Goal: Transaction & Acquisition: Purchase product/service

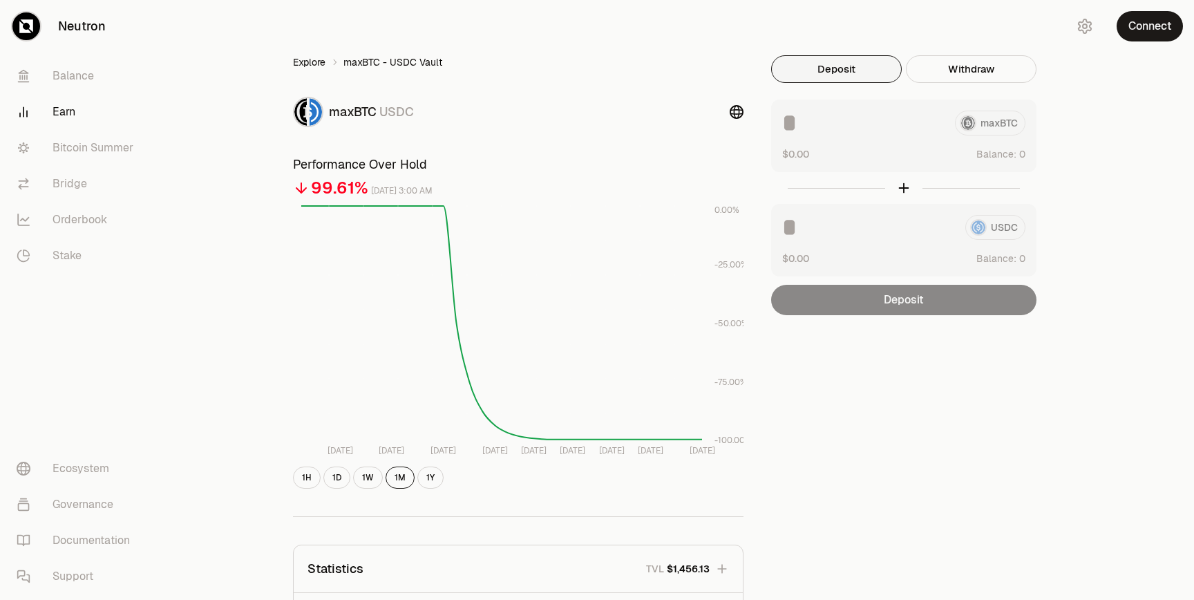
click at [311, 59] on link "Explore" at bounding box center [309, 62] width 32 height 14
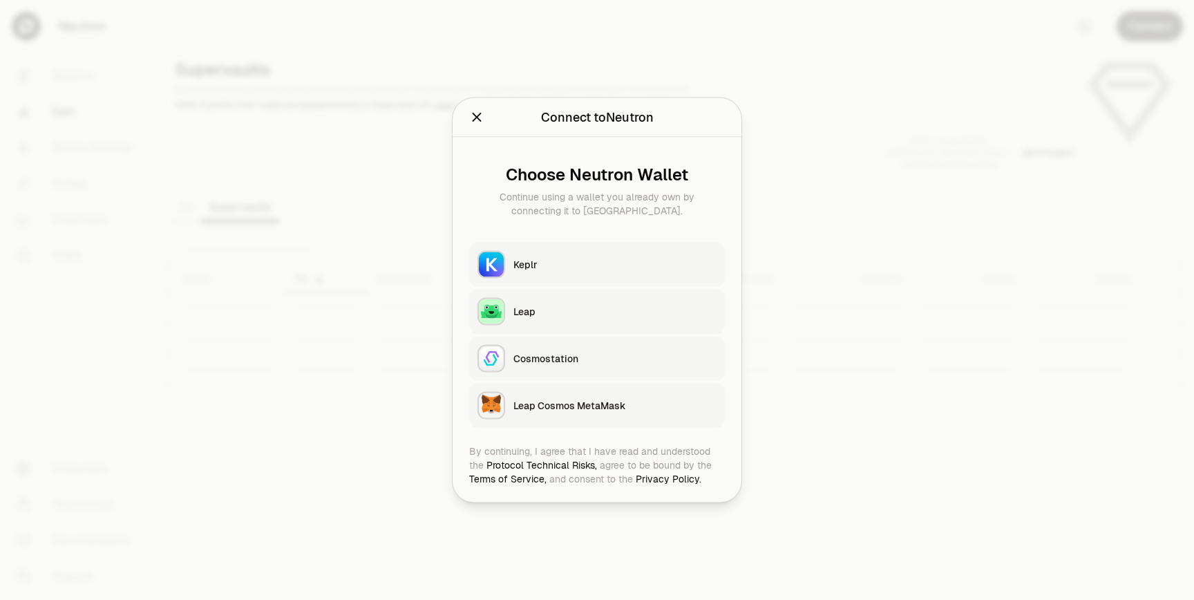
click at [628, 269] on div "Keplr" at bounding box center [615, 265] width 203 height 14
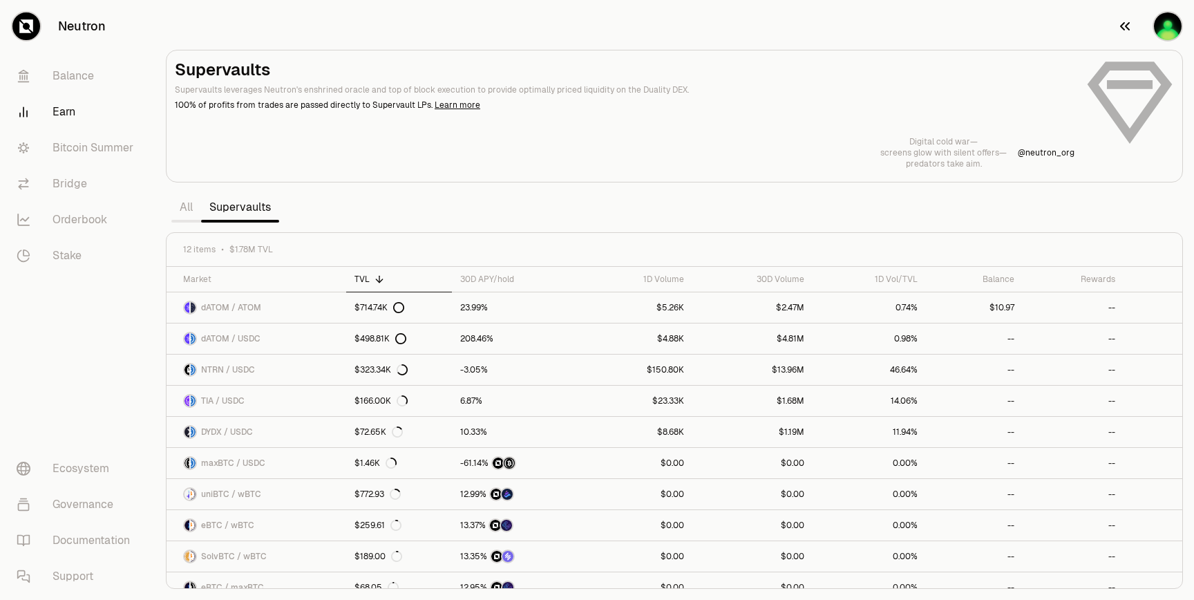
click at [1158, 43] on button "button" at bounding box center [1150, 26] width 88 height 53
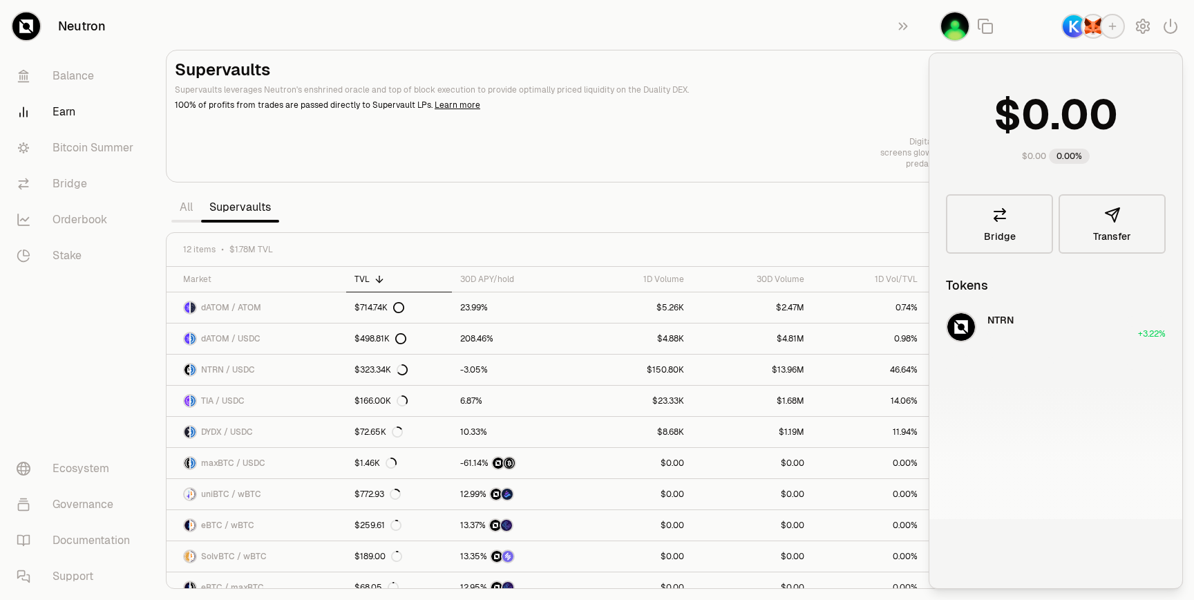
click at [825, 193] on section "Supervaults Supervaults leverages Neutron's enshrined oracle and top of block e…" at bounding box center [675, 300] width 1040 height 600
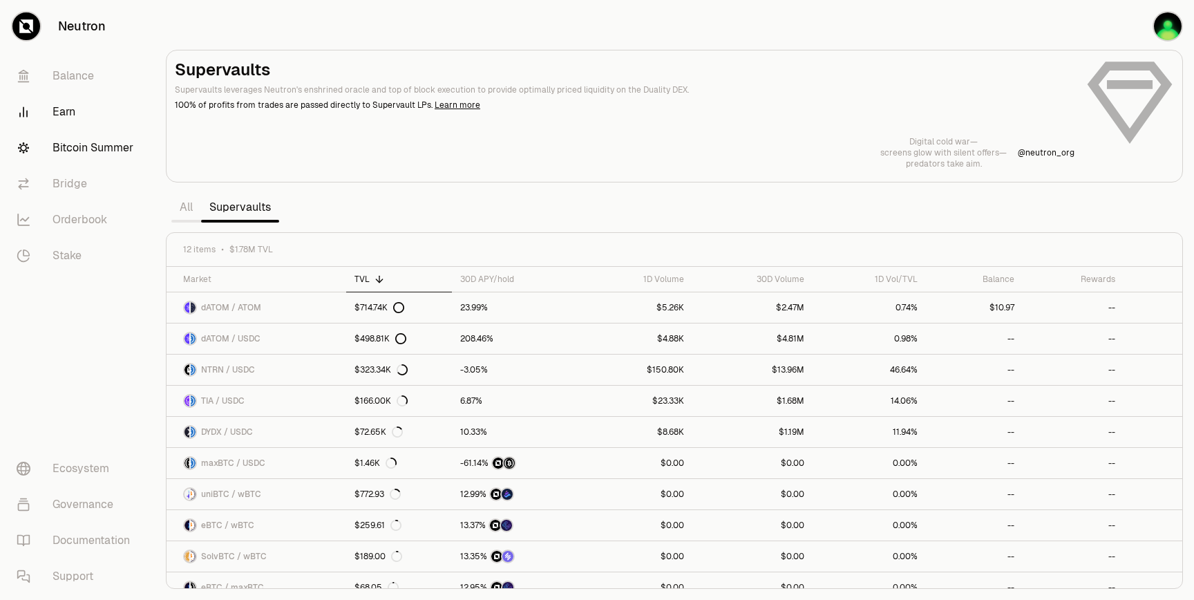
click at [71, 159] on link "Bitcoin Summer" at bounding box center [78, 148] width 144 height 36
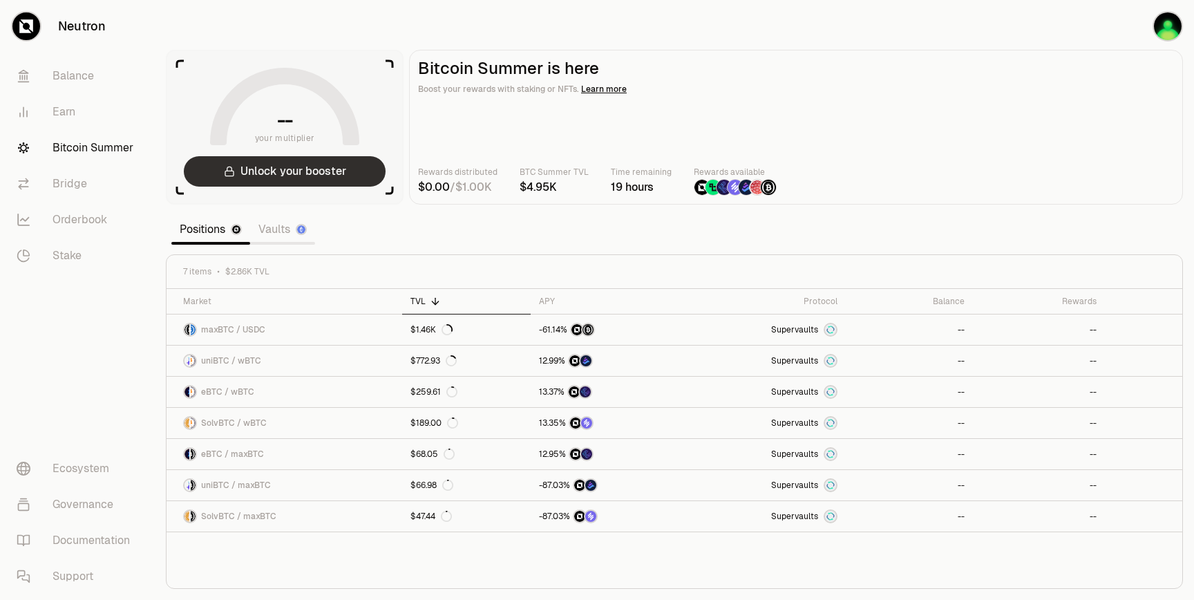
click at [299, 176] on button "Unlock your booster" at bounding box center [285, 171] width 202 height 30
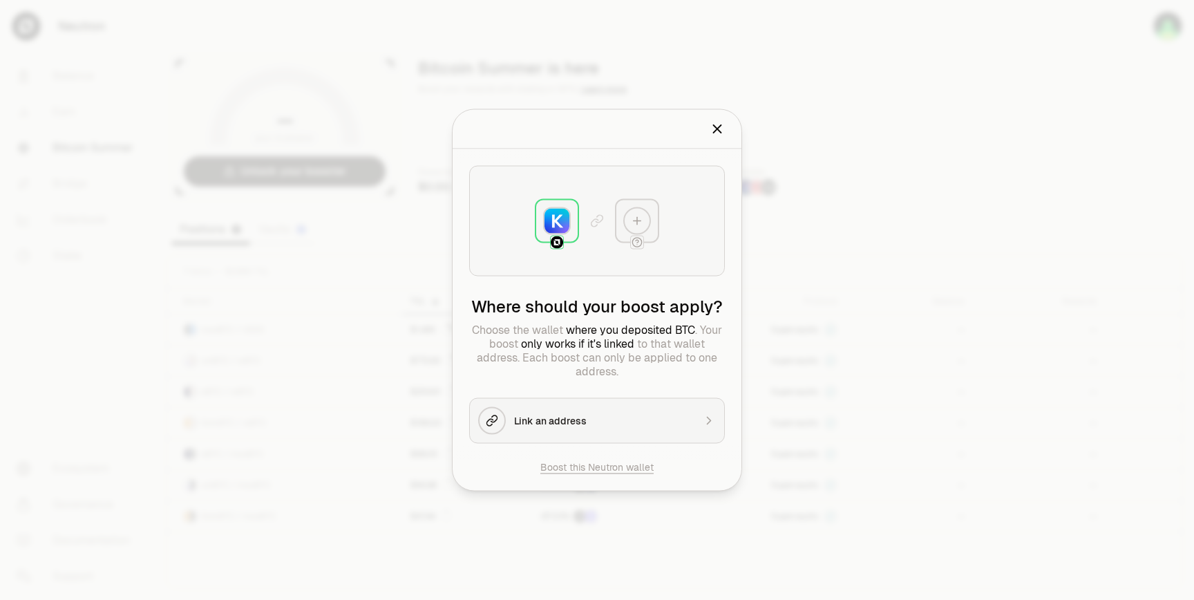
click at [865, 170] on div at bounding box center [597, 300] width 1194 height 600
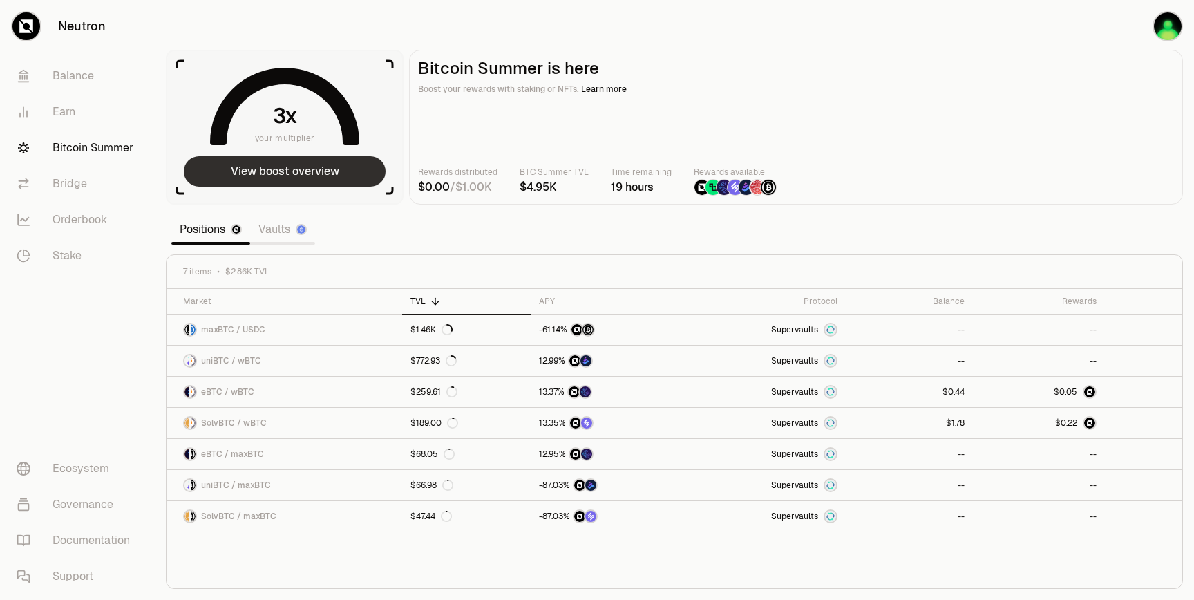
click at [316, 178] on button "View boost overview" at bounding box center [285, 171] width 202 height 30
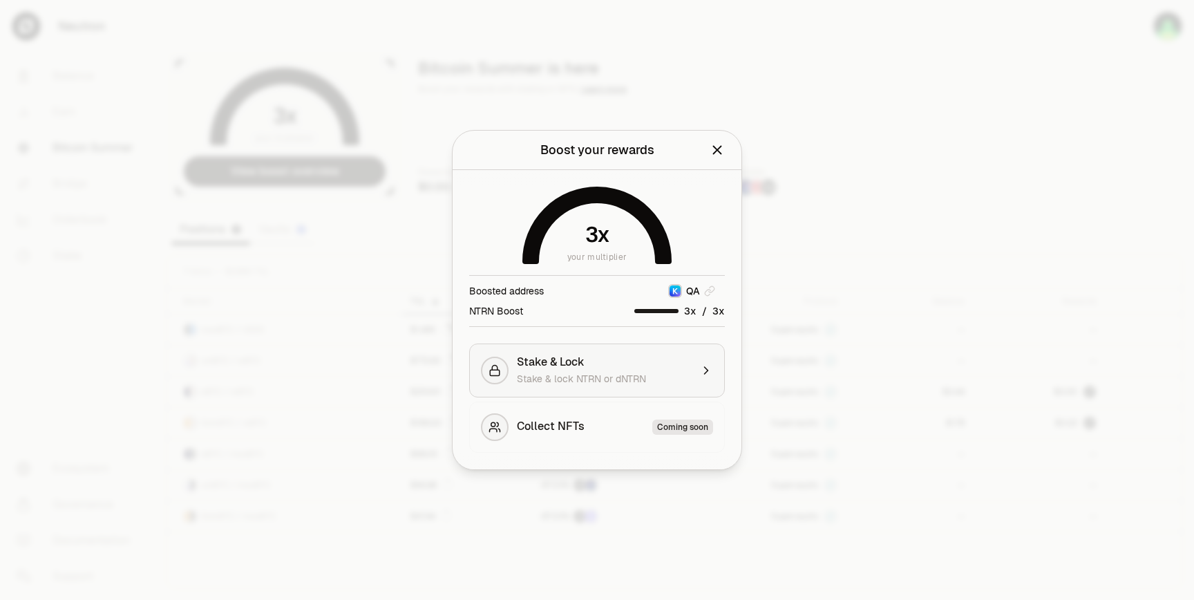
click at [628, 371] on div "Stake & Lock Stake & lock NTRN or dNTRN" at bounding box center [604, 370] width 174 height 30
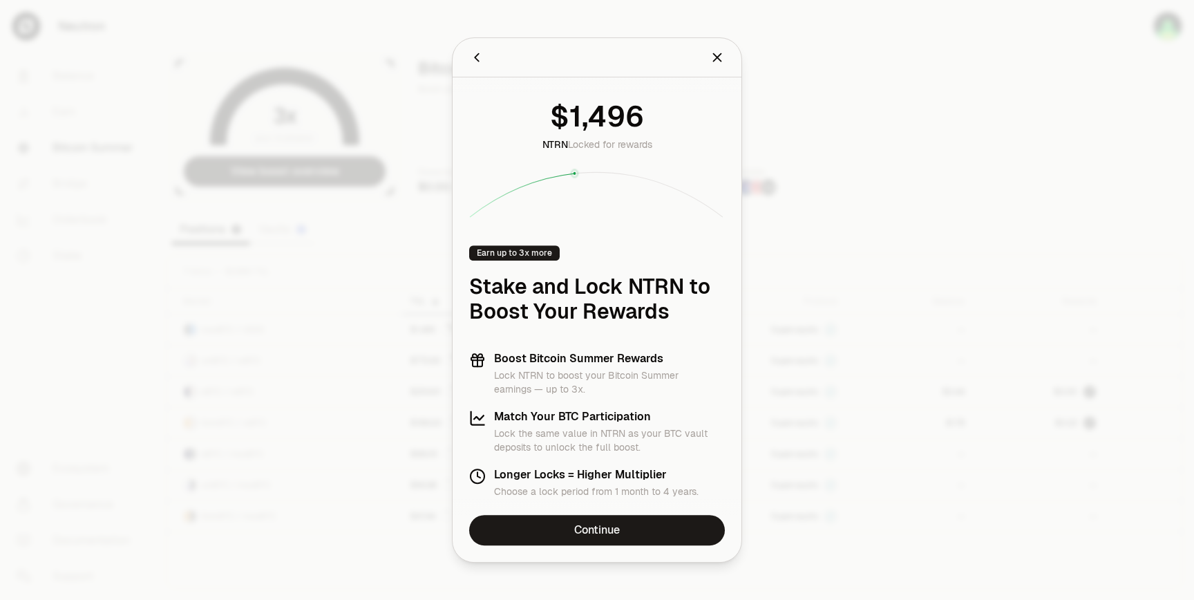
click at [718, 61] on icon "Close" at bounding box center [717, 57] width 15 height 15
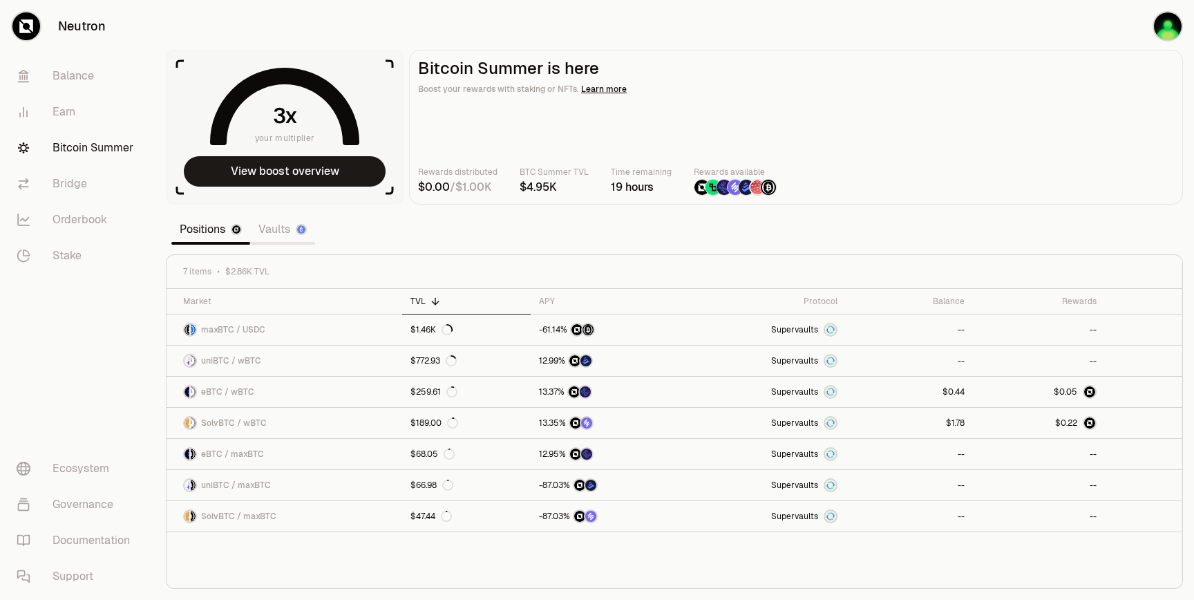
click at [280, 225] on link "Vaults" at bounding box center [282, 230] width 65 height 28
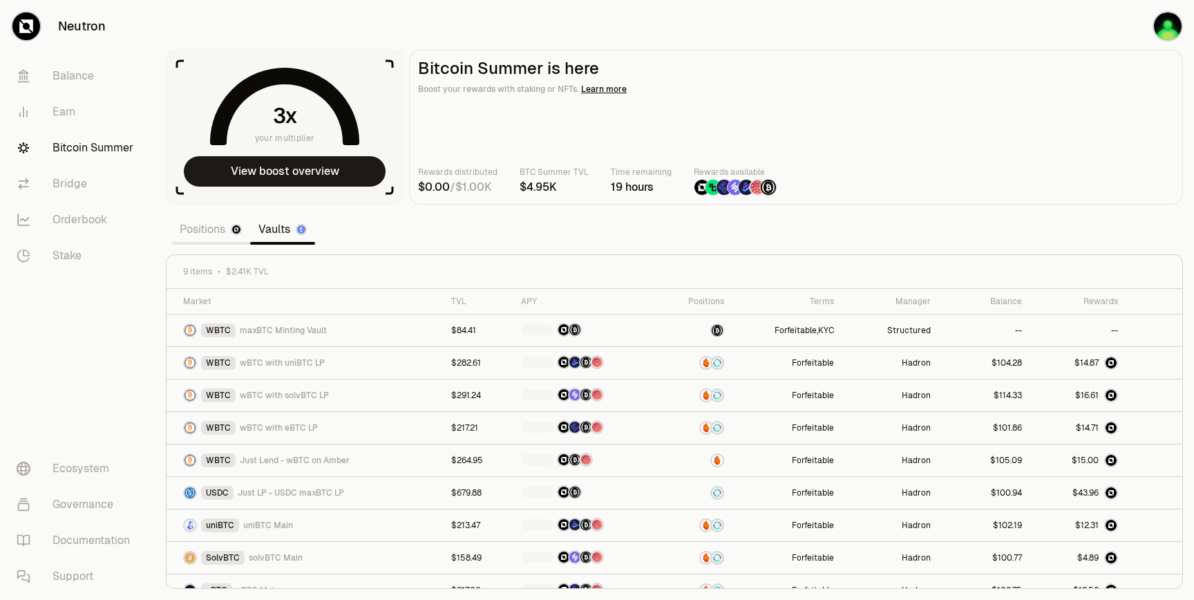
click at [218, 227] on link "Positions" at bounding box center [210, 230] width 79 height 28
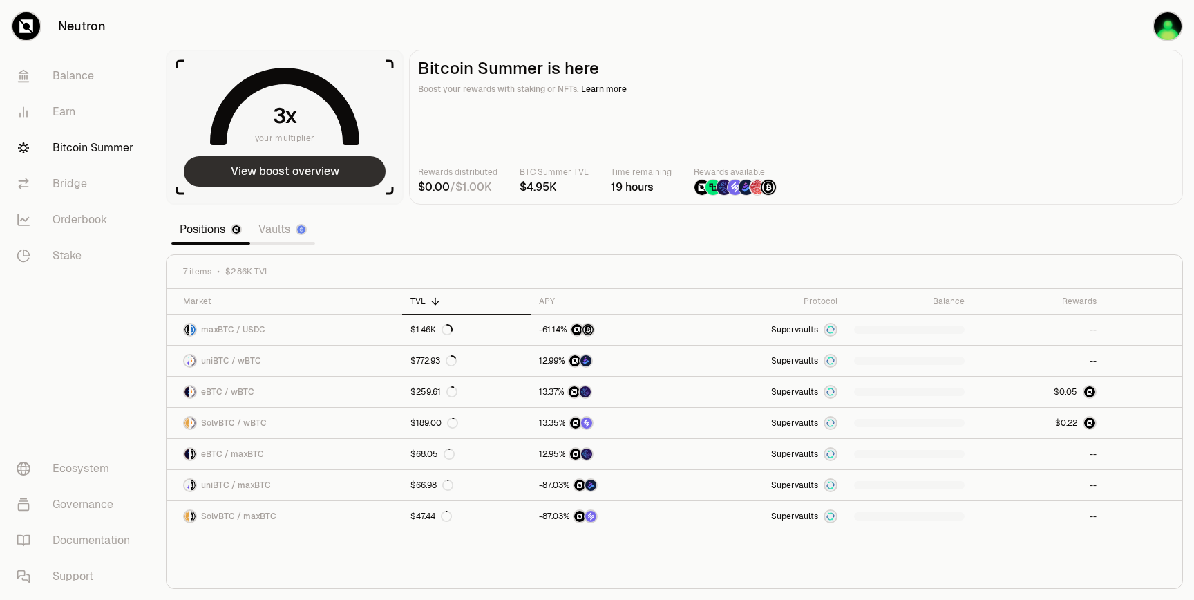
click at [348, 171] on button "View boost overview" at bounding box center [285, 171] width 202 height 30
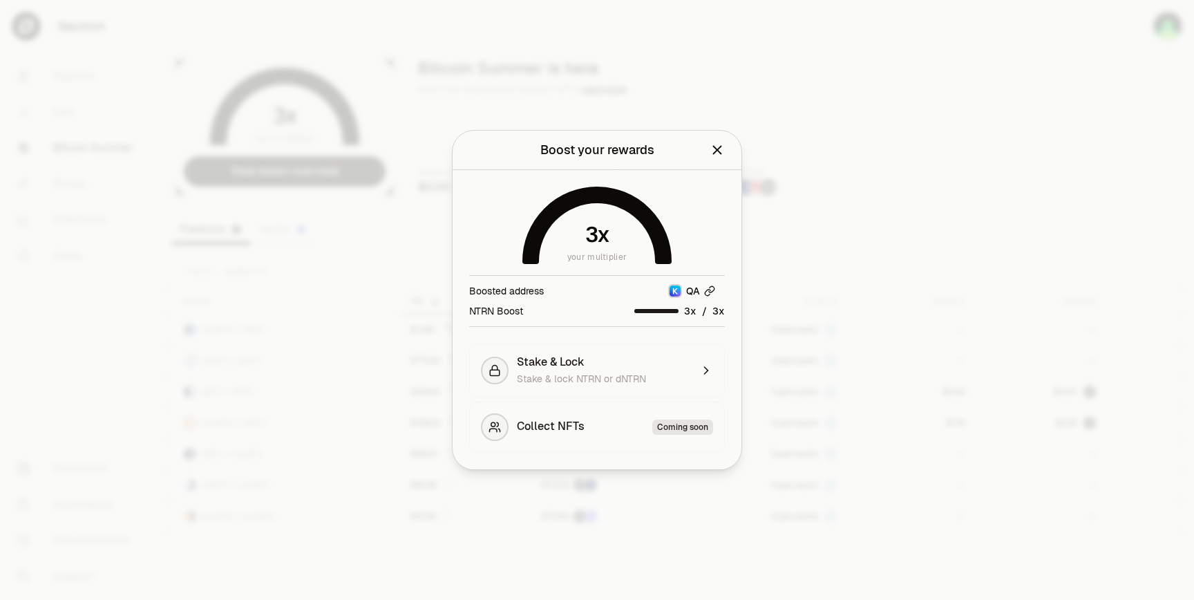
click at [708, 289] on icon "button" at bounding box center [709, 290] width 11 height 11
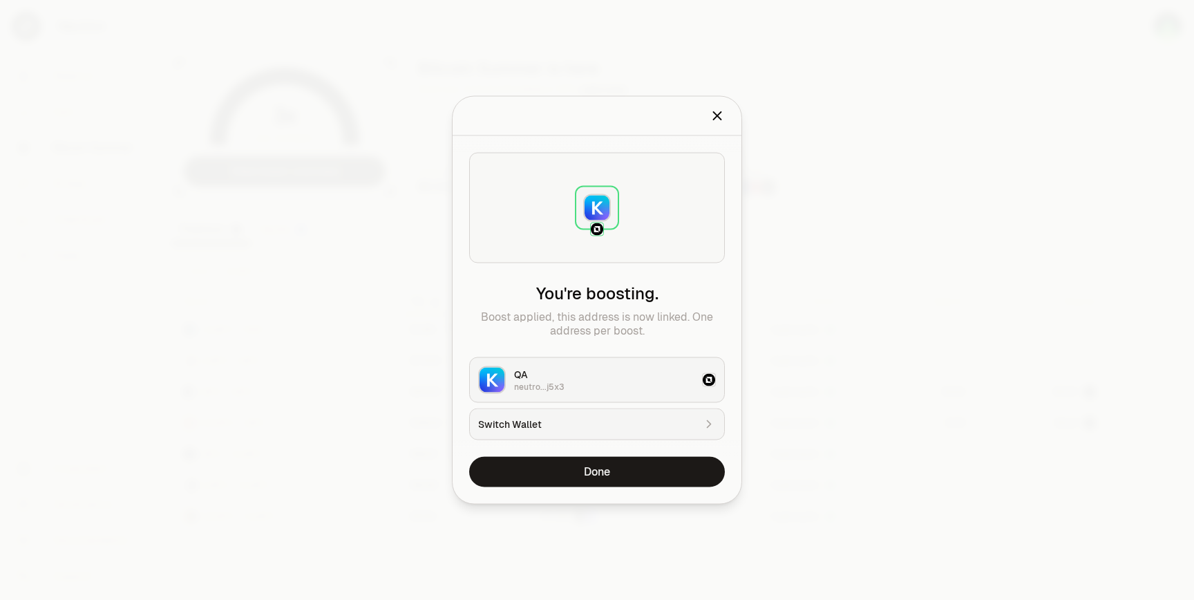
click at [716, 115] on icon "Close" at bounding box center [718, 116] width 8 height 8
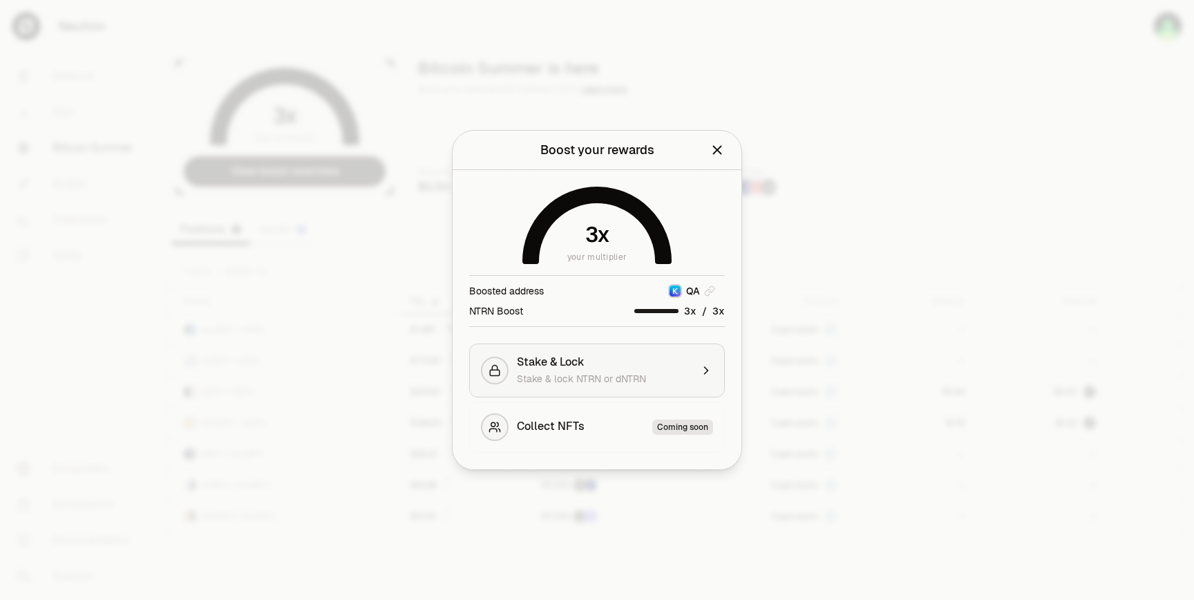
click at [627, 380] on span "Stake & lock NTRN or dNTRN" at bounding box center [581, 379] width 129 height 12
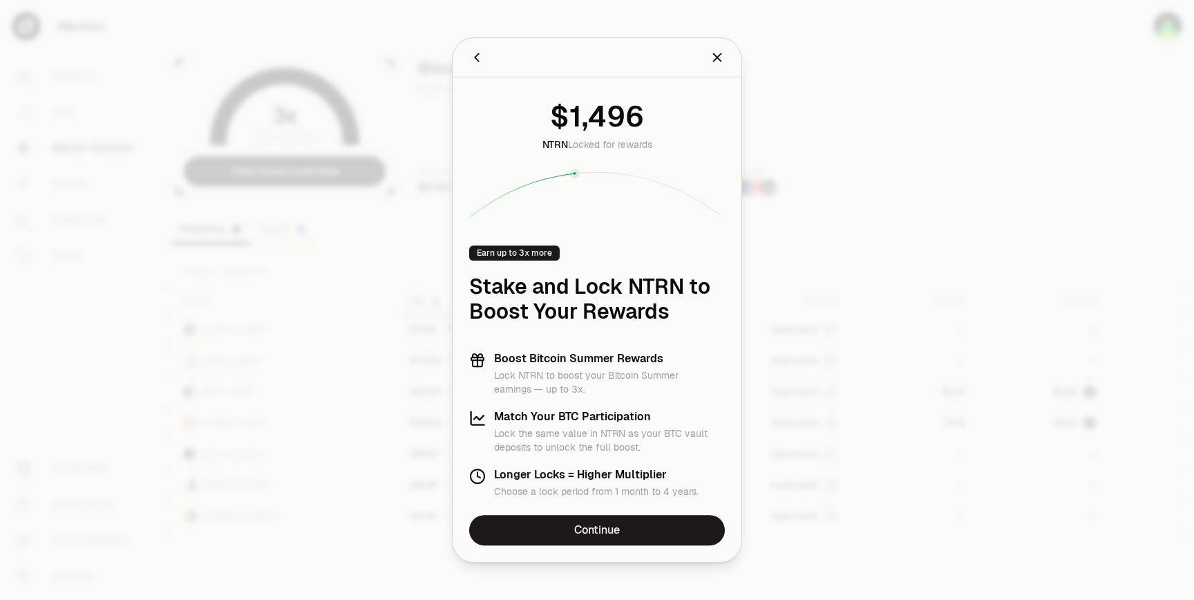
click at [827, 224] on div at bounding box center [597, 300] width 1194 height 600
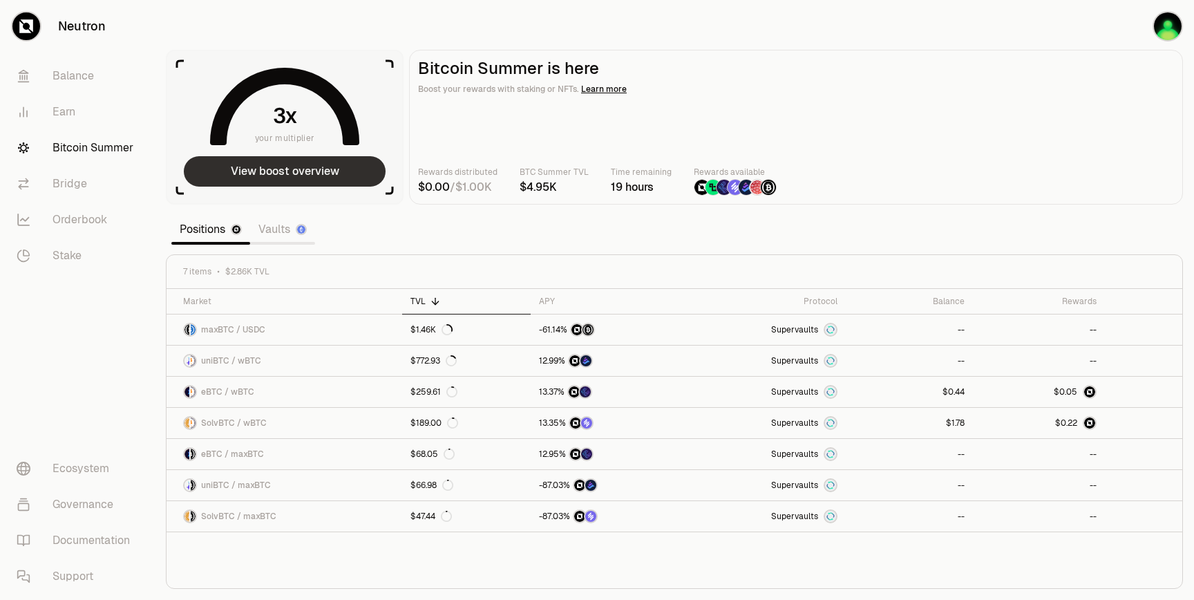
click at [342, 175] on button "View boost overview" at bounding box center [285, 171] width 202 height 30
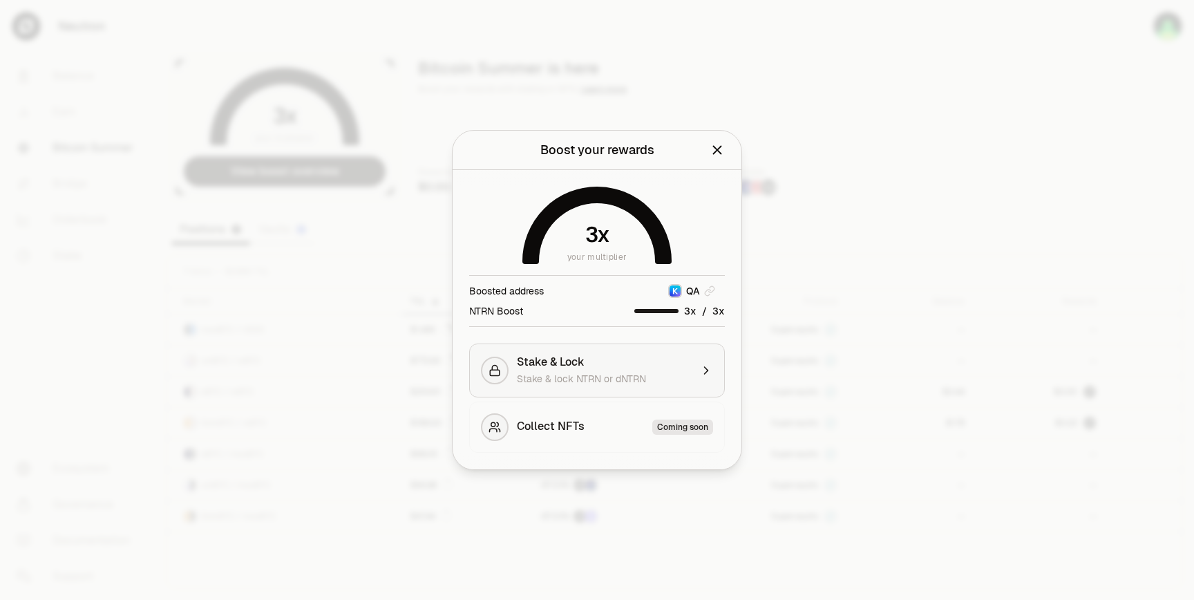
click at [589, 380] on span "Stake & lock NTRN or dNTRN" at bounding box center [581, 379] width 129 height 12
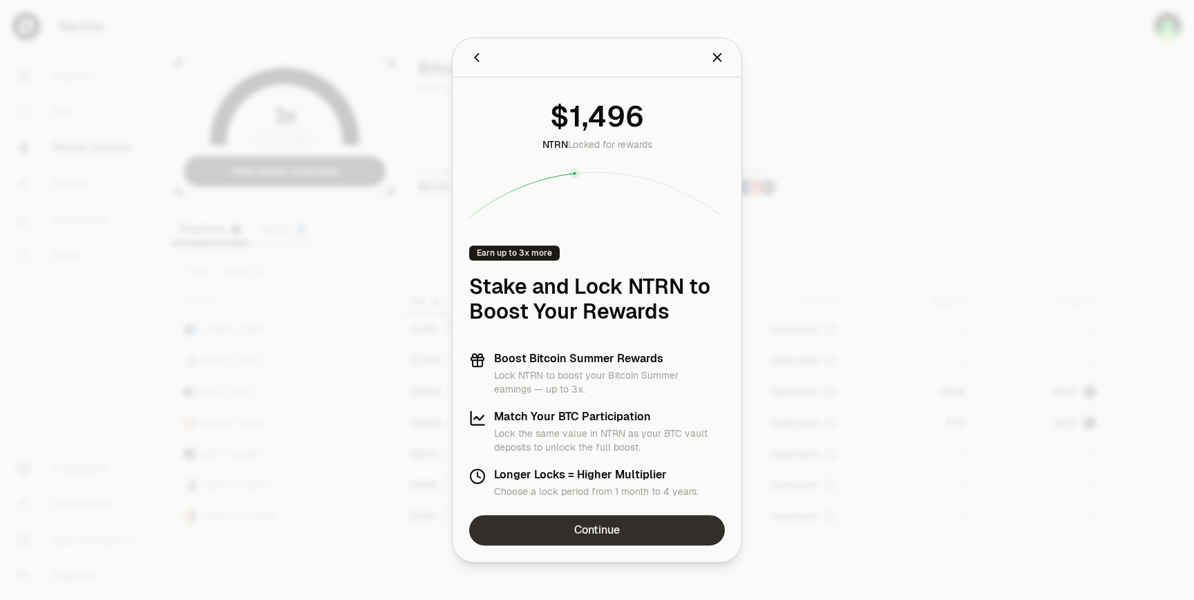
click at [626, 538] on link "Continue" at bounding box center [597, 530] width 256 height 30
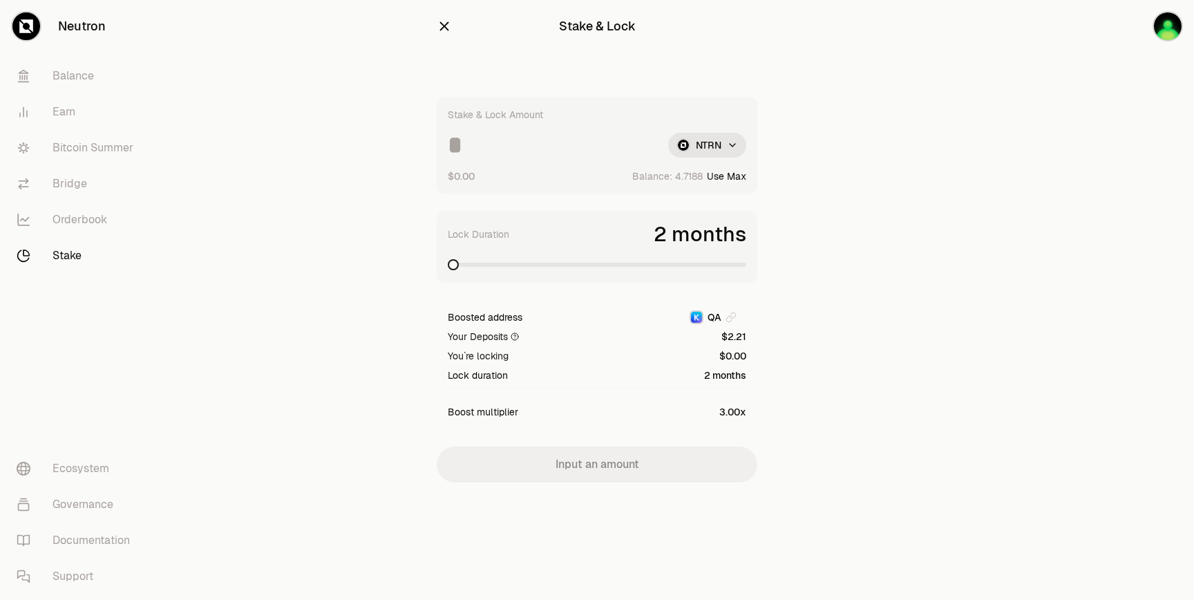
click at [717, 175] on button "Use Max" at bounding box center [726, 176] width 39 height 14
type input "********"
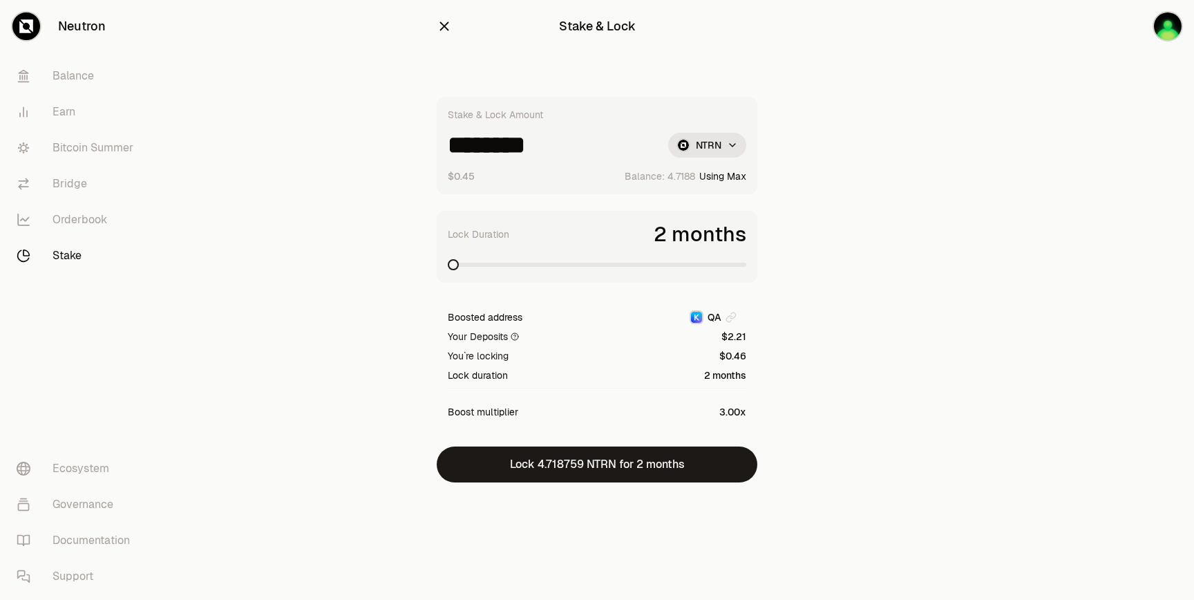
click at [444, 28] on icon "button" at bounding box center [444, 26] width 15 height 15
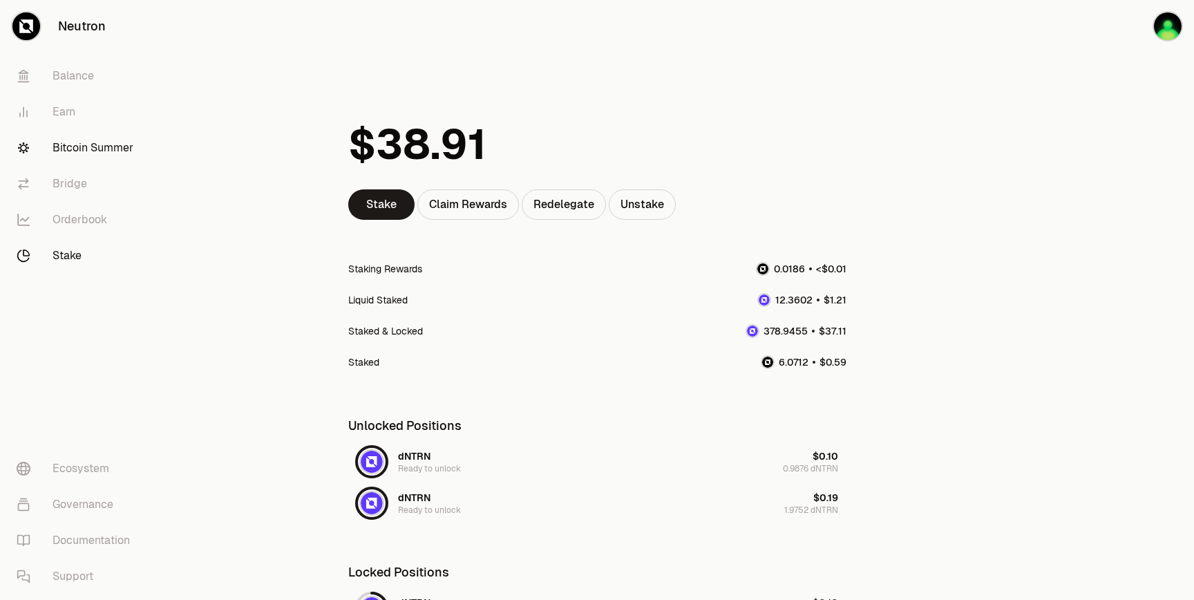
click at [62, 162] on link "Bitcoin Summer" at bounding box center [78, 148] width 144 height 36
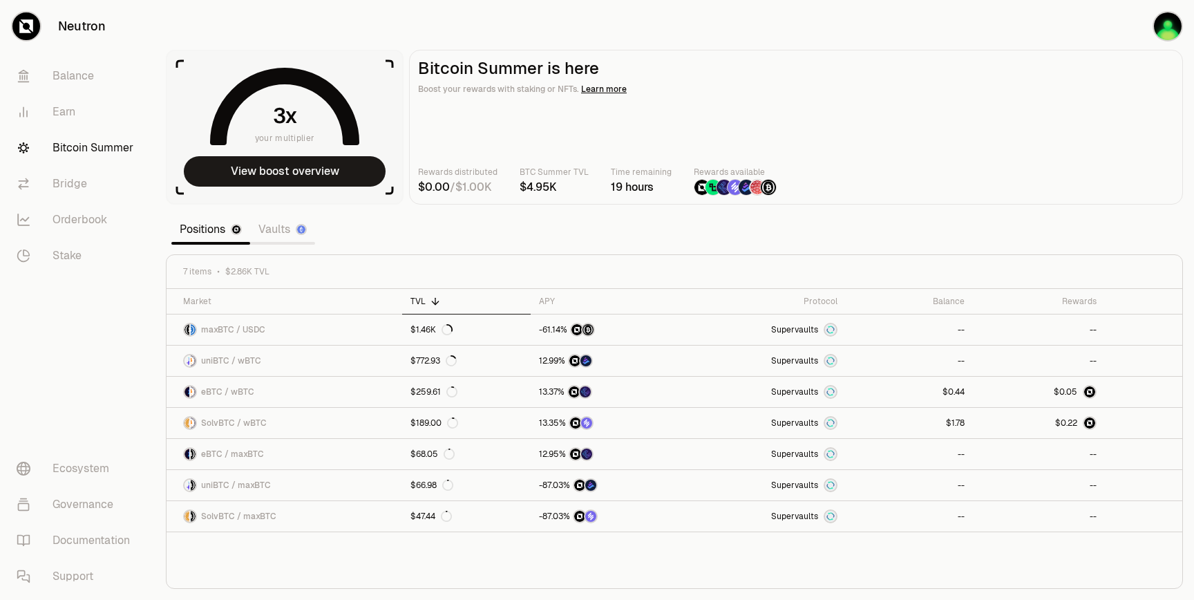
click at [272, 228] on link "Vaults" at bounding box center [282, 230] width 65 height 28
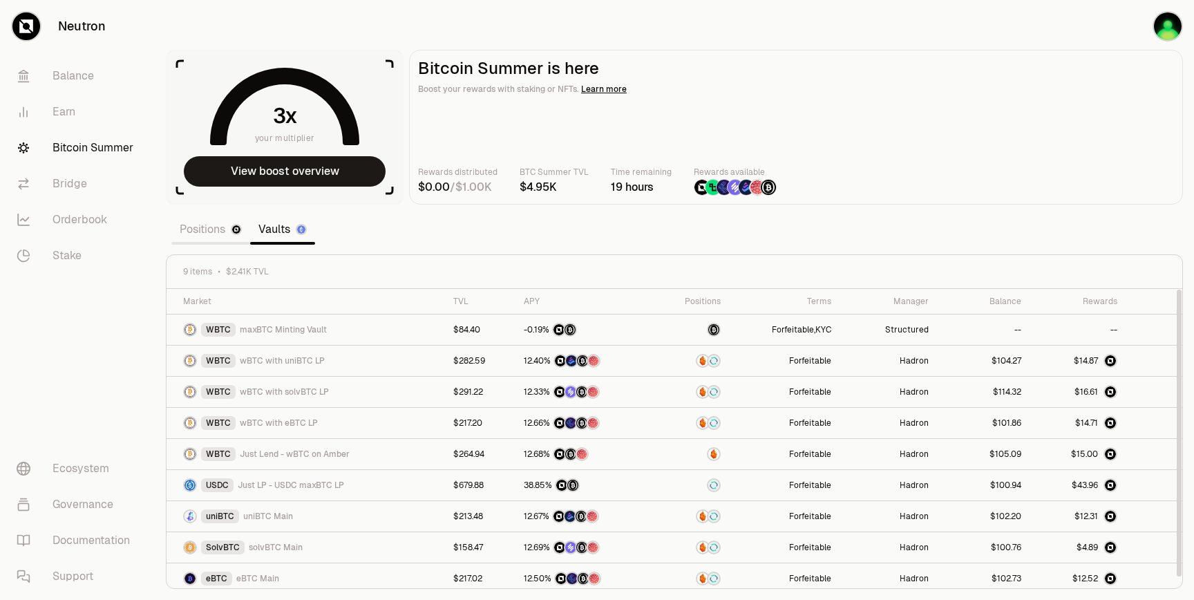
click at [205, 230] on link "Positions" at bounding box center [210, 230] width 79 height 28
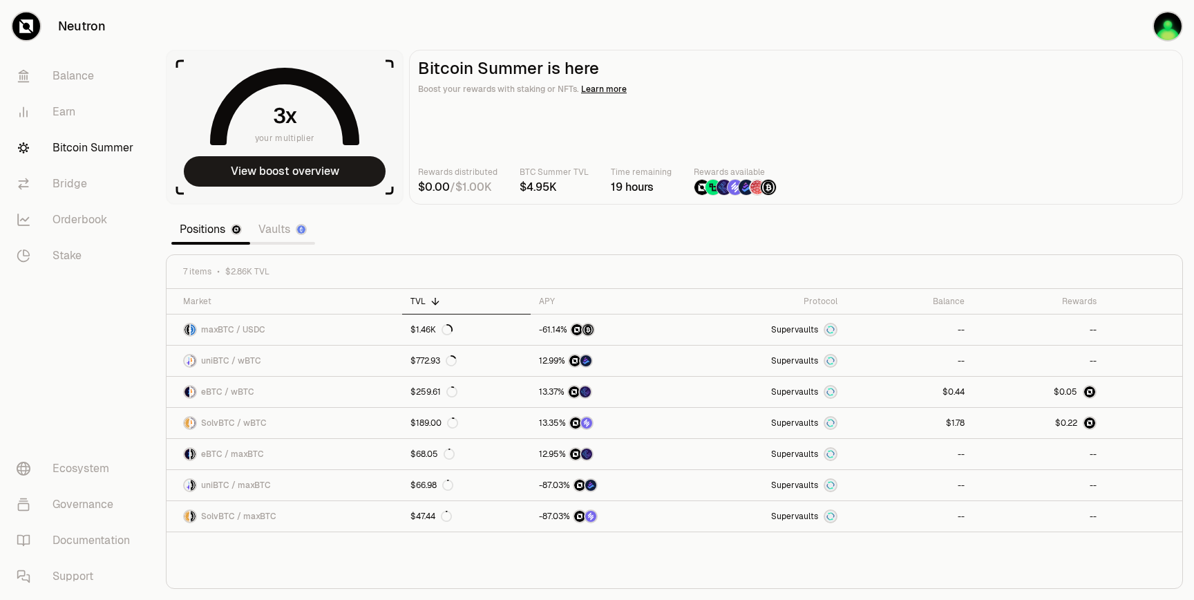
click at [865, 155] on main "Bitcoin Summer is here Boost your rewards with staking or NFTs. Learn more Rewa…" at bounding box center [796, 127] width 774 height 155
click at [287, 236] on link "Vaults" at bounding box center [282, 230] width 65 height 28
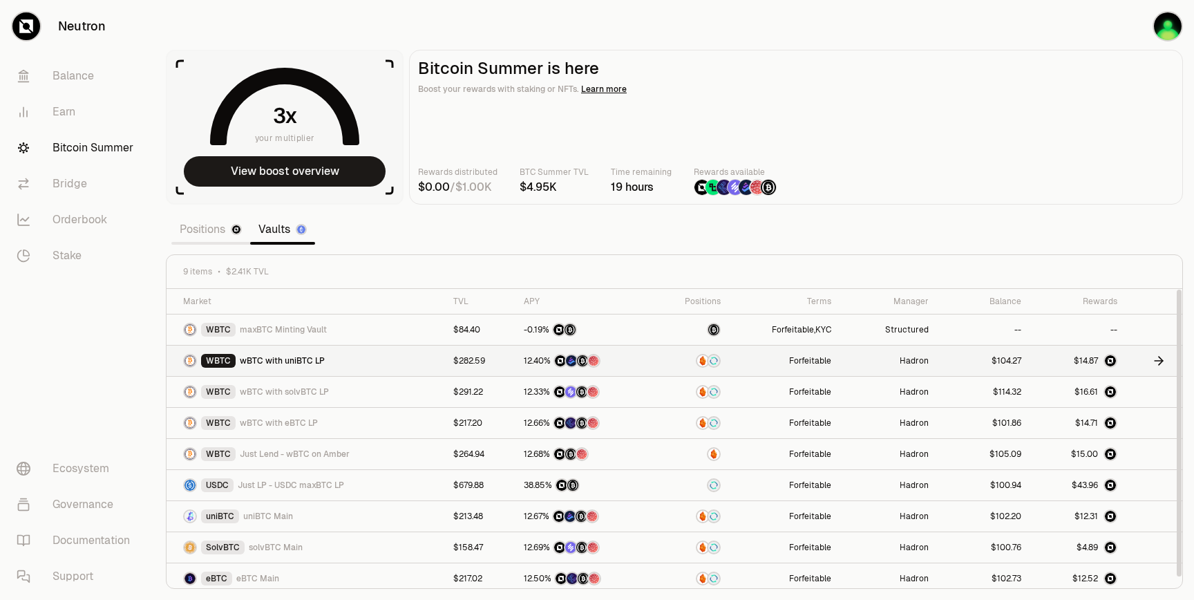
click at [950, 356] on div at bounding box center [984, 361] width 76 height 12
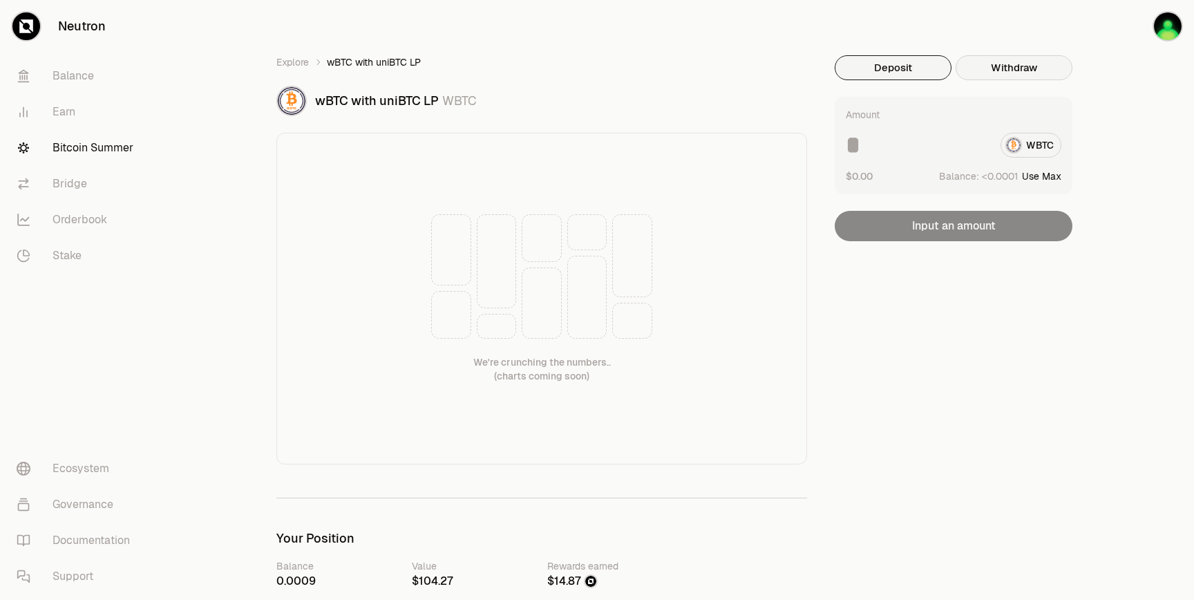
click at [1025, 73] on button "Withdraw" at bounding box center [1014, 67] width 117 height 25
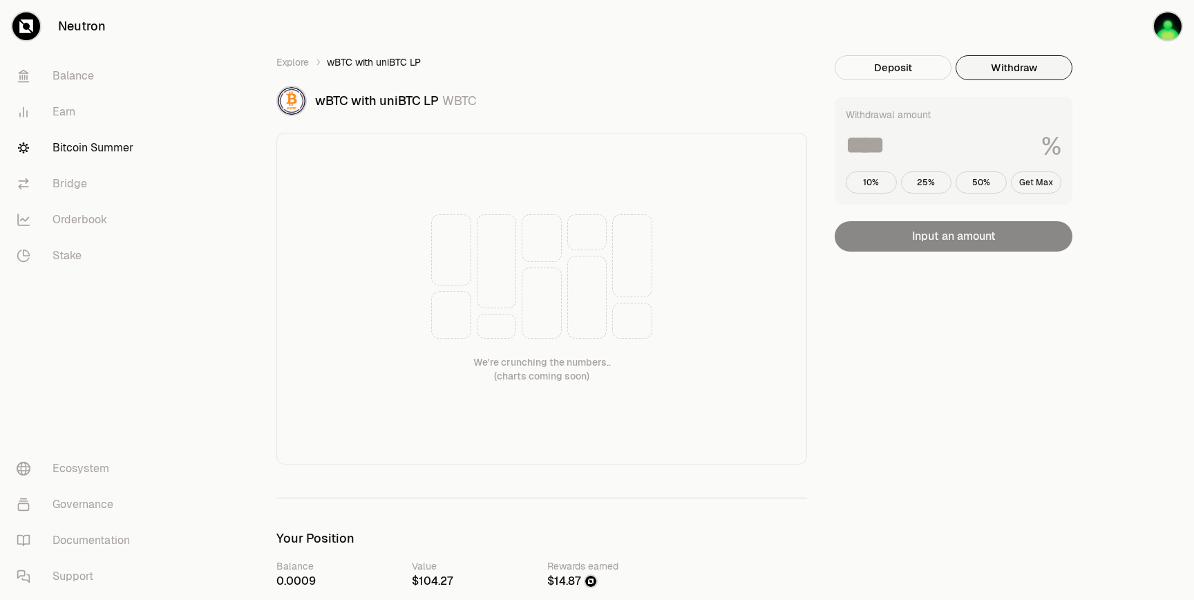
click at [1037, 191] on button "Get Max" at bounding box center [1036, 182] width 51 height 22
type input "***"
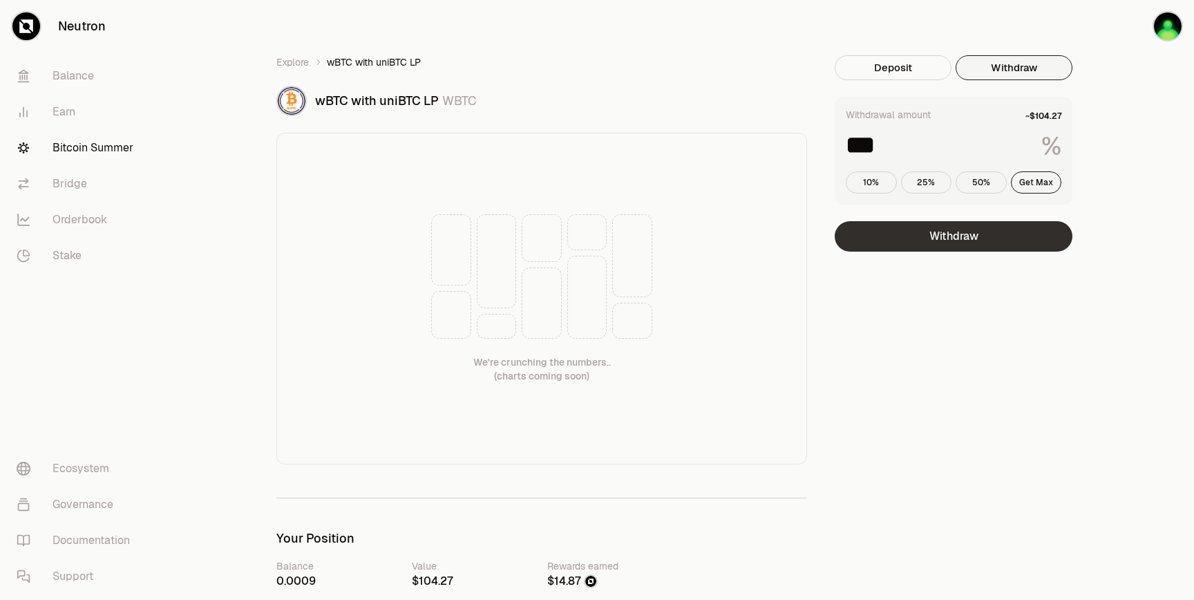
click at [1011, 232] on button "Withdraw" at bounding box center [954, 236] width 238 height 30
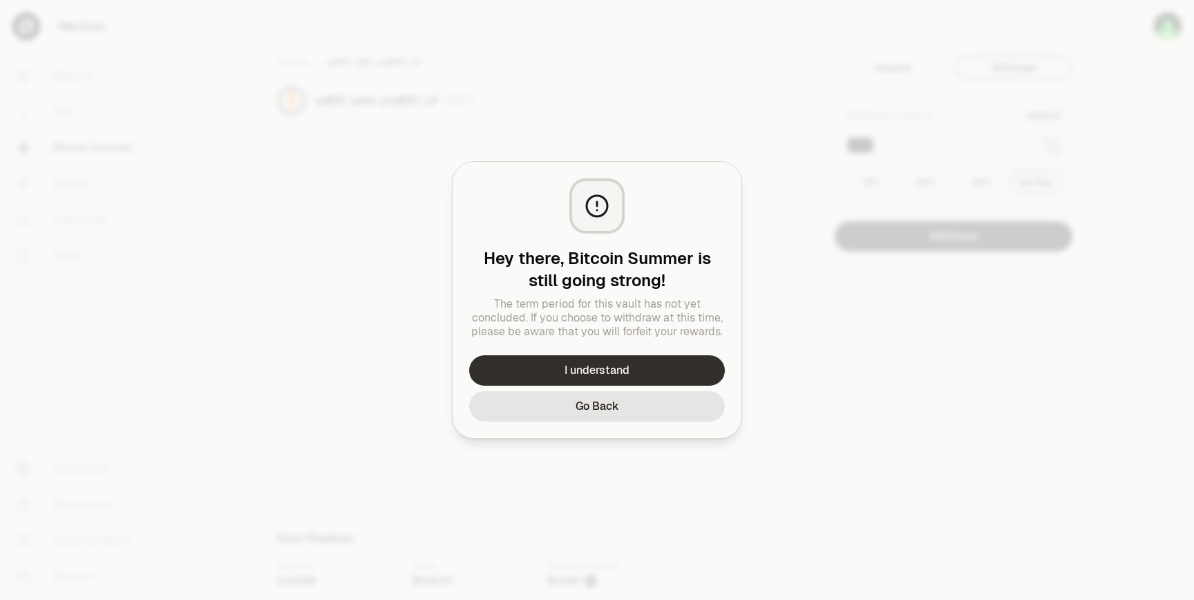
click at [615, 370] on button "I understand" at bounding box center [597, 370] width 256 height 30
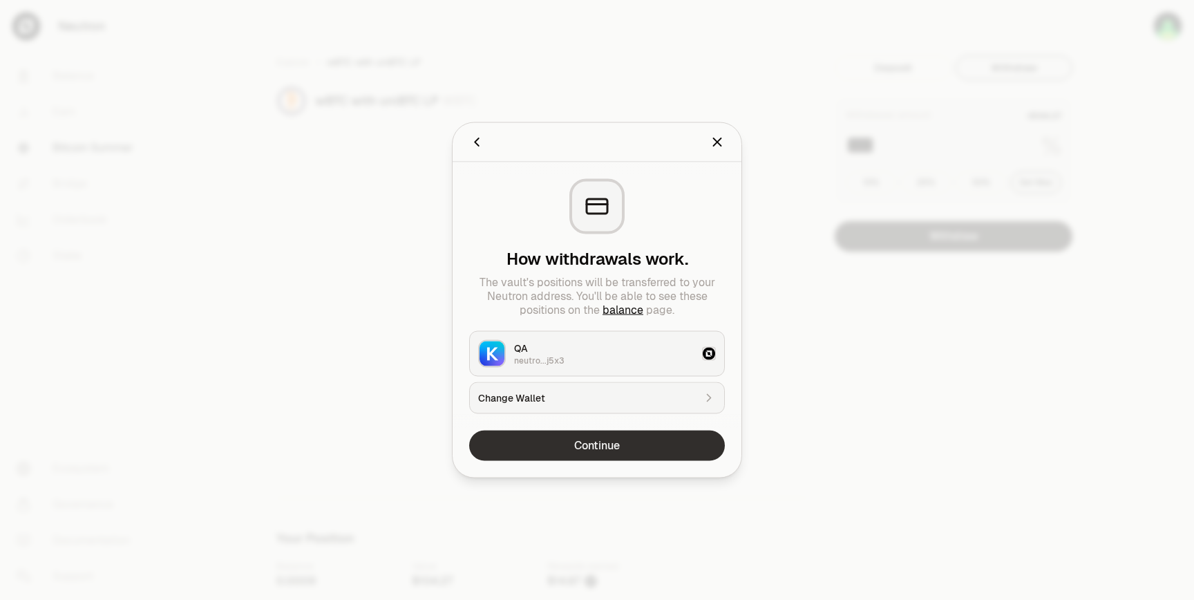
click at [571, 443] on button "Continue" at bounding box center [597, 446] width 256 height 30
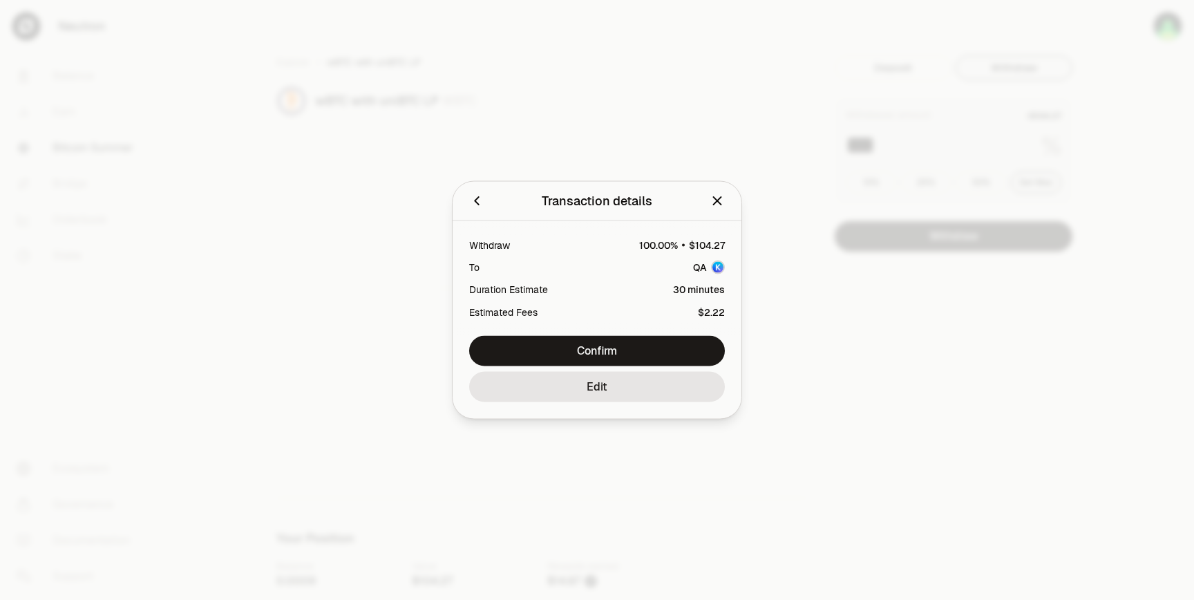
click at [717, 196] on icon "Close" at bounding box center [717, 201] width 15 height 15
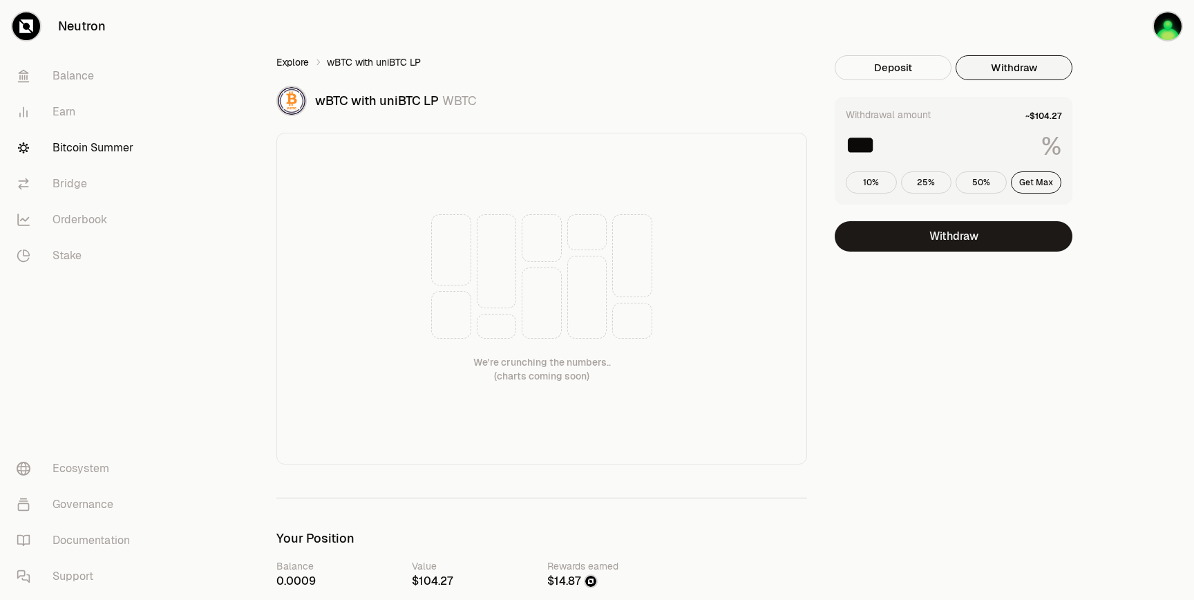
click at [308, 66] on link "Explore" at bounding box center [292, 62] width 32 height 14
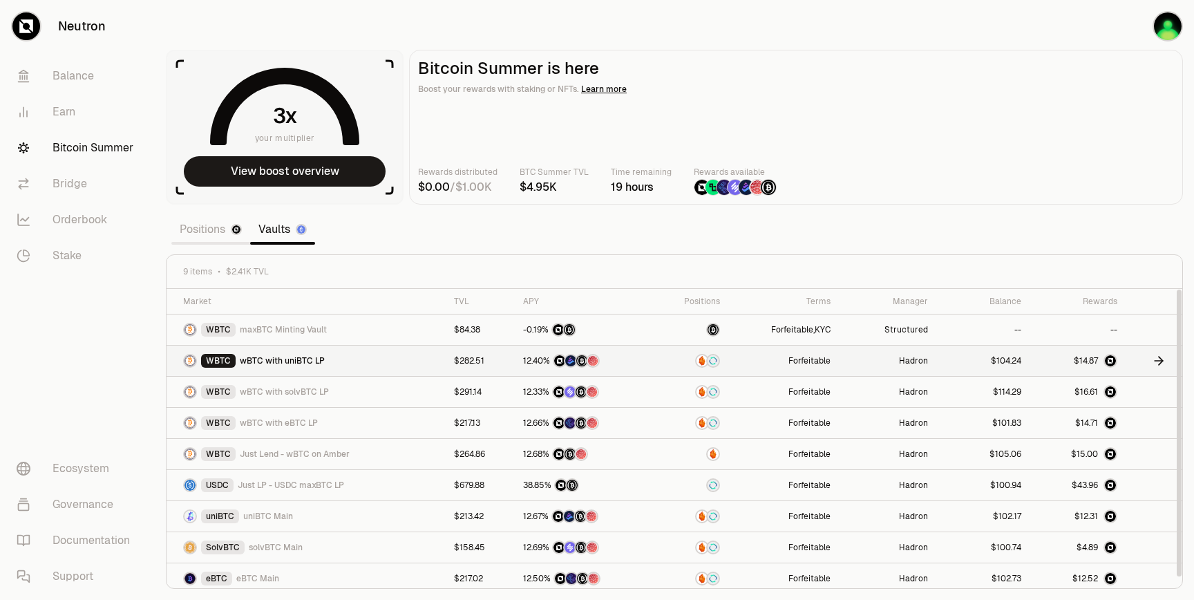
click at [1114, 359] on img at bounding box center [1110, 360] width 11 height 11
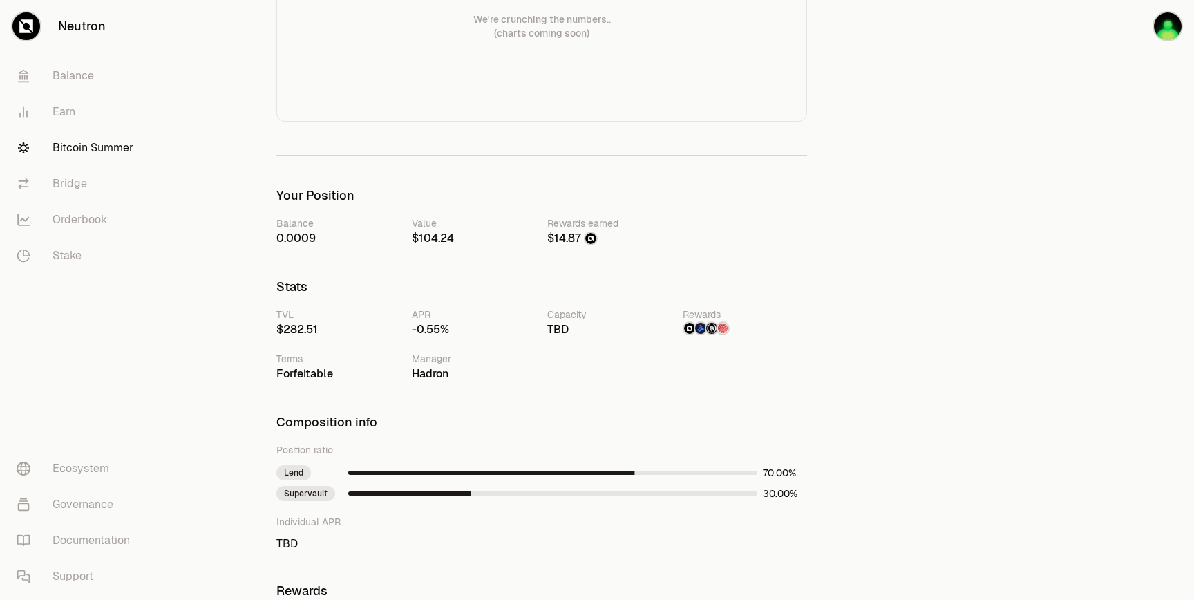
scroll to position [353, 0]
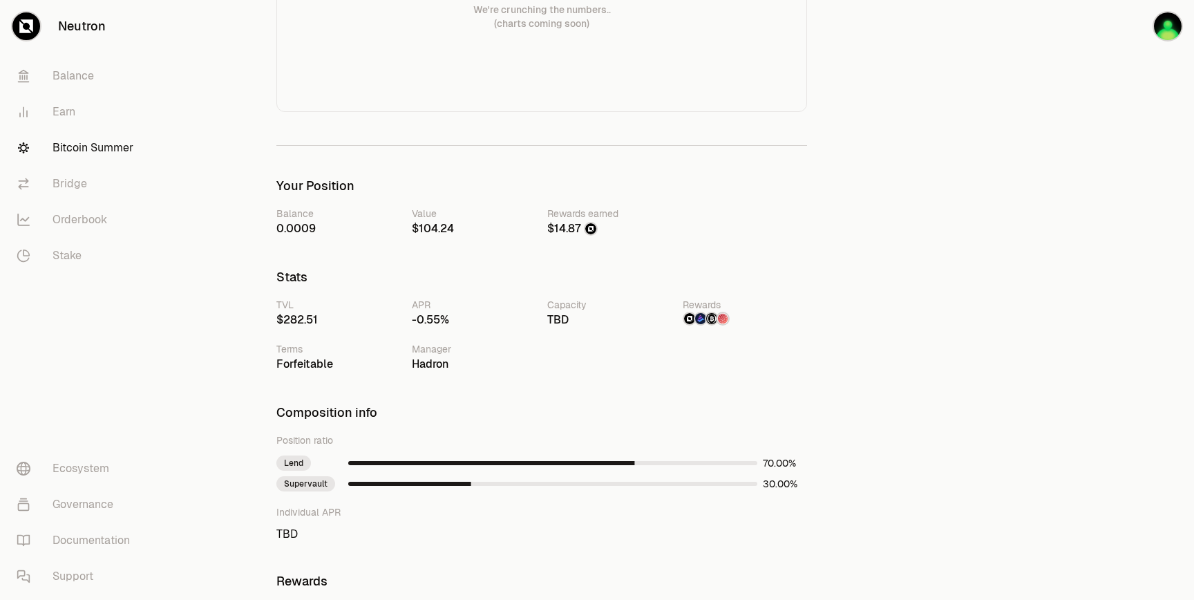
click at [694, 322] on div at bounding box center [690, 319] width 14 height 14
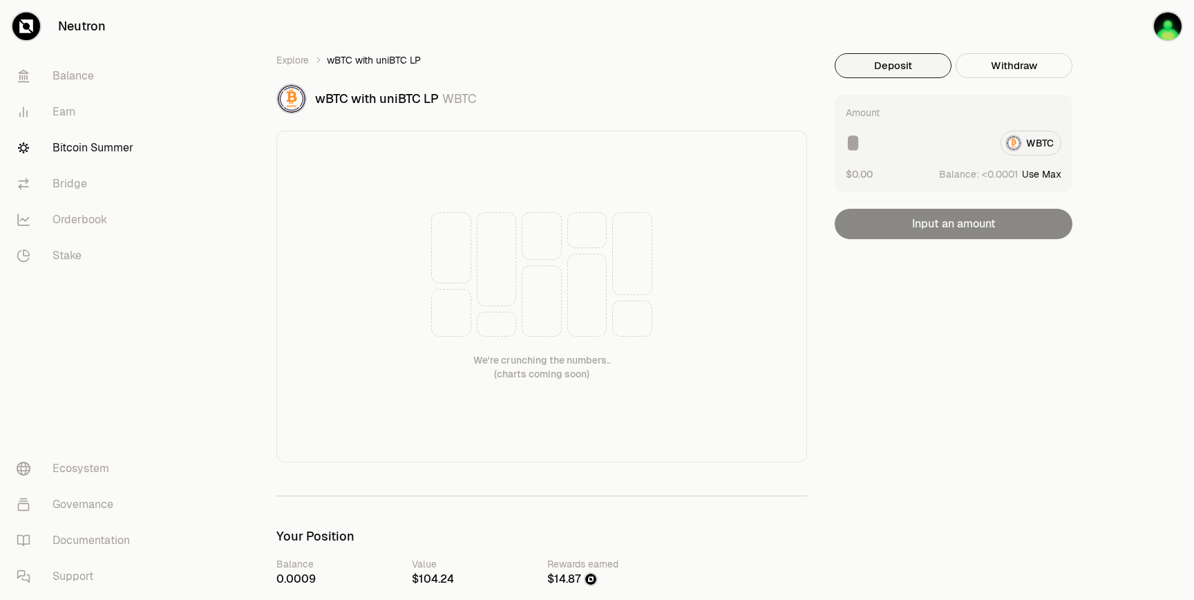
scroll to position [0, 0]
click at [294, 63] on link "Explore" at bounding box center [292, 62] width 32 height 14
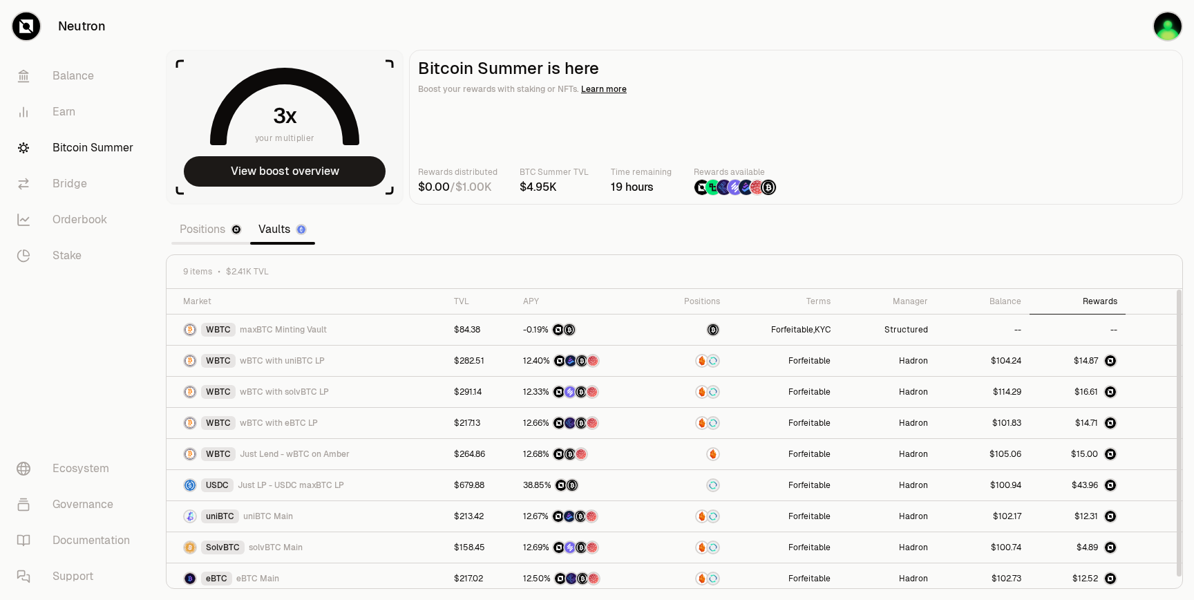
click at [1100, 304] on div "Rewards" at bounding box center [1078, 301] width 80 height 11
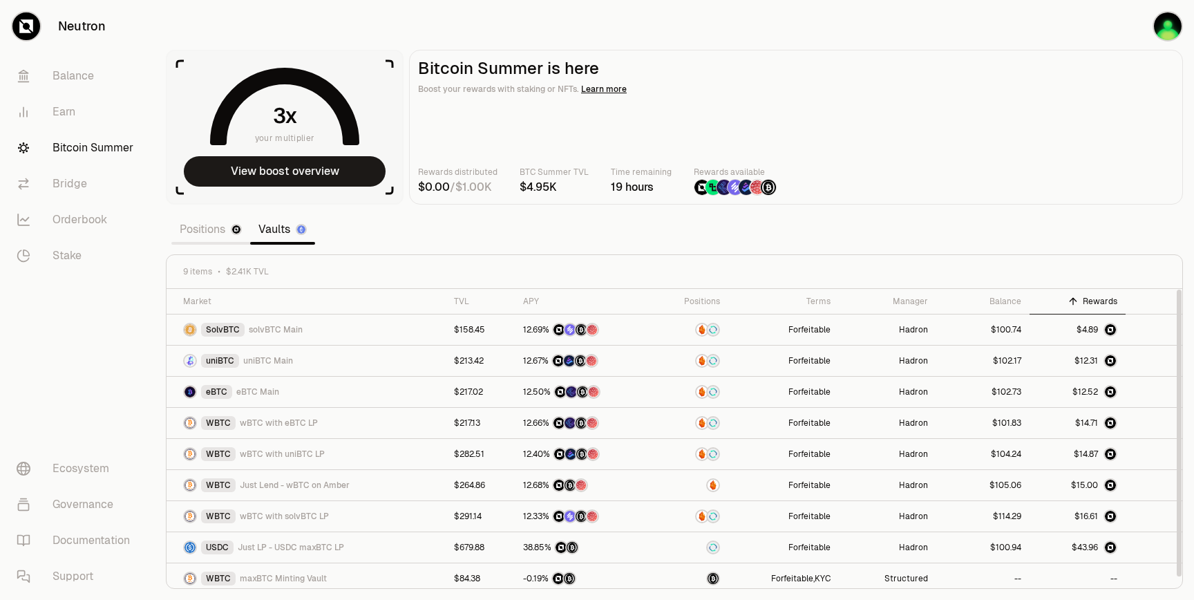
drag, startPoint x: 1141, startPoint y: 296, endPoint x: 1075, endPoint y: 299, distance: 66.4
click at [1075, 299] on tr "Market TVL APY Positions Terms Manager Balance Rewards" at bounding box center [675, 302] width 1016 height 26
click at [207, 229] on link "Positions" at bounding box center [210, 230] width 79 height 28
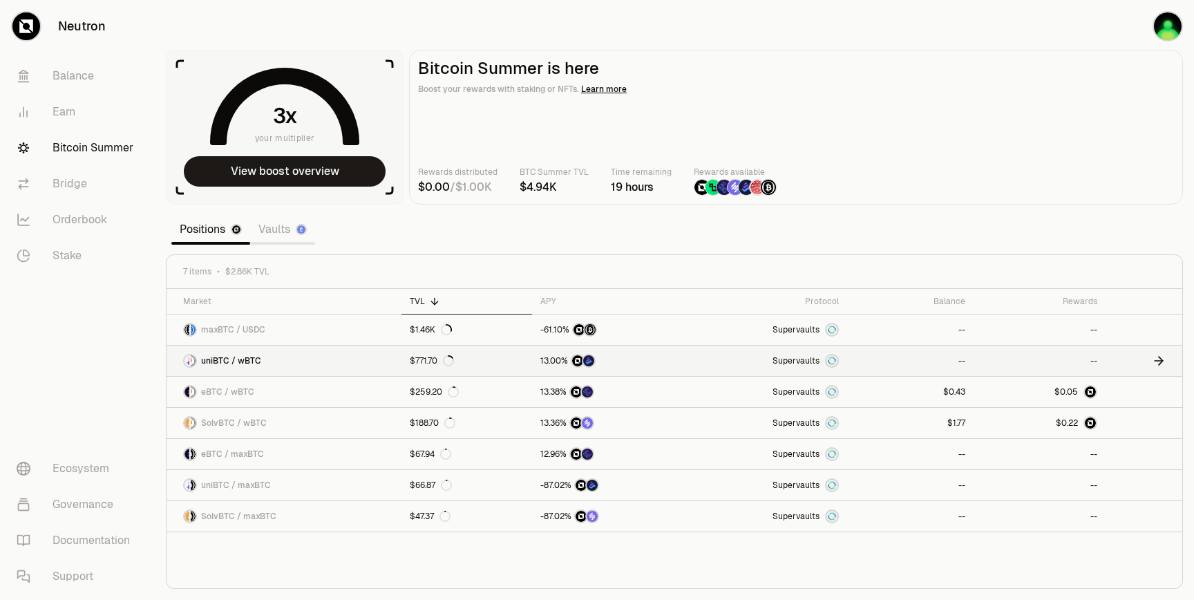
click at [296, 357] on link "uniBTC / wBTC" at bounding box center [284, 361] width 235 height 30
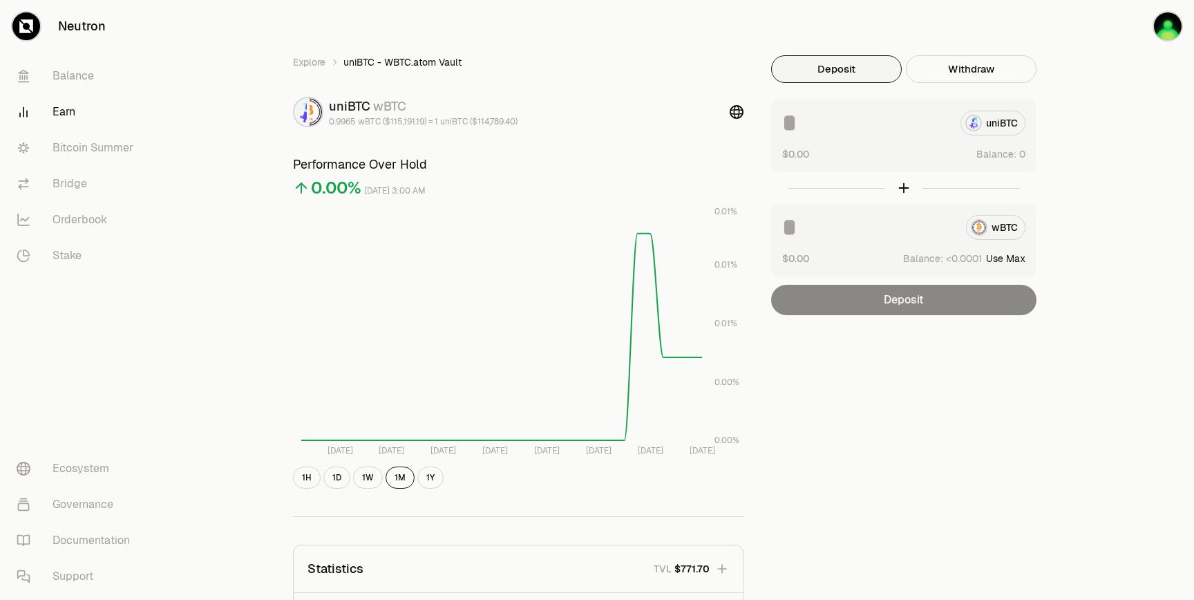
click at [1001, 154] on span "Balance:" at bounding box center [997, 154] width 40 height 14
click at [1164, 31] on img "button" at bounding box center [1168, 26] width 28 height 28
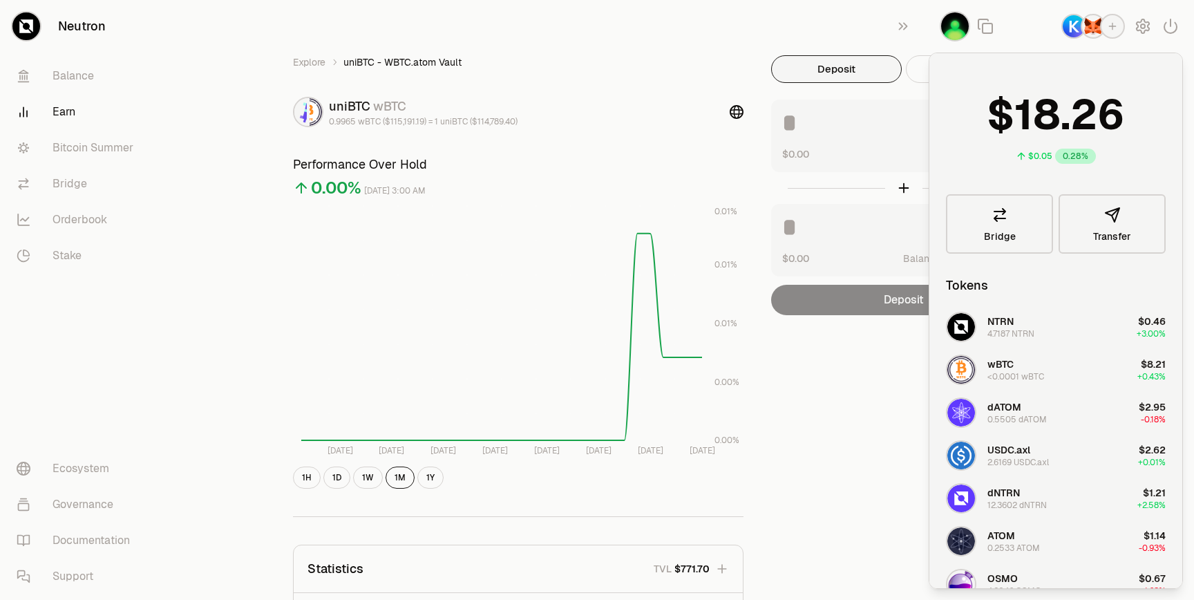
click at [1098, 34] on img "button" at bounding box center [1093, 26] width 22 height 22
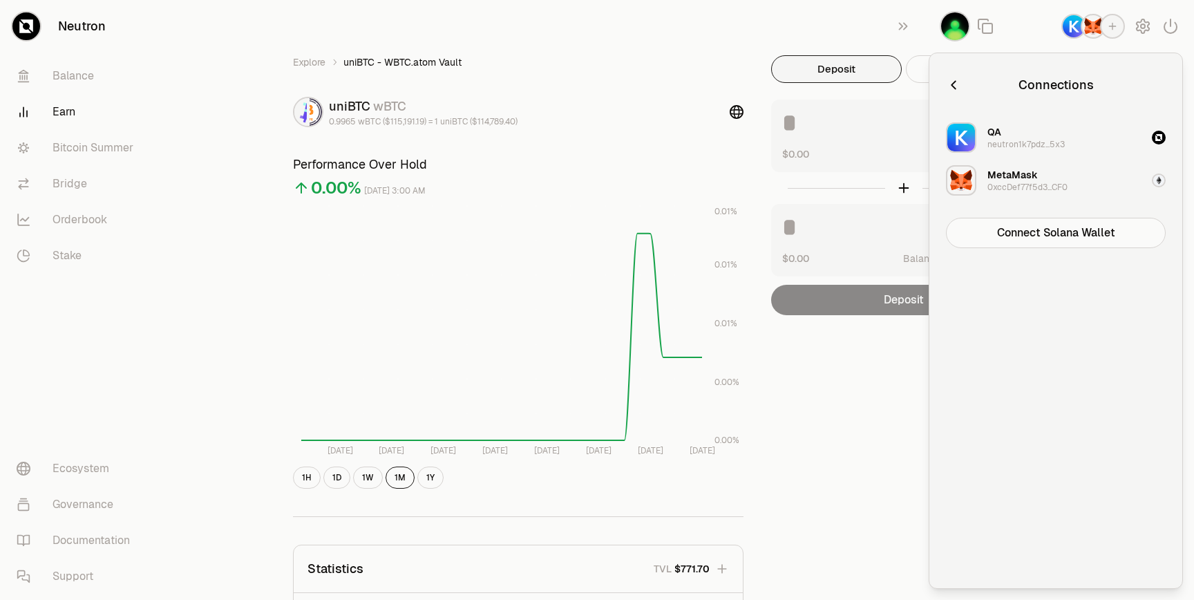
click at [856, 413] on div "Explore uniBTC - WBTC.atom Vault uniBTC wBTC 0.9965 wBTC ($115,191.19) = 1 uniB…" at bounding box center [674, 447] width 796 height 784
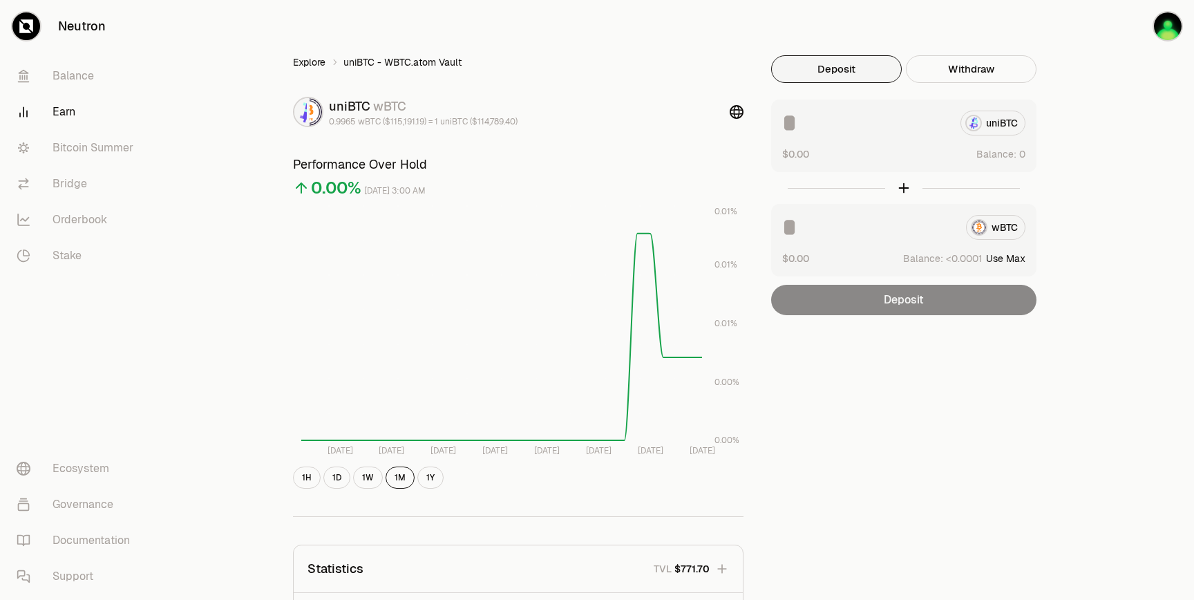
click at [301, 62] on link "Explore" at bounding box center [309, 62] width 32 height 14
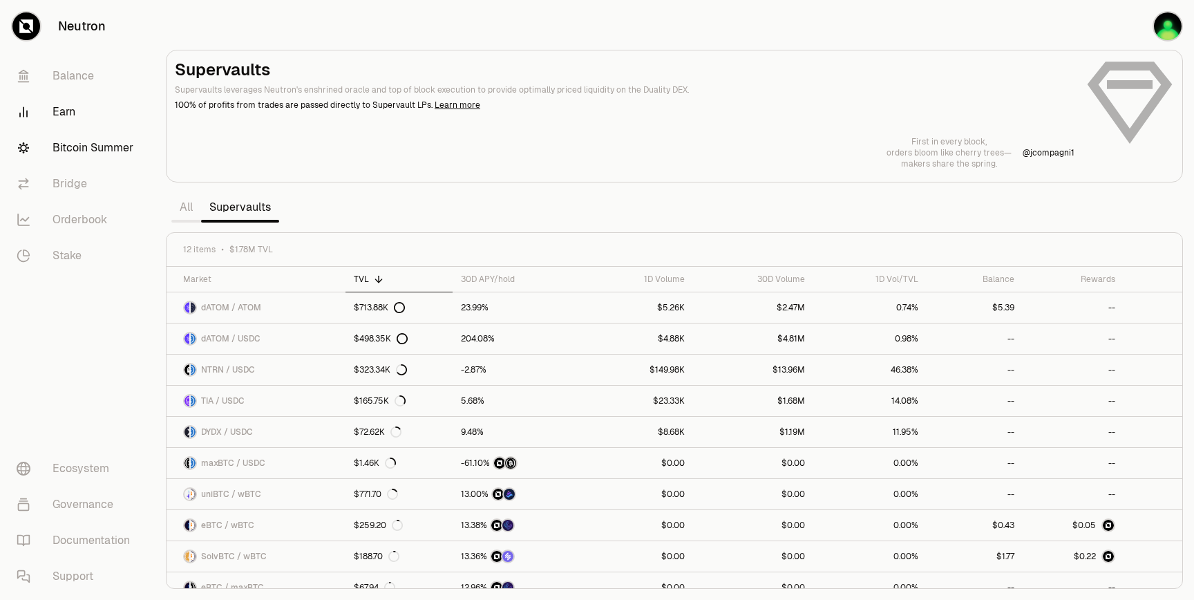
click at [106, 149] on link "Bitcoin Summer" at bounding box center [78, 148] width 144 height 36
click at [96, 143] on link "Bitcoin Summer" at bounding box center [78, 148] width 144 height 36
click at [93, 144] on link "Bitcoin Summer" at bounding box center [78, 148] width 144 height 36
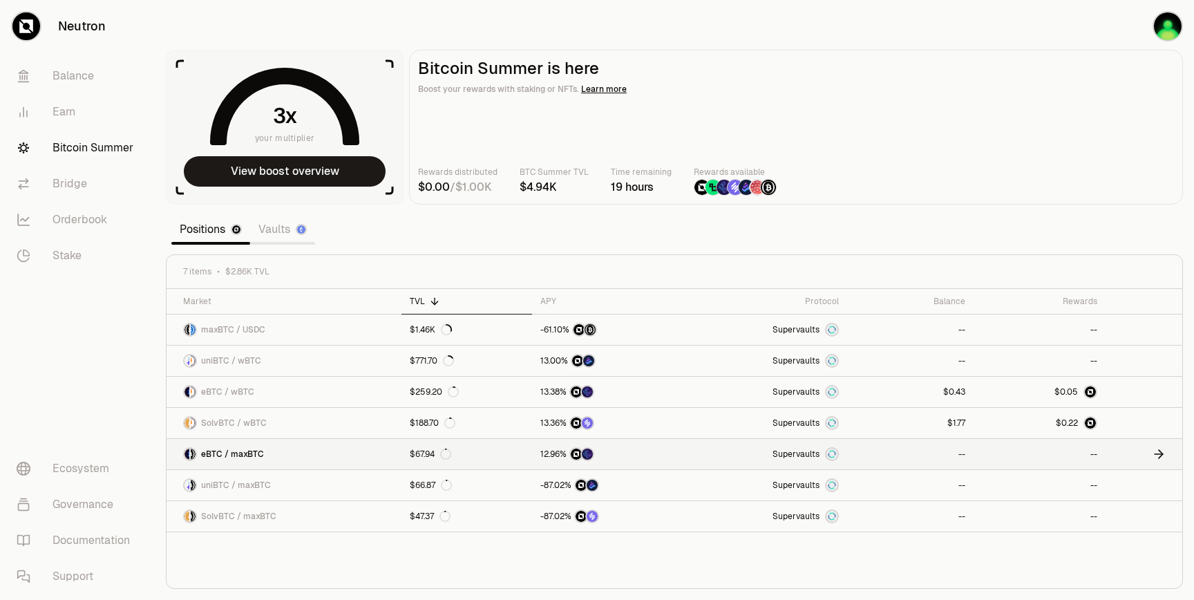
click at [711, 456] on link "Supervaults" at bounding box center [764, 454] width 165 height 30
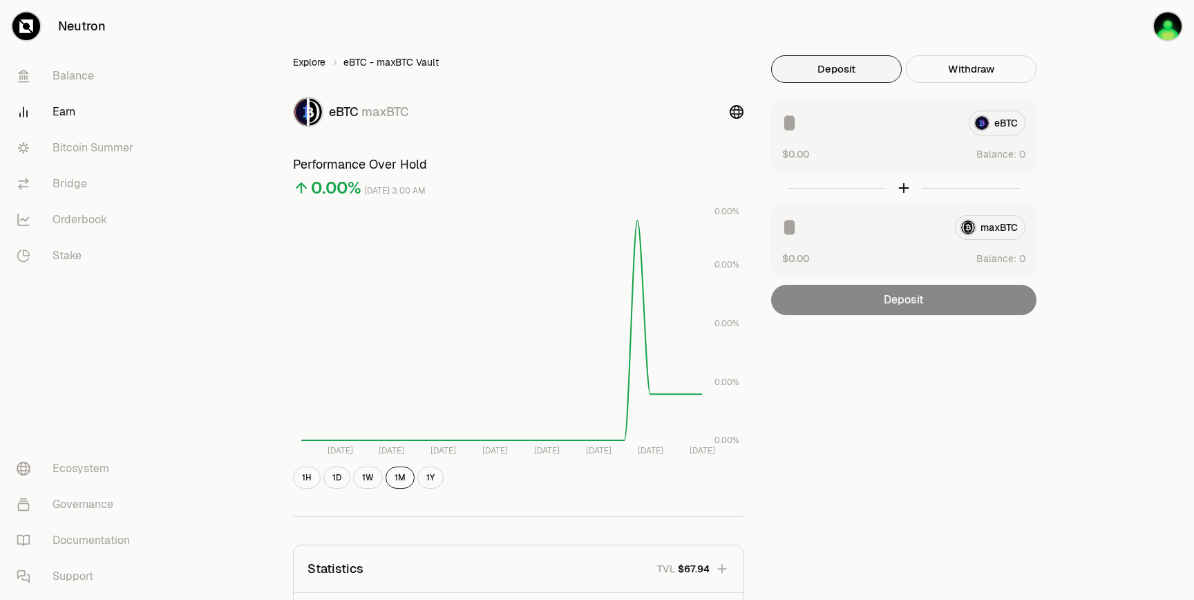
click at [301, 59] on link "Explore" at bounding box center [309, 62] width 32 height 14
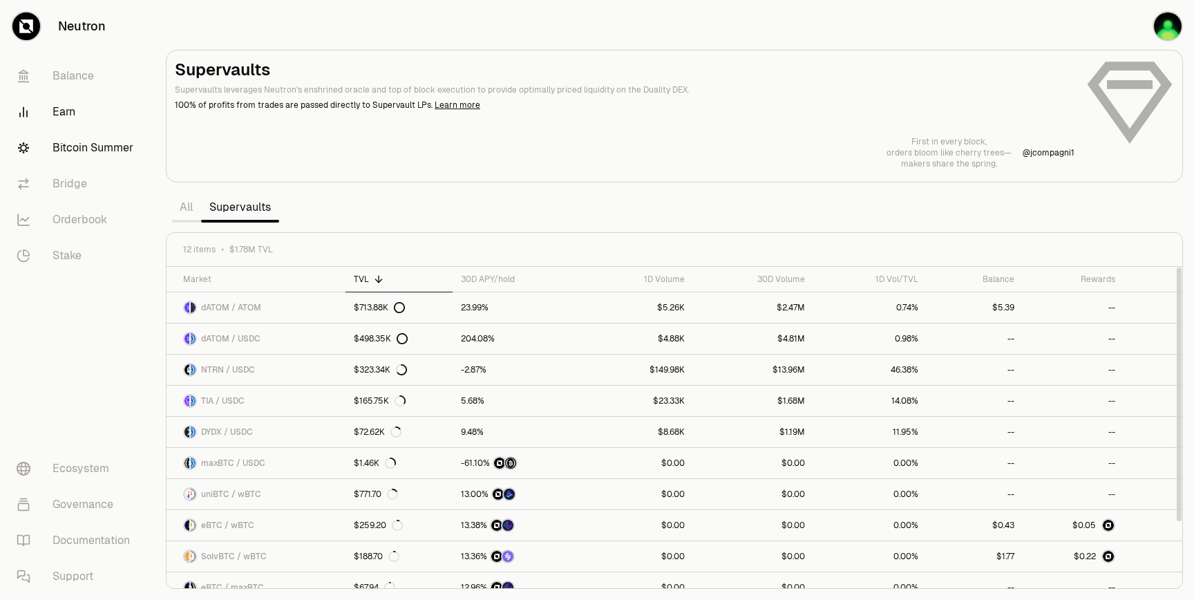
click at [102, 145] on link "Bitcoin Summer" at bounding box center [78, 148] width 144 height 36
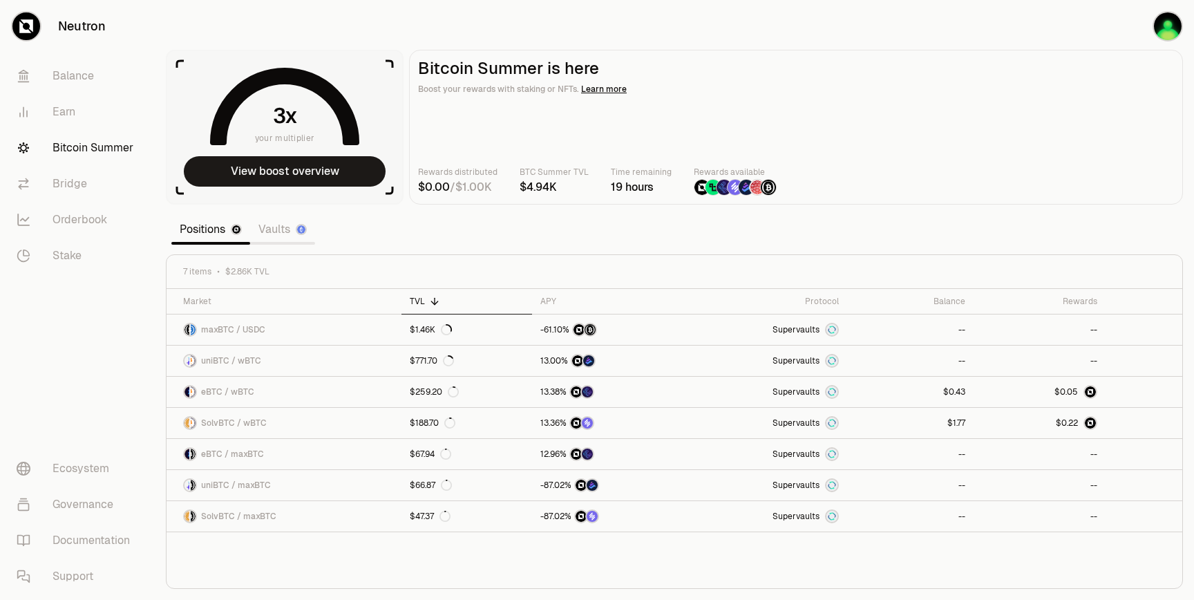
click at [274, 229] on link "Vaults" at bounding box center [282, 230] width 65 height 28
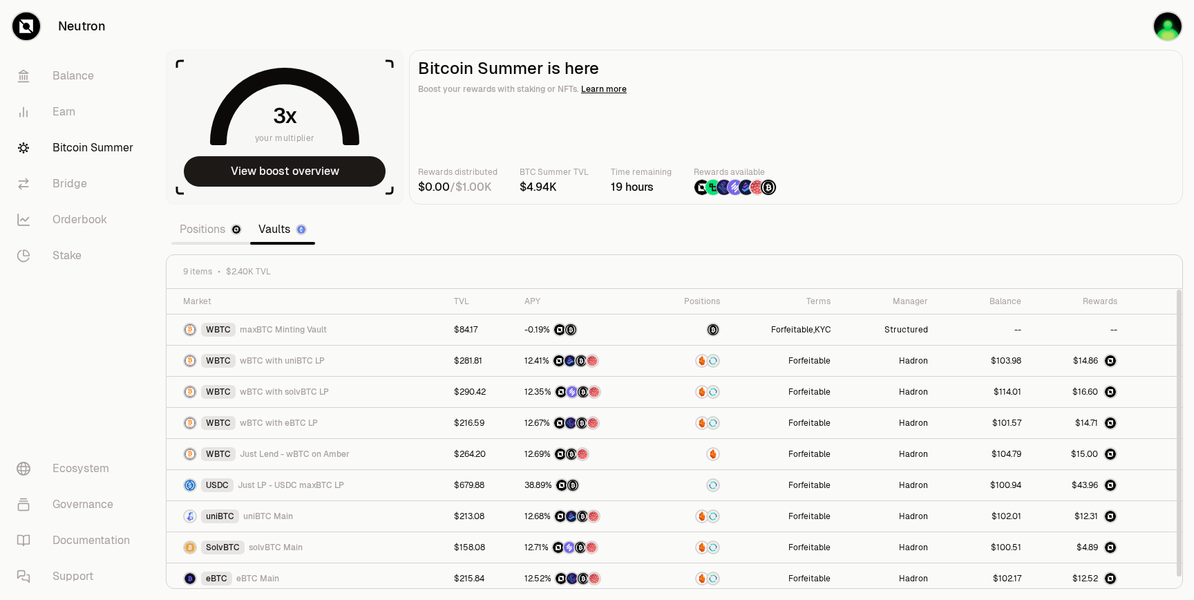
click at [199, 238] on link "Positions" at bounding box center [210, 230] width 79 height 28
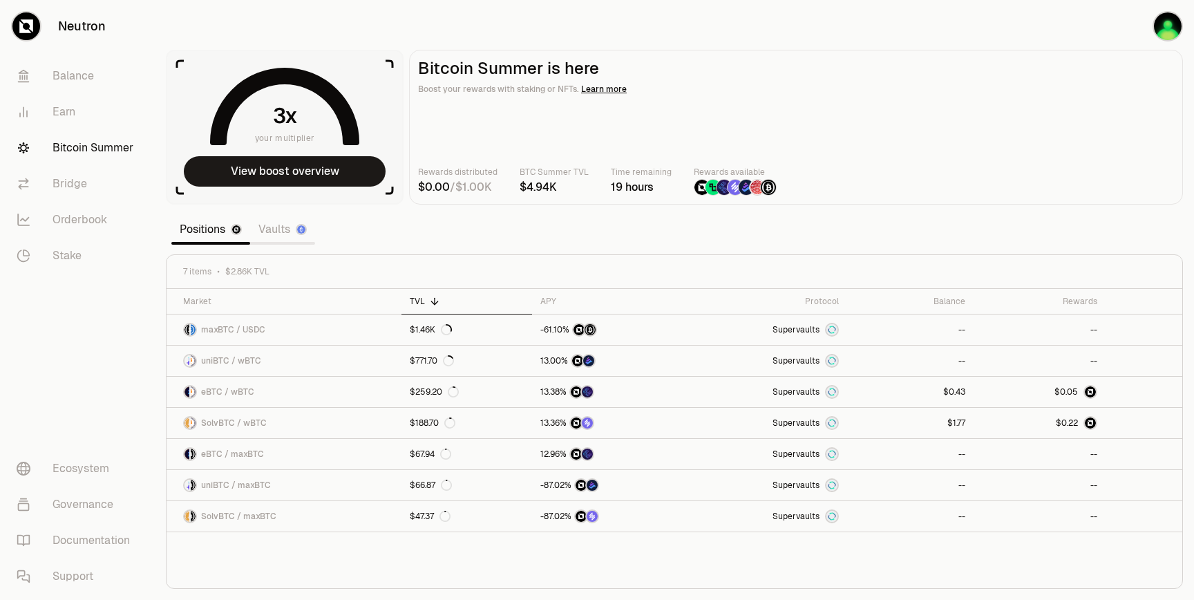
click at [283, 228] on link "Vaults" at bounding box center [282, 230] width 65 height 28
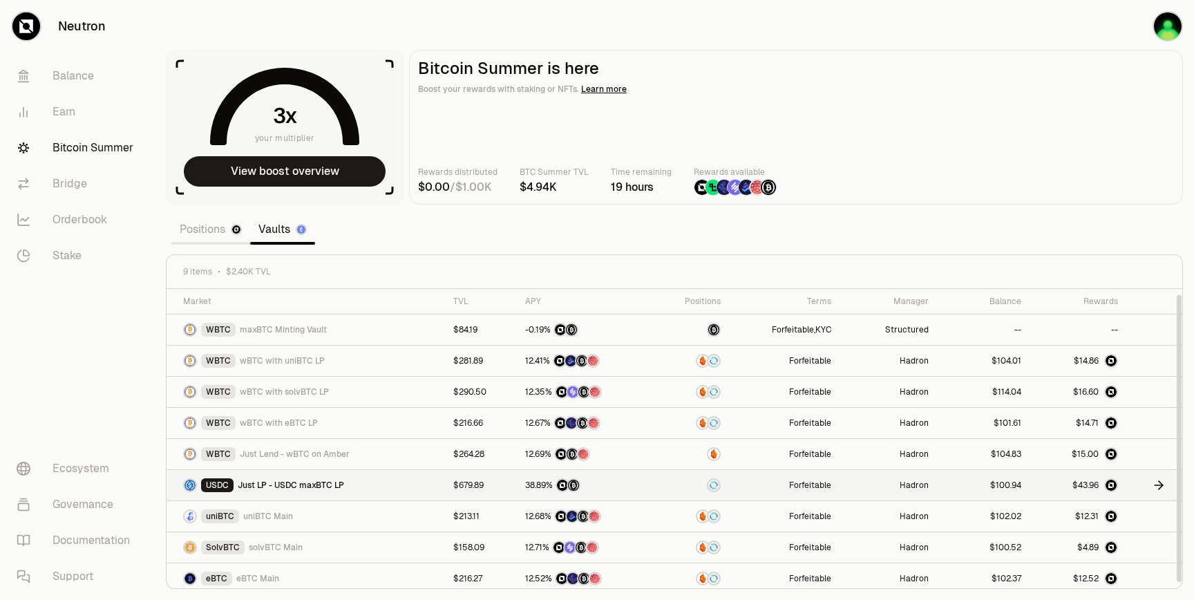
scroll to position [6, 0]
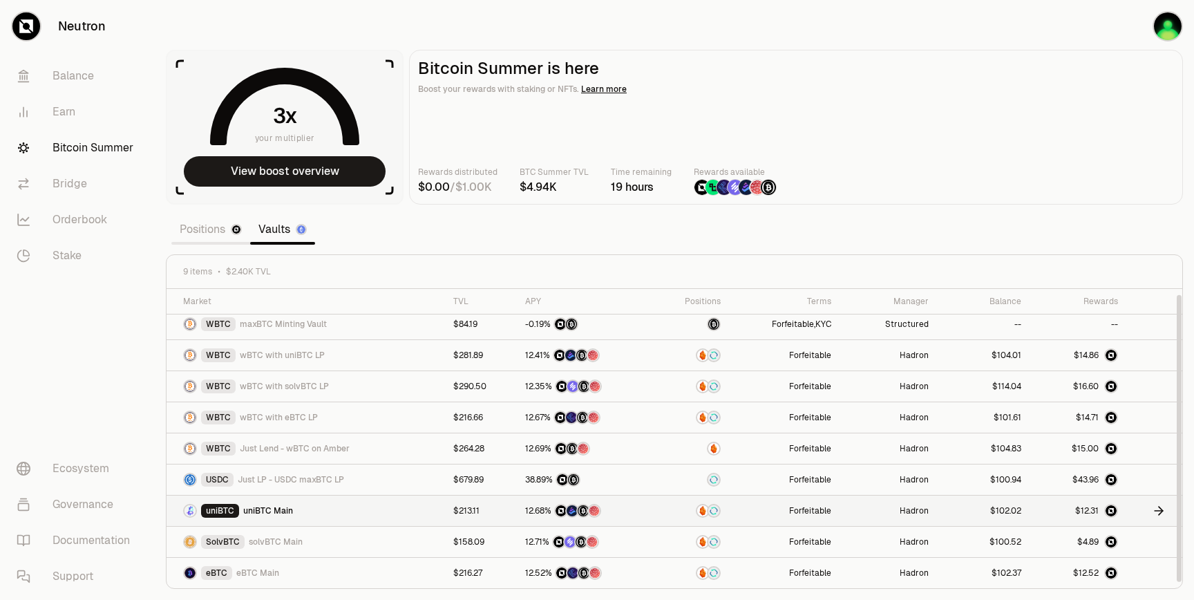
click at [302, 509] on div "uniBTC uniBTC Main" at bounding box center [310, 511] width 254 height 14
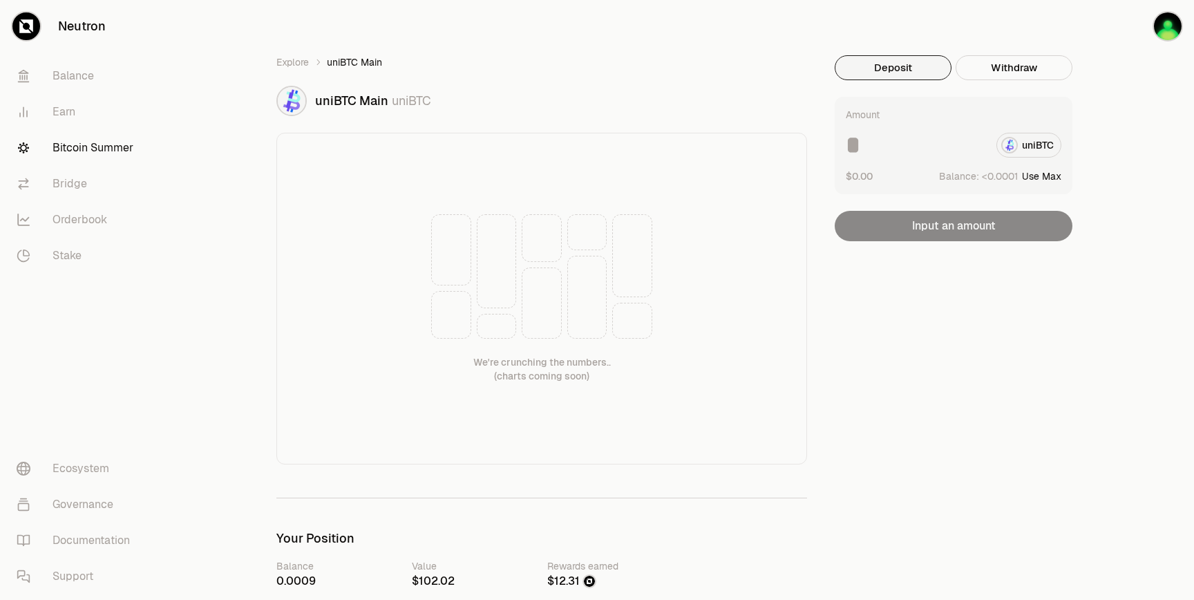
click at [1046, 174] on button "Use Max" at bounding box center [1041, 176] width 39 height 14
type input "**********"
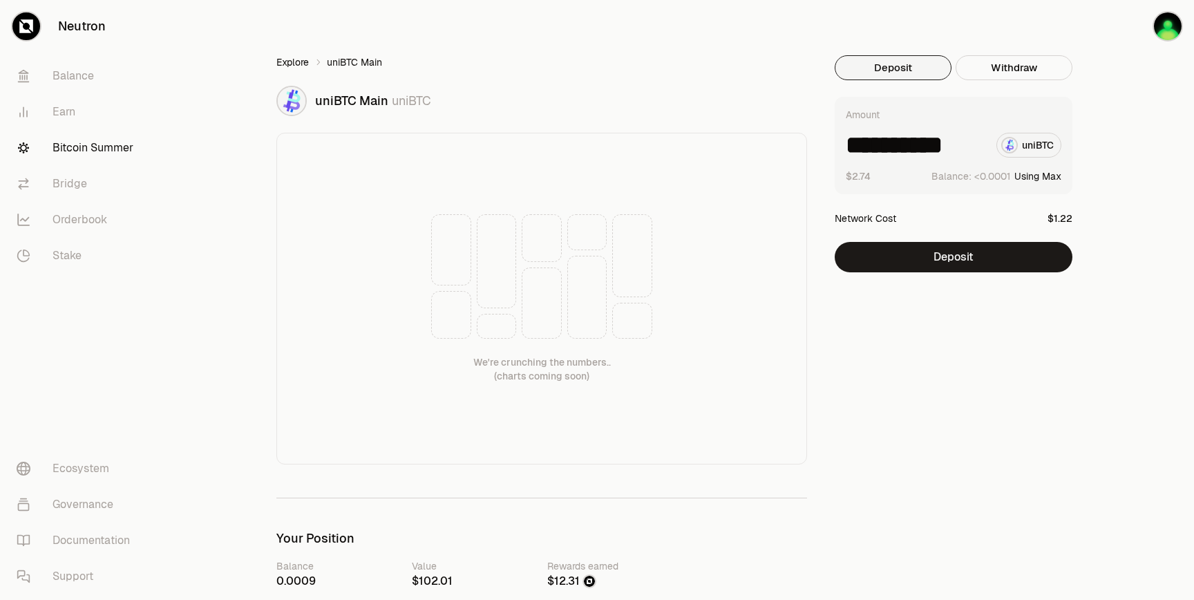
click at [296, 59] on link "Explore" at bounding box center [292, 62] width 32 height 14
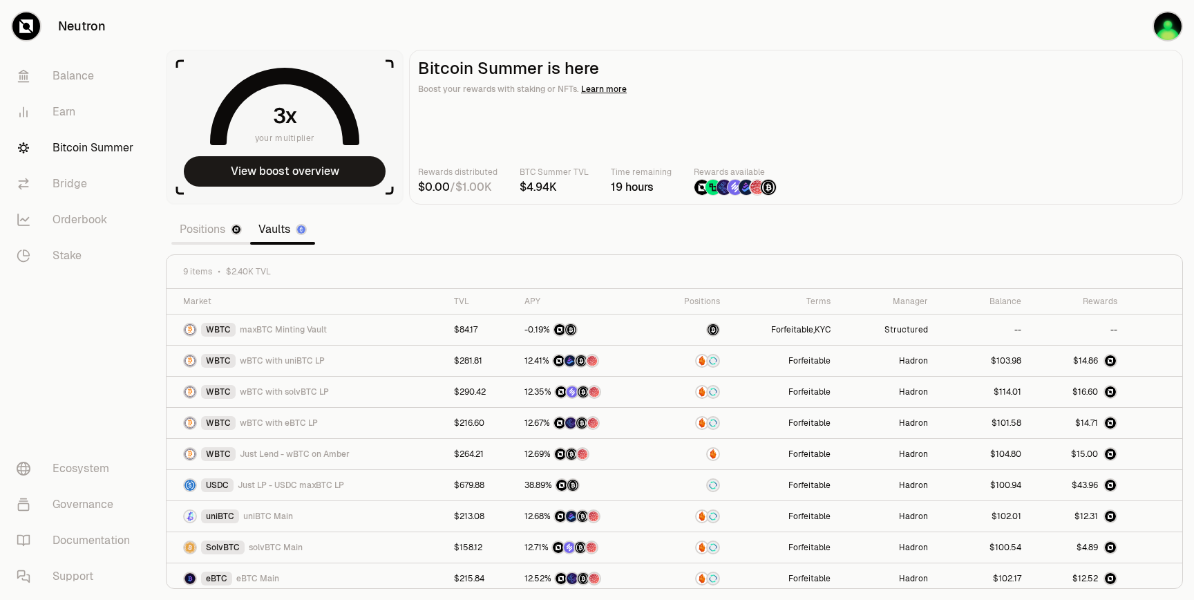
click at [215, 228] on link "Positions" at bounding box center [210, 230] width 79 height 28
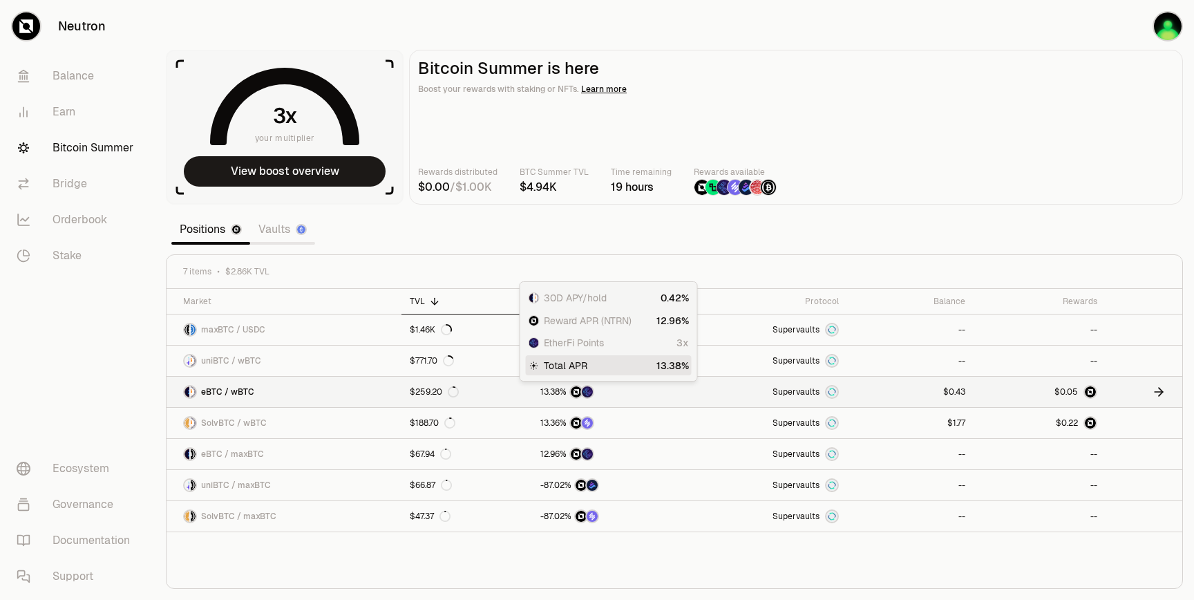
click at [635, 388] on div at bounding box center [607, 392] width 133 height 14
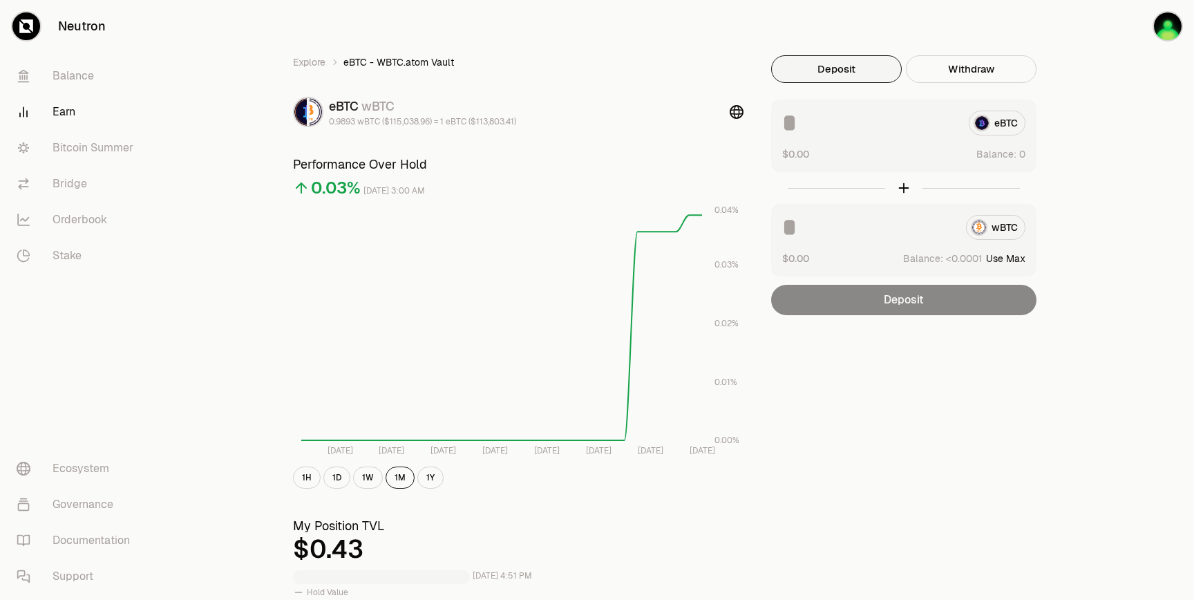
click at [1024, 257] on button "Use Max" at bounding box center [1005, 259] width 39 height 14
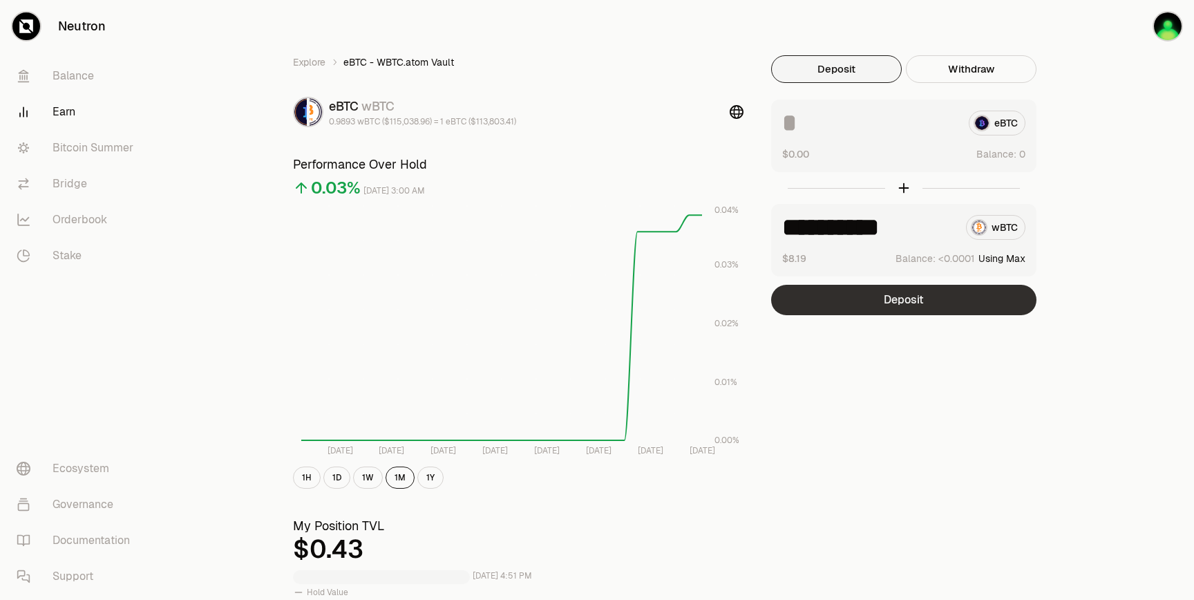
click at [995, 305] on button "Deposit" at bounding box center [903, 300] width 265 height 30
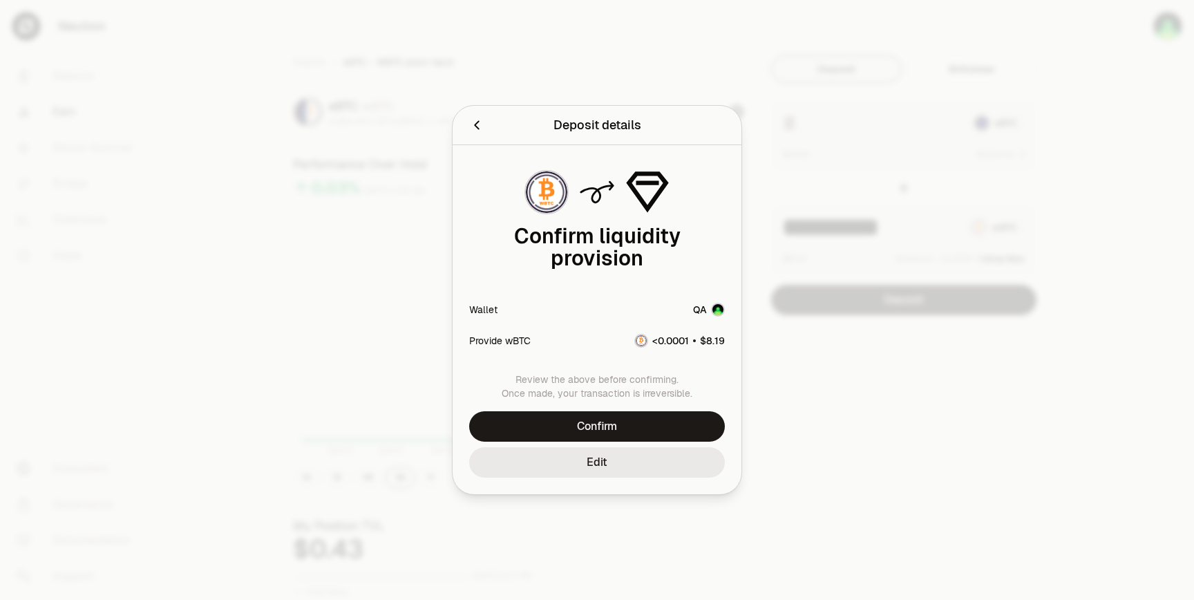
click at [608, 467] on button "Edit" at bounding box center [597, 462] width 256 height 30
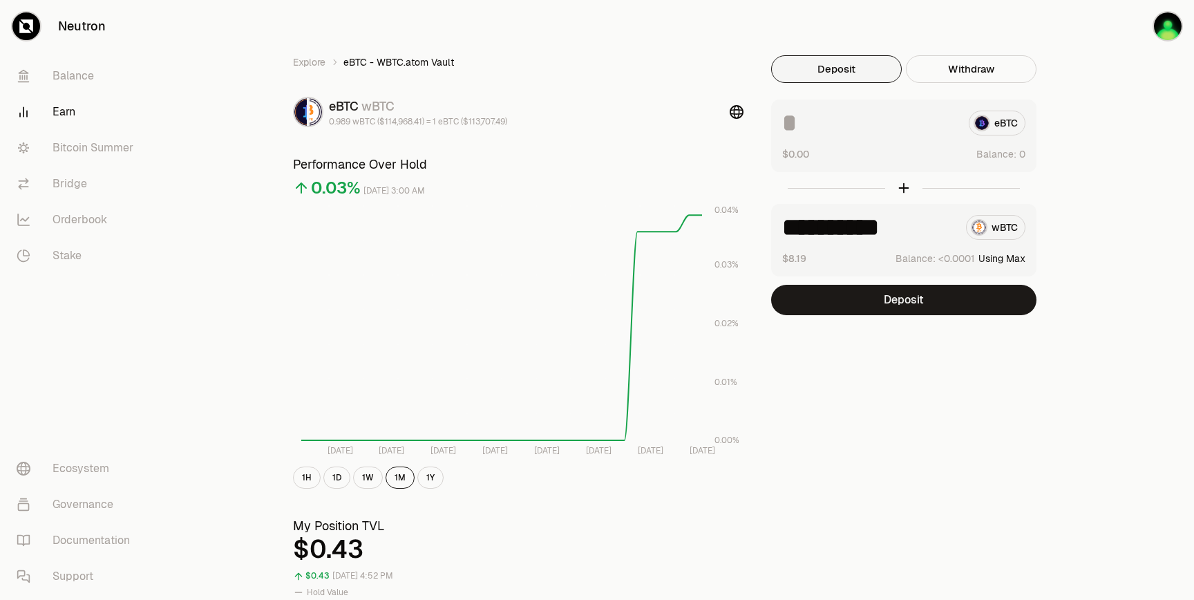
drag, startPoint x: 872, startPoint y: 229, endPoint x: 995, endPoint y: 245, distance: 123.4
click at [995, 245] on div "**********" at bounding box center [903, 240] width 265 height 73
type input "*********"
click at [959, 311] on button "Deposit" at bounding box center [903, 300] width 265 height 30
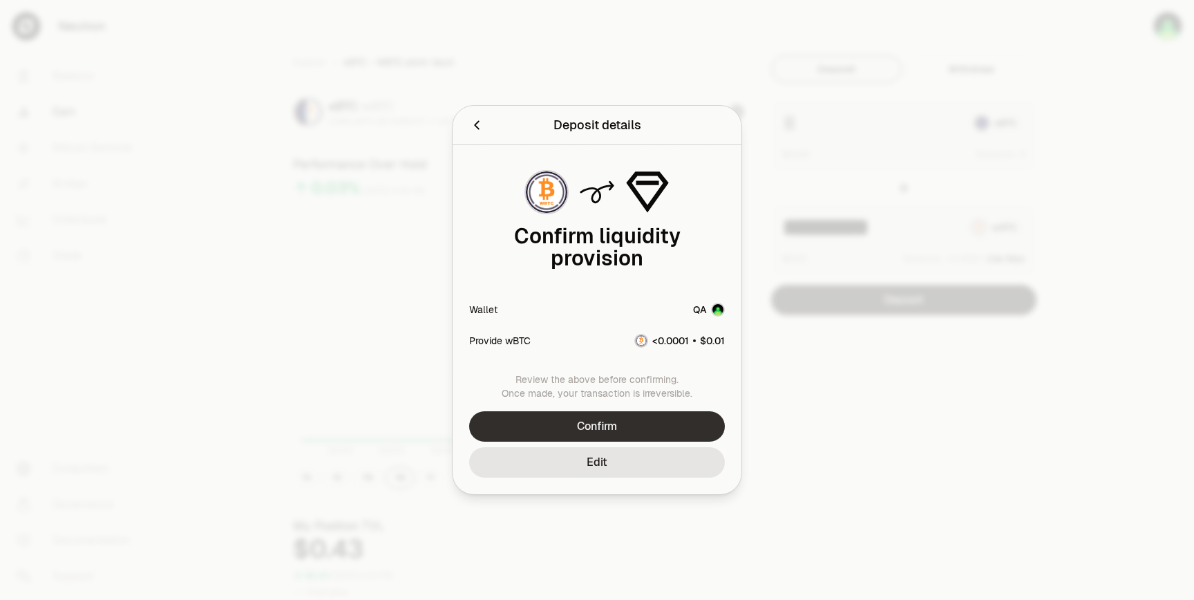
click at [666, 422] on button "Confirm" at bounding box center [597, 426] width 256 height 30
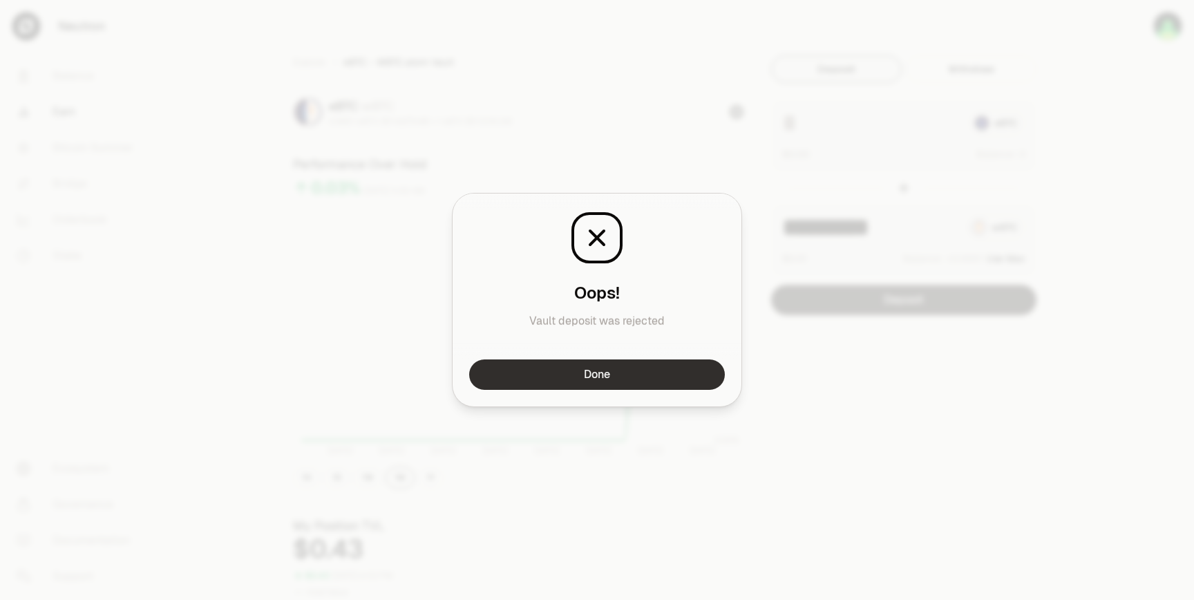
click at [664, 387] on button "Done" at bounding box center [597, 374] width 256 height 30
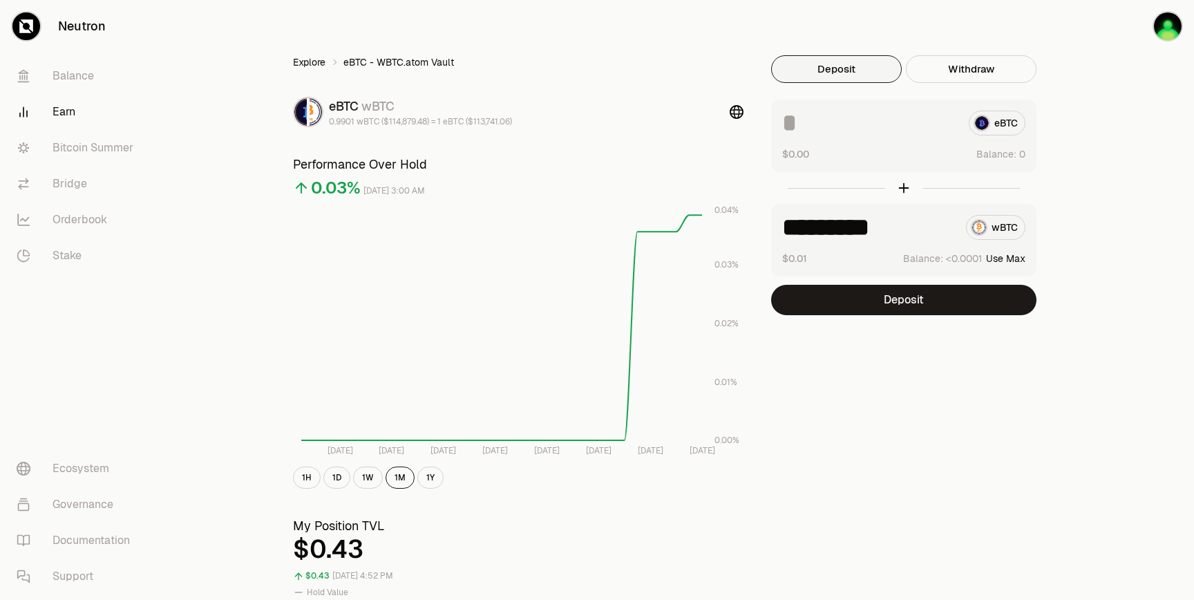
click at [314, 62] on link "Explore" at bounding box center [309, 62] width 32 height 14
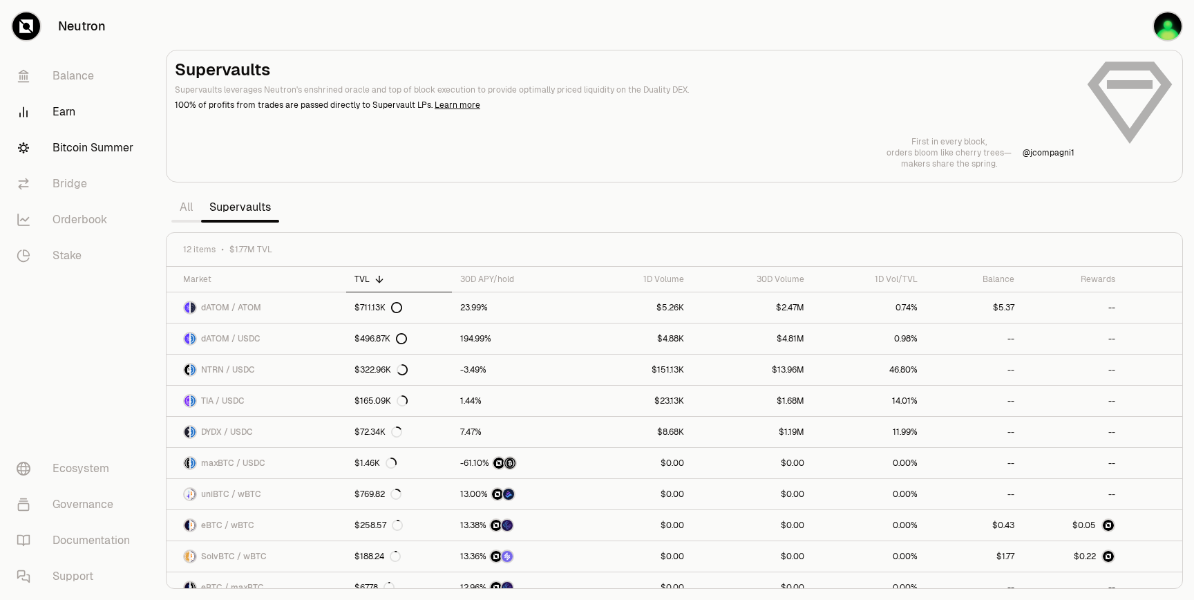
click at [111, 149] on link "Bitcoin Summer" at bounding box center [78, 148] width 144 height 36
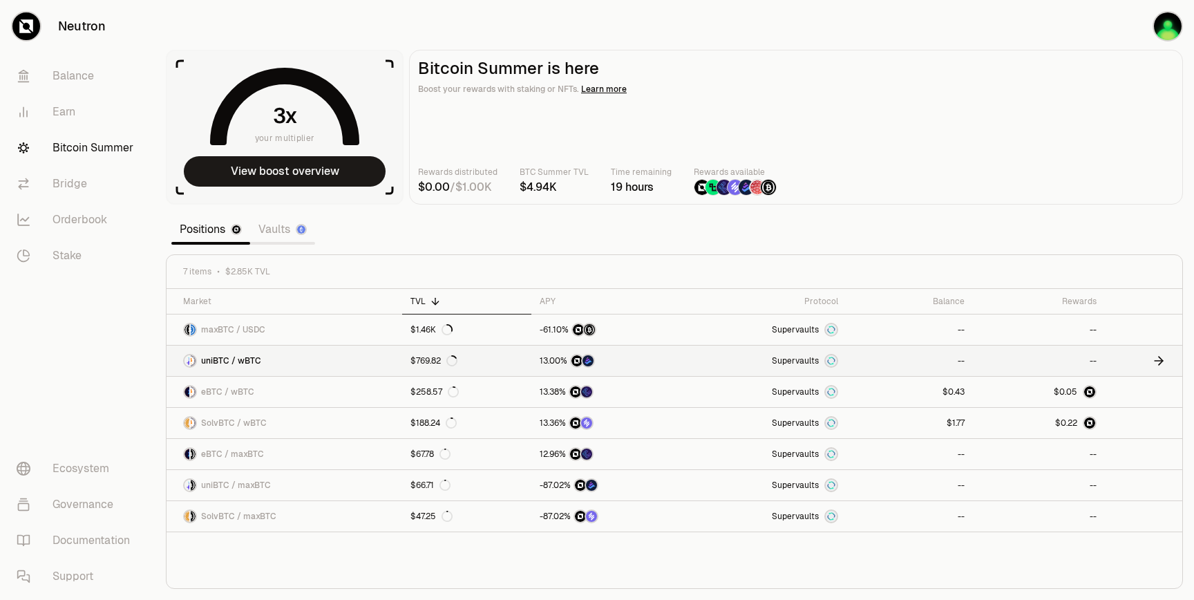
click at [865, 364] on link "--" at bounding box center [910, 361] width 126 height 30
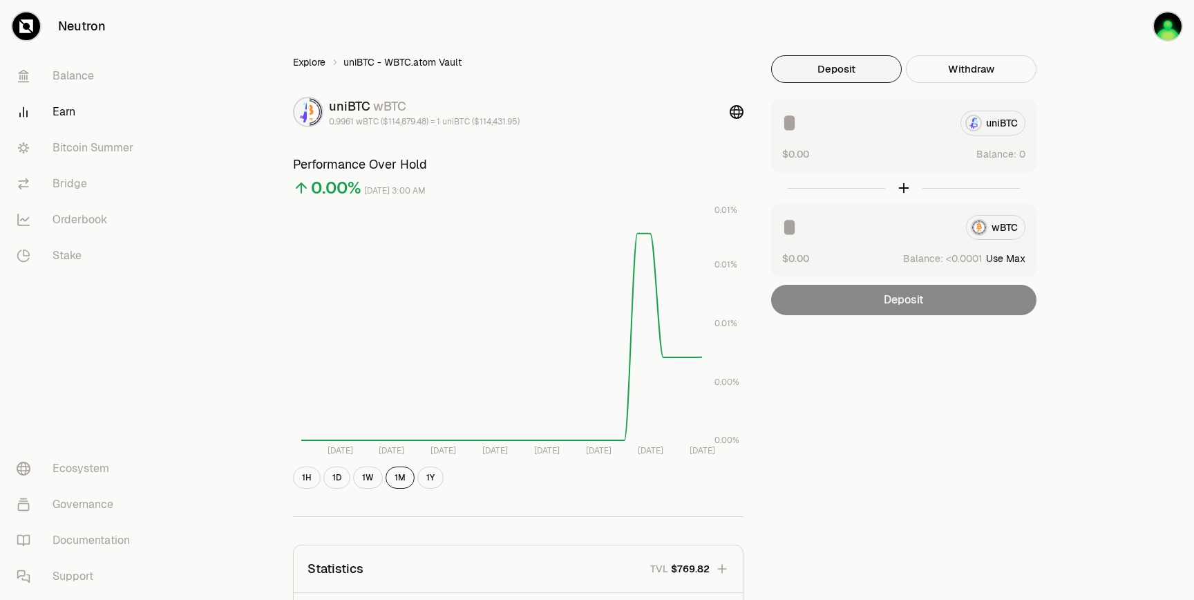
click at [316, 61] on link "Explore" at bounding box center [309, 62] width 32 height 14
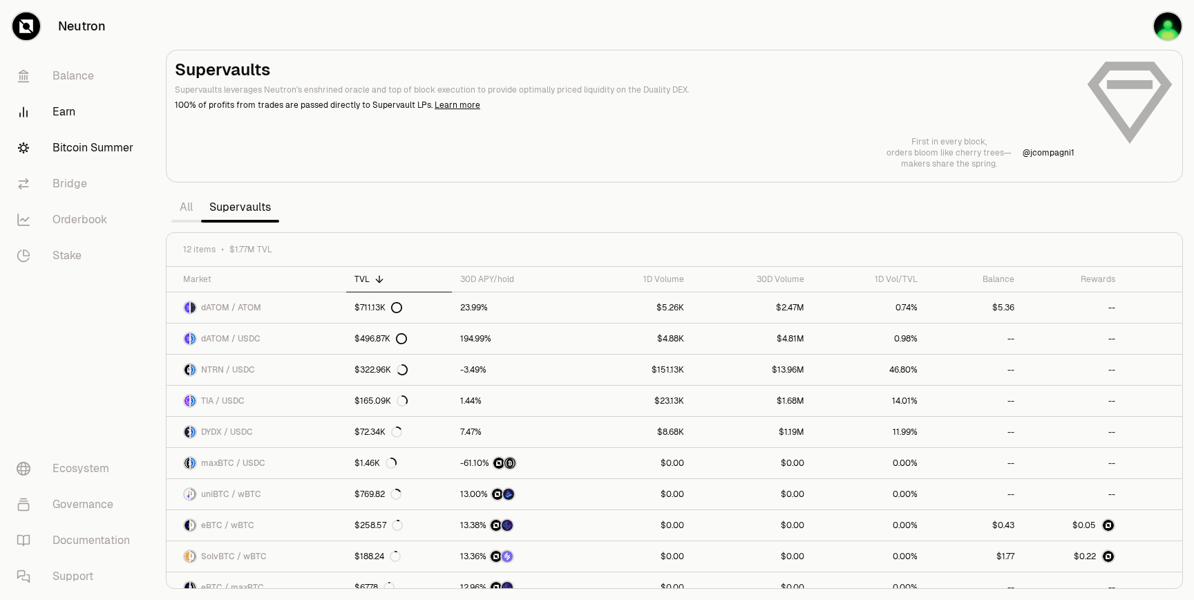
click at [87, 149] on link "Bitcoin Summer" at bounding box center [78, 148] width 144 height 36
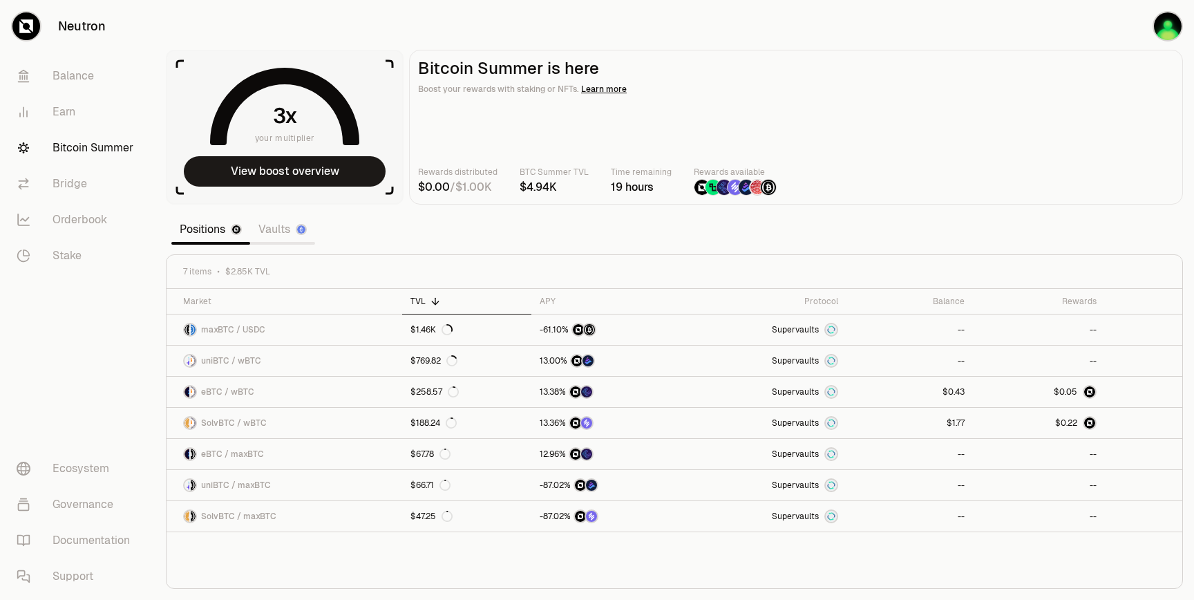
click at [286, 234] on link "Vaults" at bounding box center [282, 230] width 65 height 28
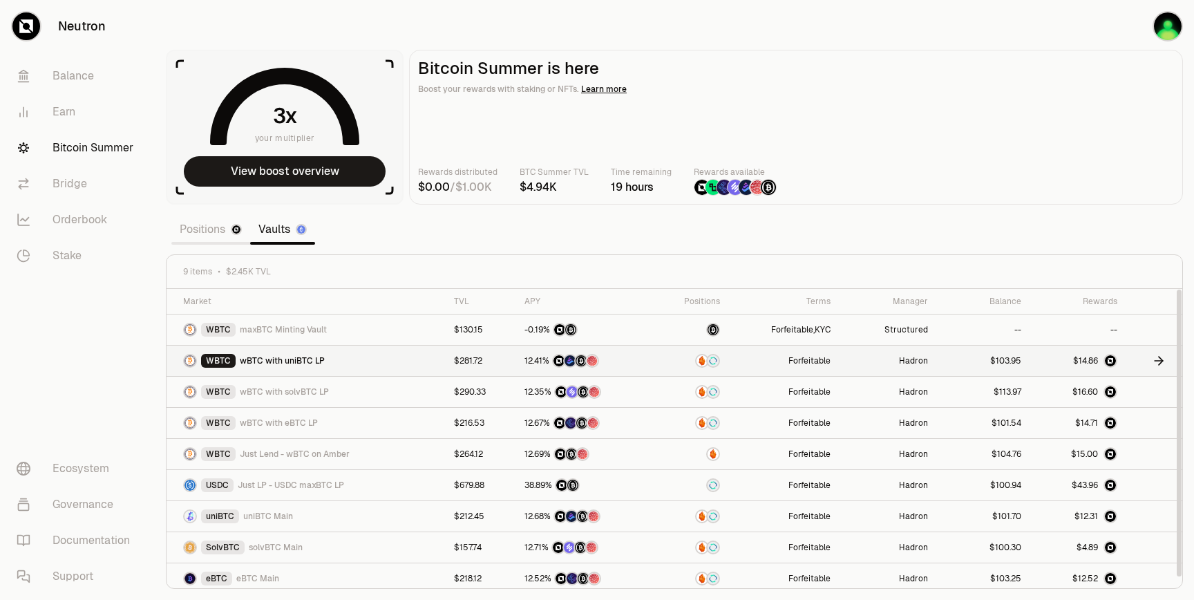
click at [438, 361] on td "WBTC wBTC with uniBTC LP" at bounding box center [306, 361] width 279 height 31
click at [1156, 364] on icon at bounding box center [1159, 361] width 14 height 14
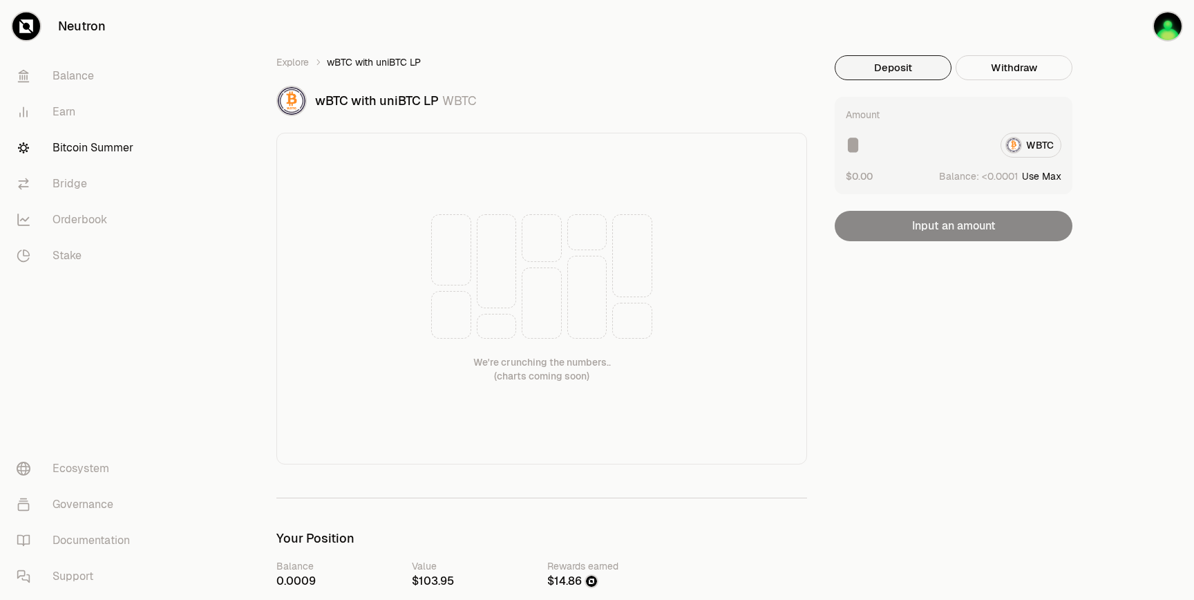
click at [1050, 177] on button "Use Max" at bounding box center [1041, 176] width 39 height 14
type input "**********"
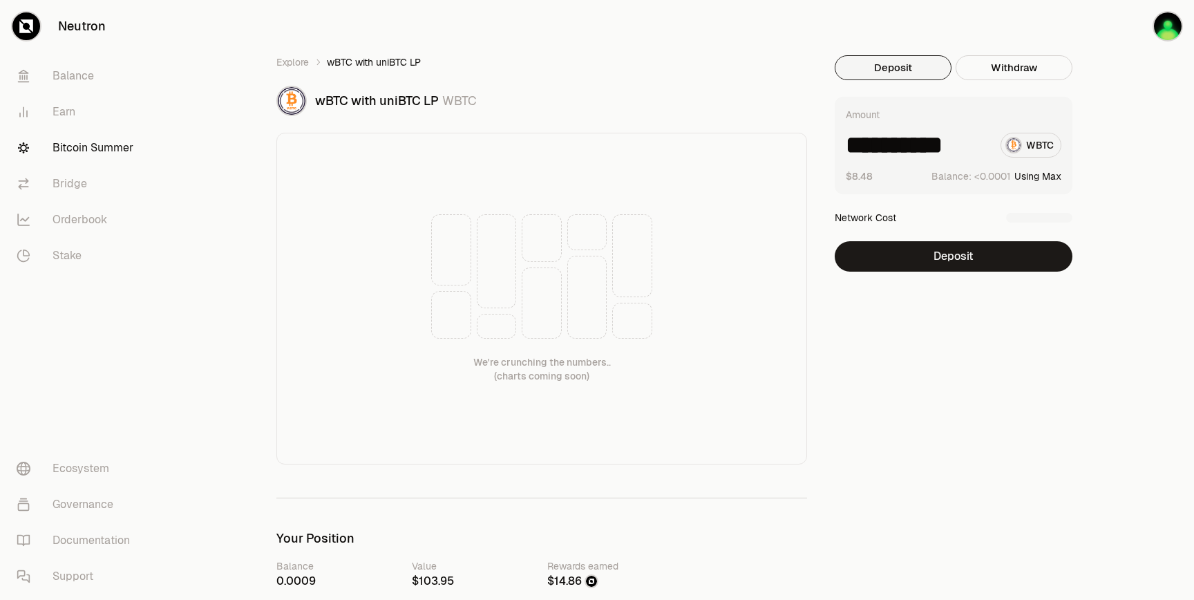
drag, startPoint x: 941, startPoint y: 142, endPoint x: 1002, endPoint y: 142, distance: 60.8
click at [991, 142] on div "**********" at bounding box center [954, 145] width 216 height 25
click at [290, 58] on link "Explore" at bounding box center [292, 62] width 32 height 14
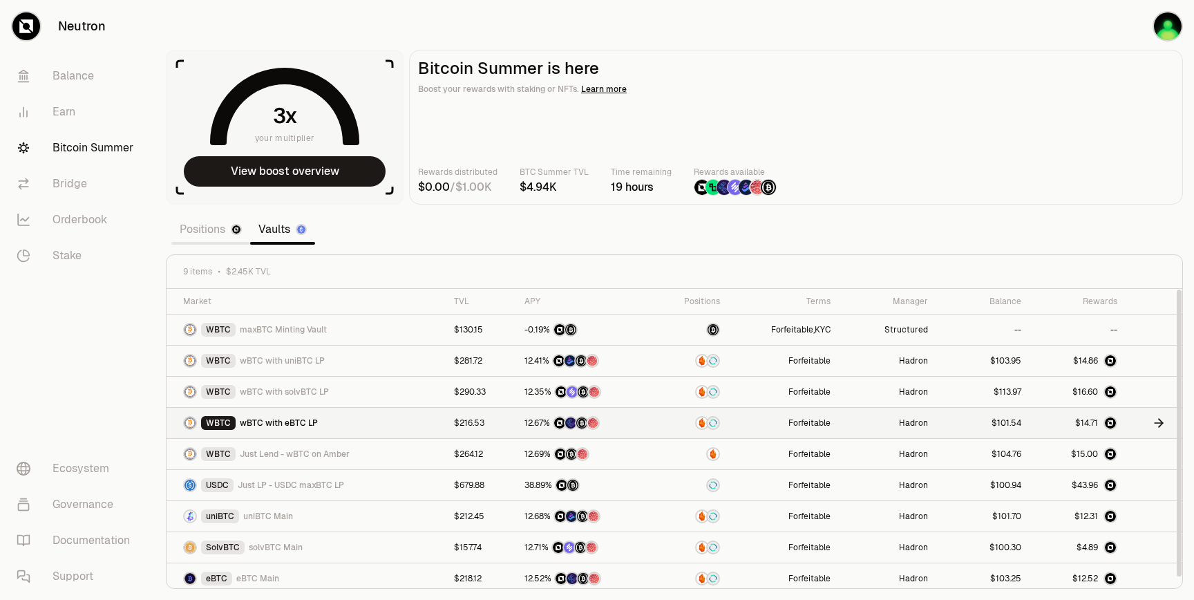
scroll to position [6, 0]
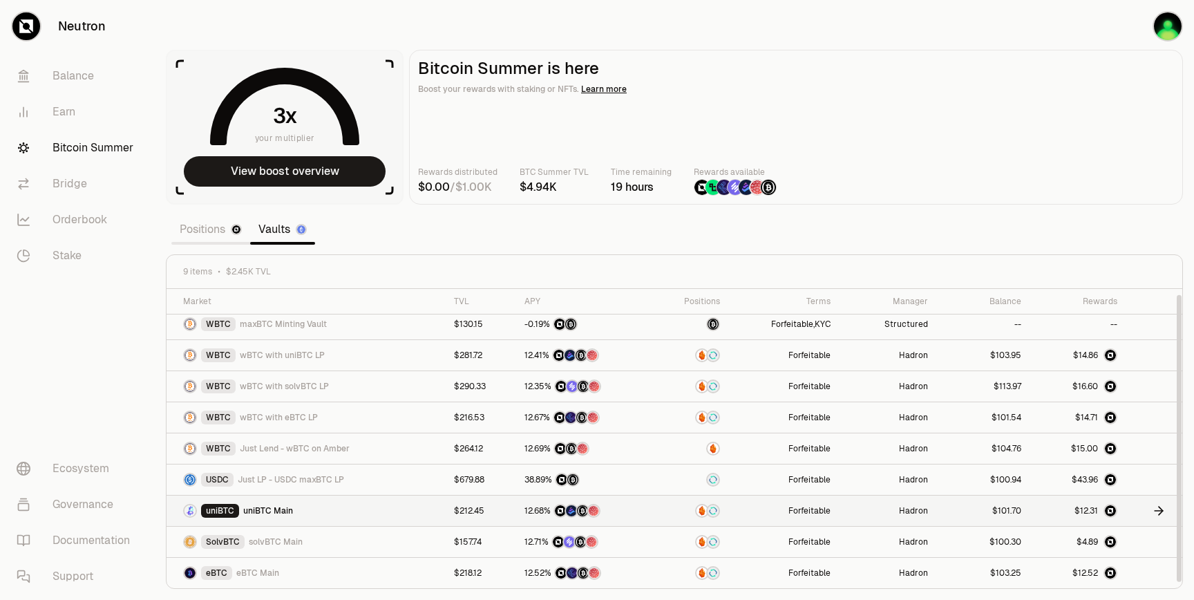
click at [969, 507] on div at bounding box center [983, 511] width 76 height 12
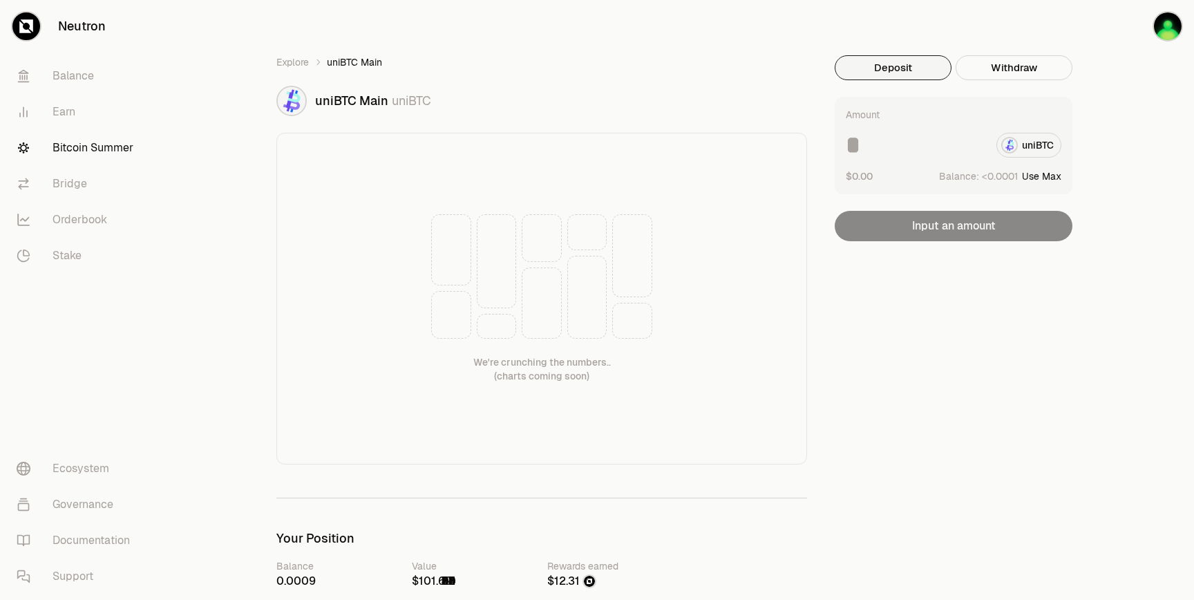
click at [1036, 177] on button "Use Max" at bounding box center [1041, 176] width 39 height 14
type input "**********"
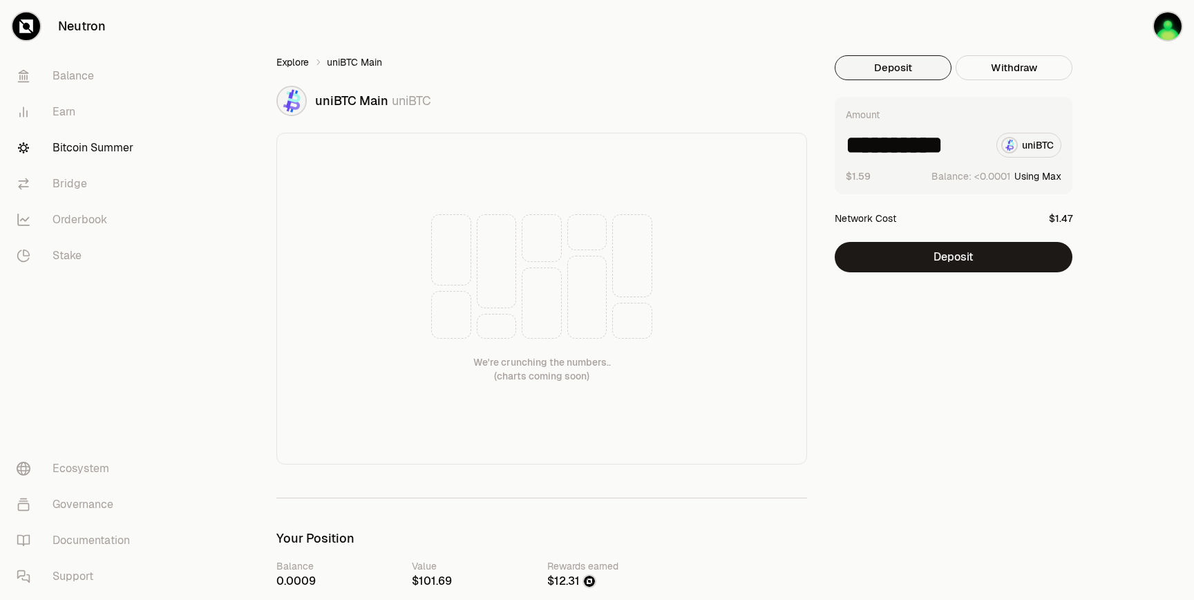
click at [280, 64] on link "Explore" at bounding box center [292, 62] width 32 height 14
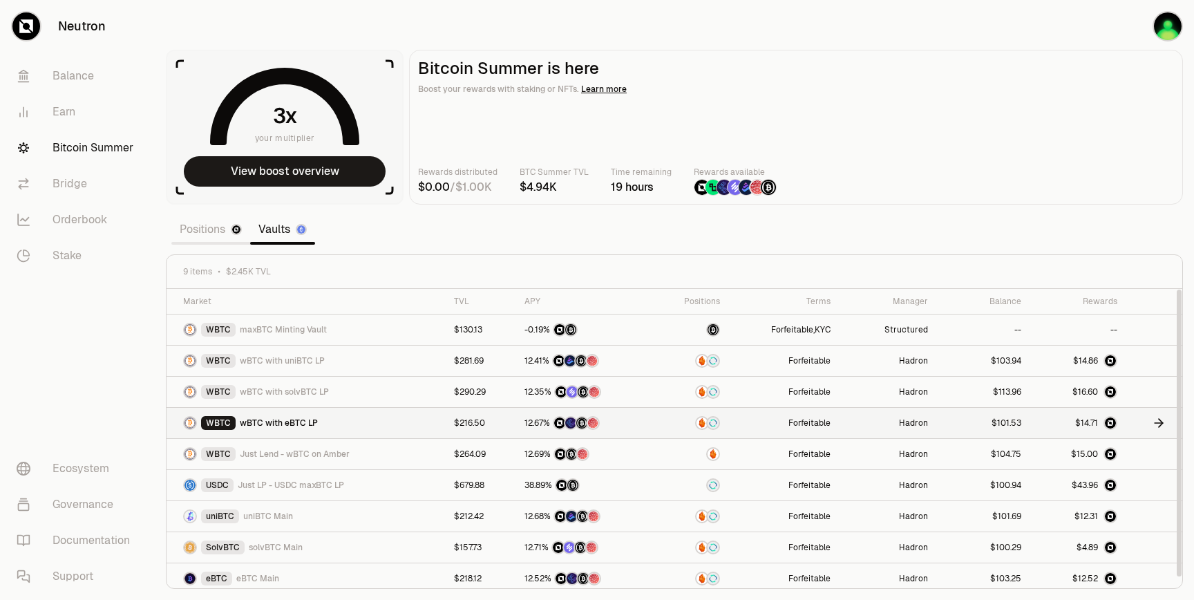
click at [691, 414] on td at bounding box center [690, 423] width 77 height 31
click at [671, 417] on div at bounding box center [690, 423] width 60 height 14
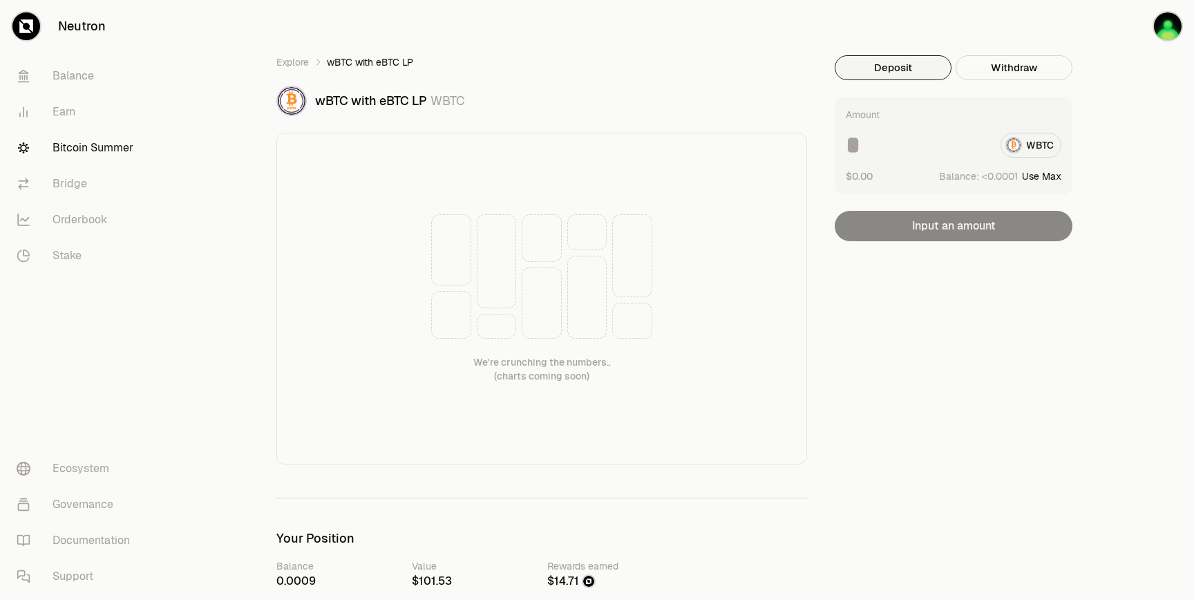
click at [1058, 172] on button "Use Max" at bounding box center [1041, 176] width 39 height 14
type input "**********"
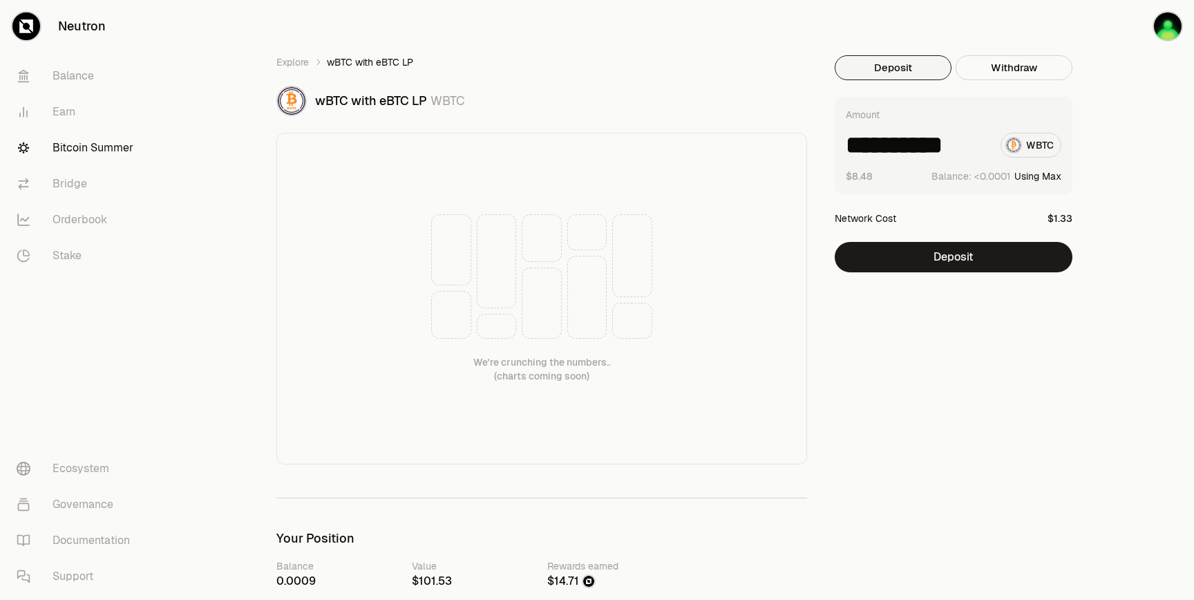
scroll to position [0, 1]
drag, startPoint x: 939, startPoint y: 144, endPoint x: 1022, endPoint y: 144, distance: 83.6
click at [1022, 144] on div "**********" at bounding box center [954, 145] width 216 height 25
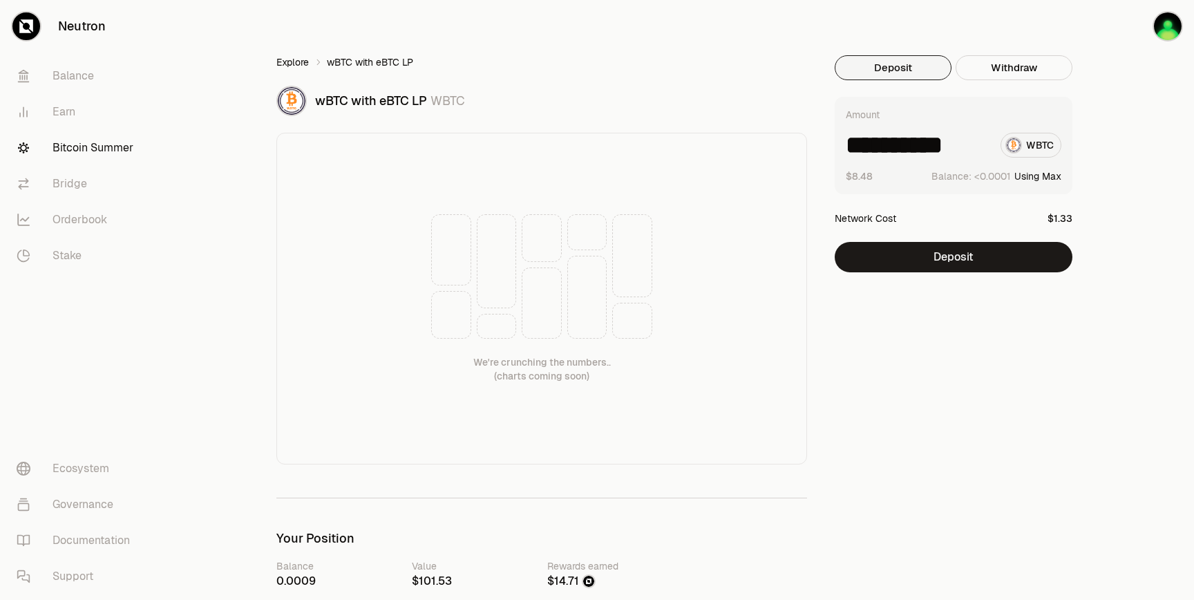
click at [288, 63] on link "Explore" at bounding box center [292, 62] width 32 height 14
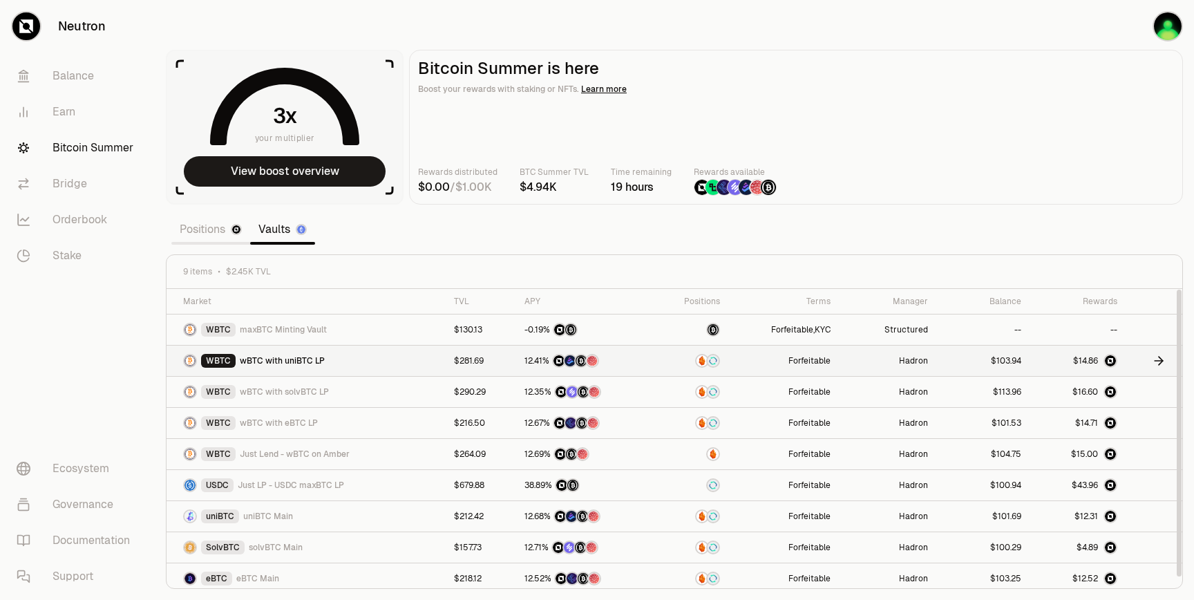
click at [966, 360] on div at bounding box center [983, 361] width 76 height 12
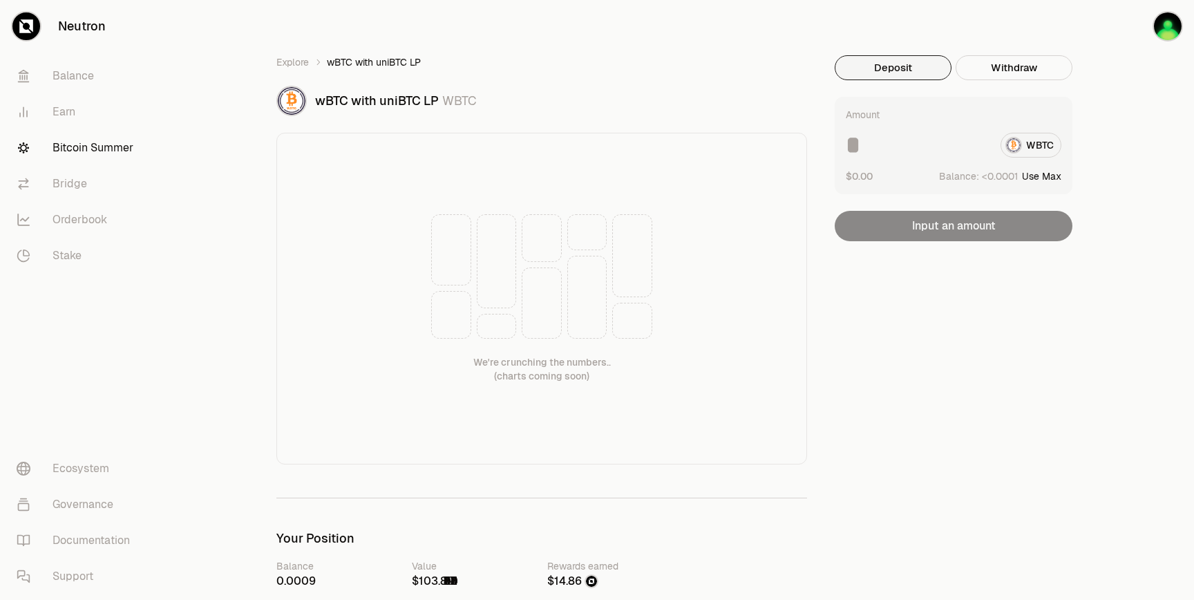
click at [1044, 176] on button "Use Max" at bounding box center [1041, 176] width 39 height 14
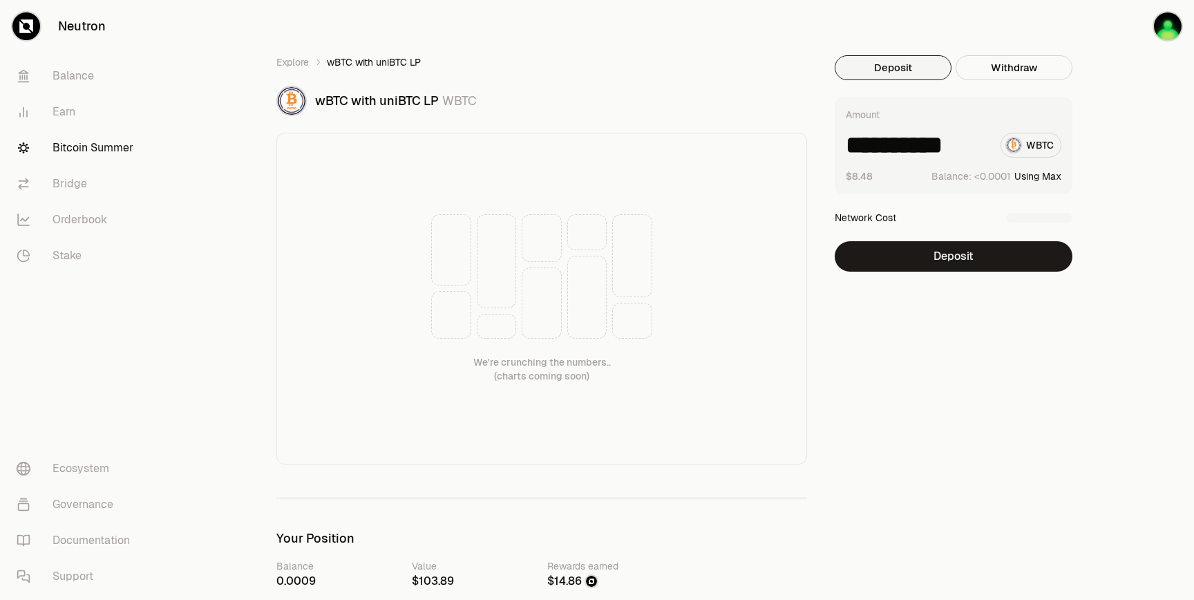
scroll to position [0, 1]
drag, startPoint x: 940, startPoint y: 149, endPoint x: 1046, endPoint y: 151, distance: 106.5
click at [1046, 151] on div "**********" at bounding box center [954, 145] width 216 height 25
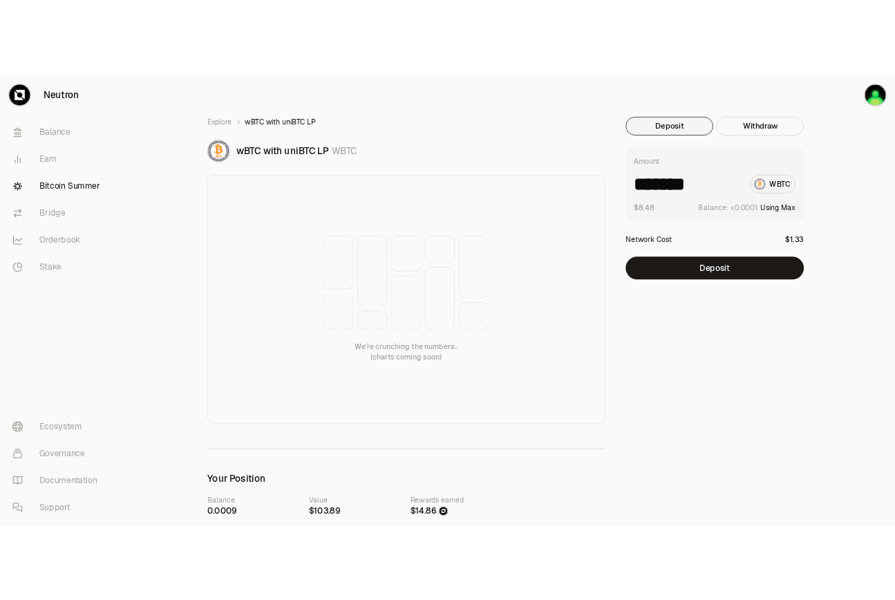
scroll to position [0, 0]
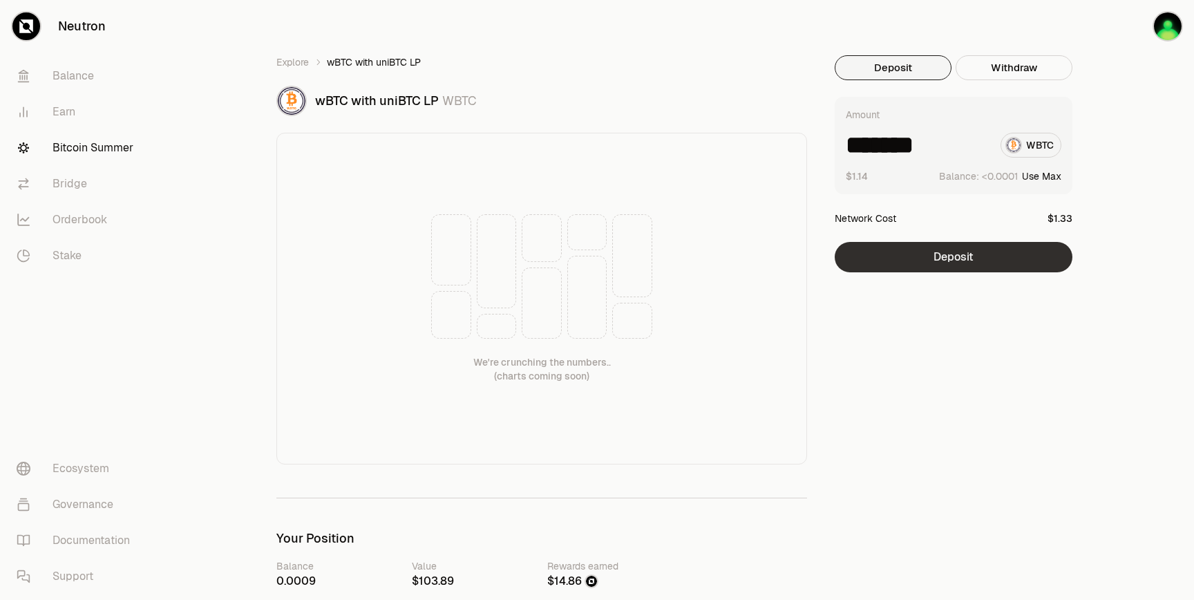
click at [993, 263] on button "Deposit" at bounding box center [954, 257] width 238 height 30
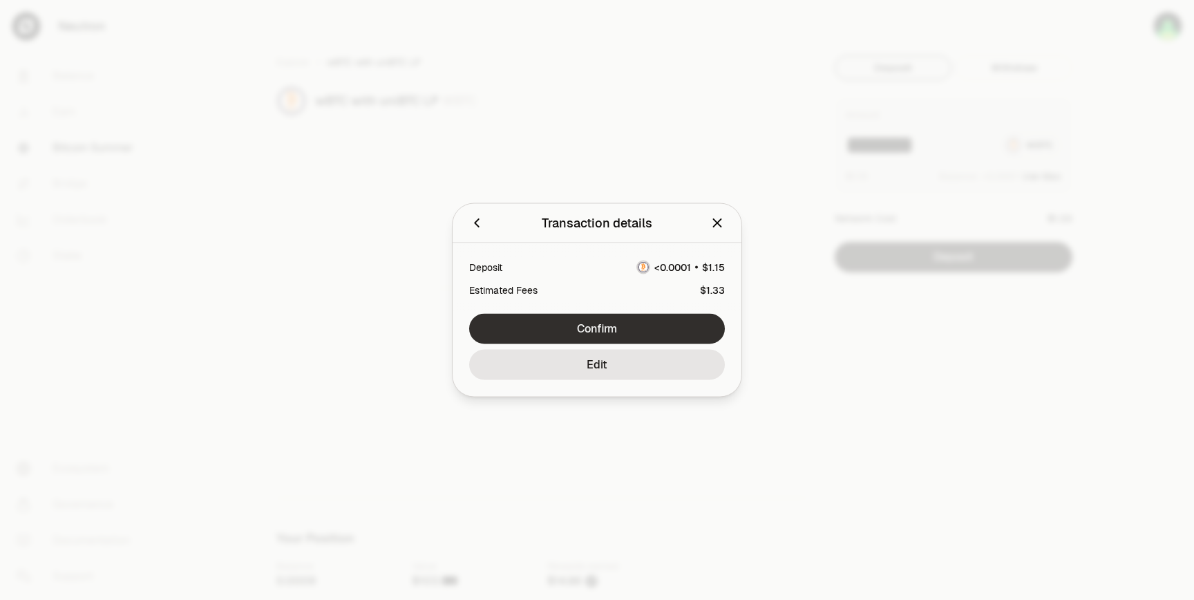
click at [645, 335] on button "Confirm" at bounding box center [597, 329] width 256 height 30
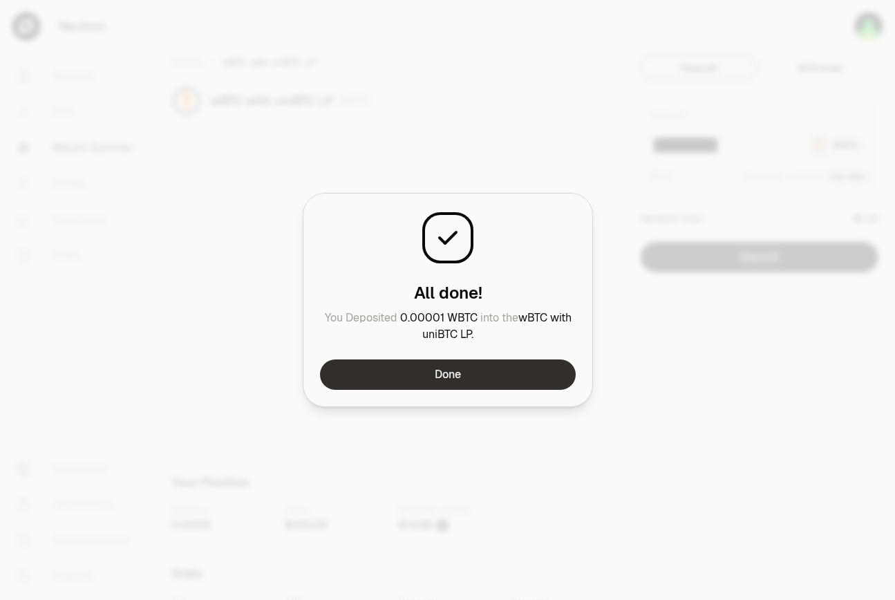
click at [453, 386] on button "Done" at bounding box center [448, 374] width 256 height 30
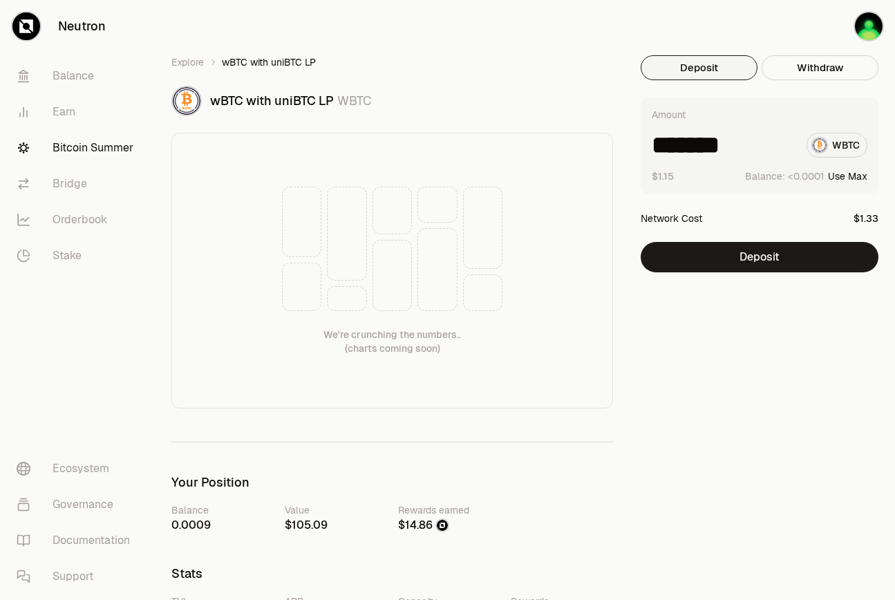
click at [858, 174] on button "Use Max" at bounding box center [847, 176] width 39 height 14
type input "**********"
click at [192, 64] on link "Explore" at bounding box center [187, 62] width 32 height 14
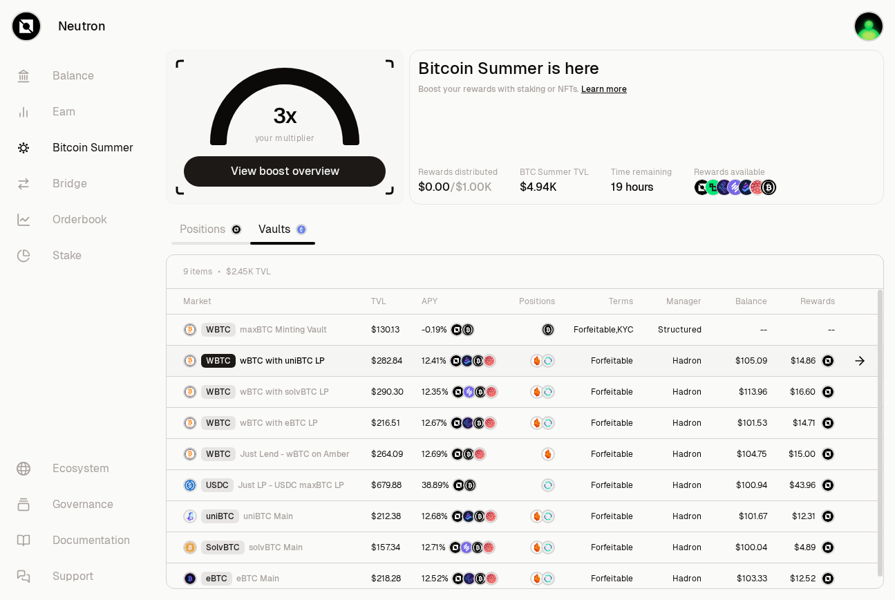
click at [859, 363] on icon at bounding box center [860, 361] width 14 height 14
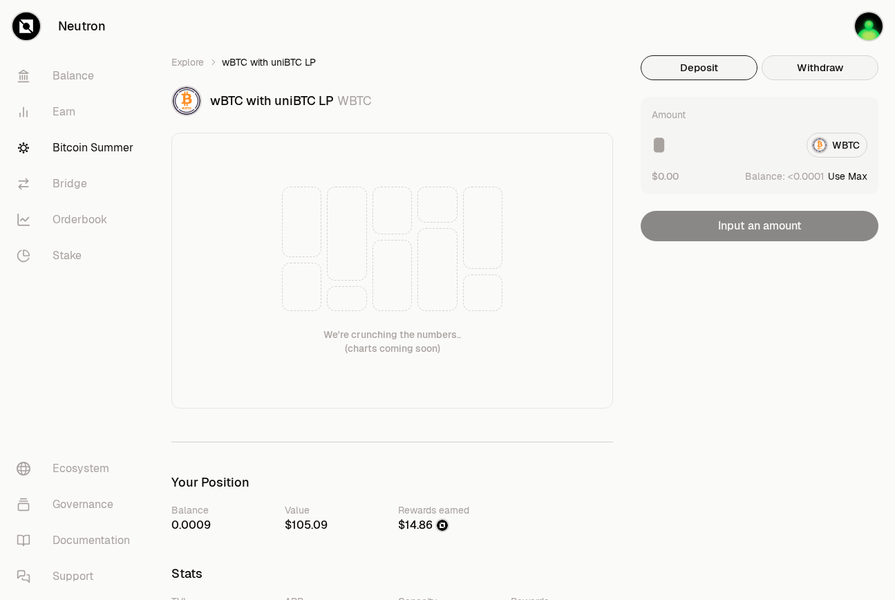
click at [816, 75] on button "Withdraw" at bounding box center [820, 67] width 117 height 25
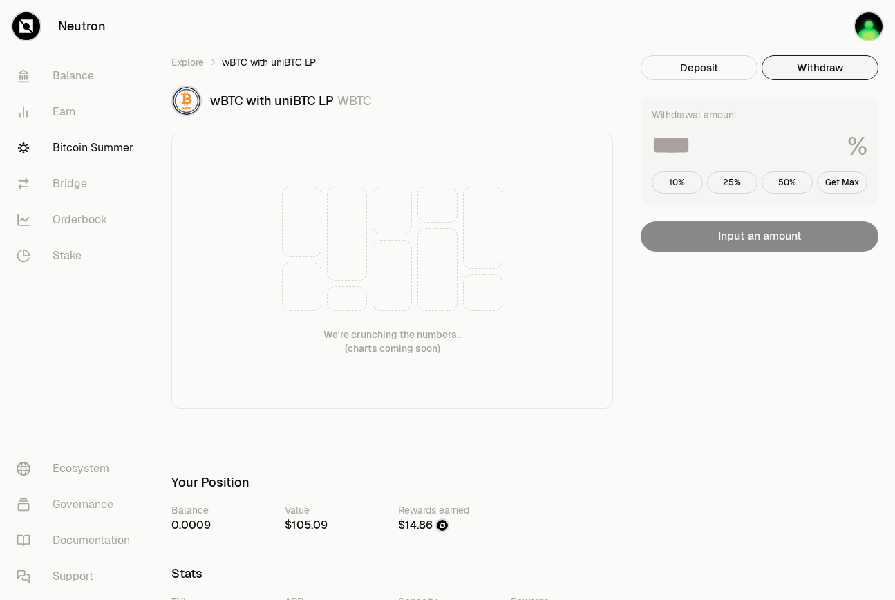
click at [686, 187] on button "10%" at bounding box center [677, 182] width 51 height 22
type input "**"
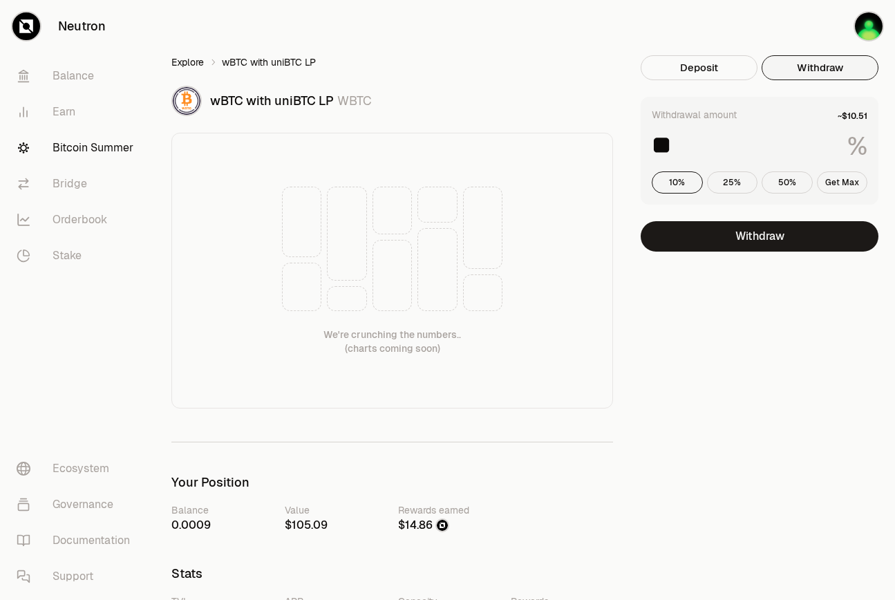
click at [191, 68] on link "Explore" at bounding box center [187, 62] width 32 height 14
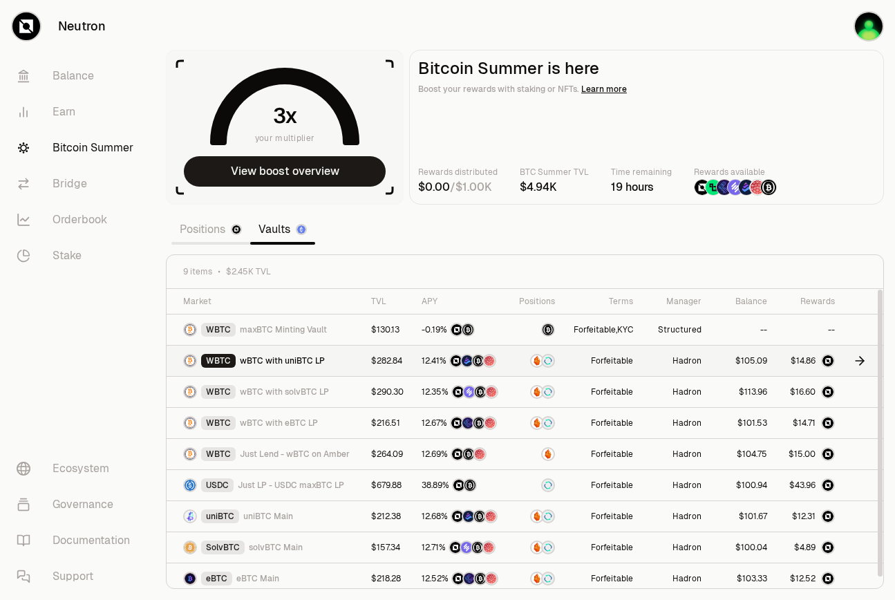
click at [696, 355] on link "Hadron" at bounding box center [687, 360] width 29 height 11
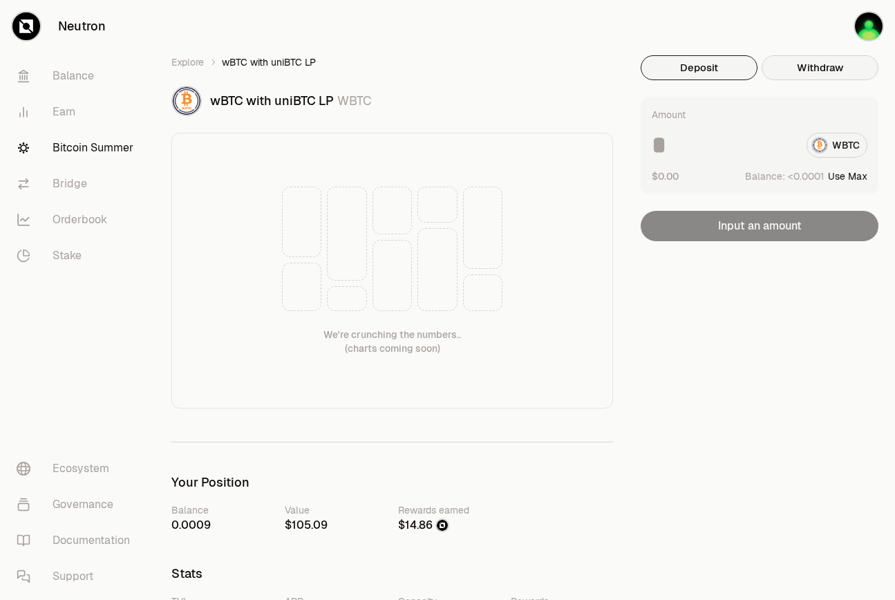
click at [831, 71] on button "Withdraw" at bounding box center [820, 67] width 117 height 25
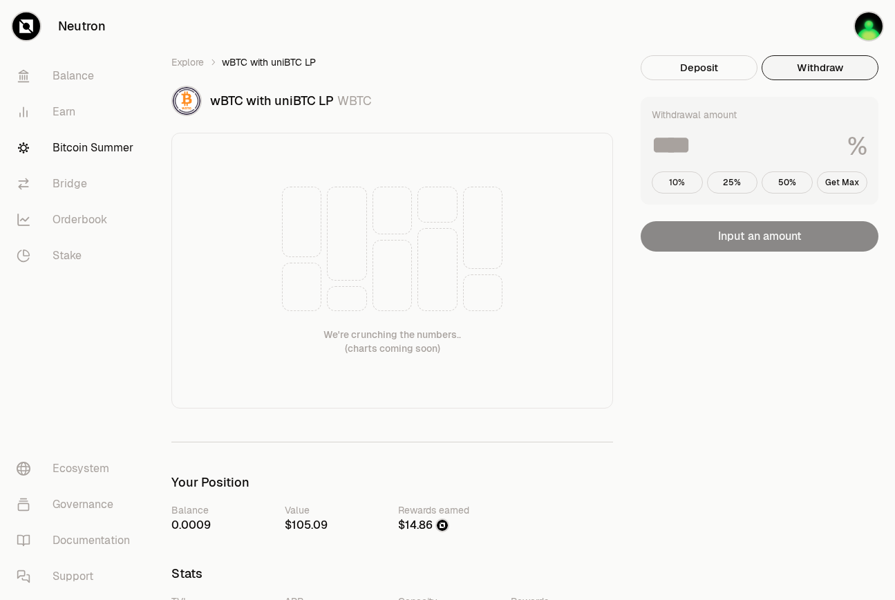
click at [681, 183] on button "10%" at bounding box center [677, 182] width 51 height 22
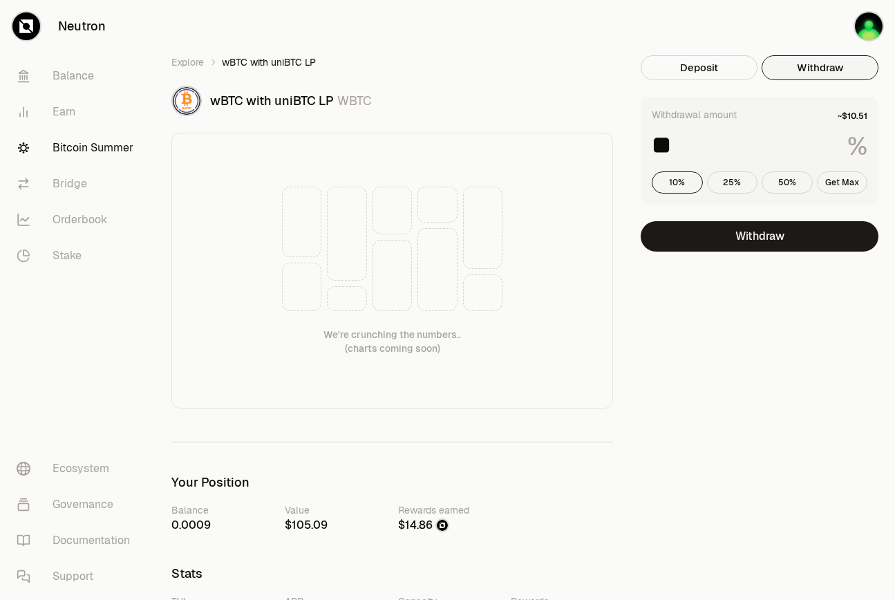
drag, startPoint x: 715, startPoint y: 151, endPoint x: 599, endPoint y: 145, distance: 116.9
type input "*"
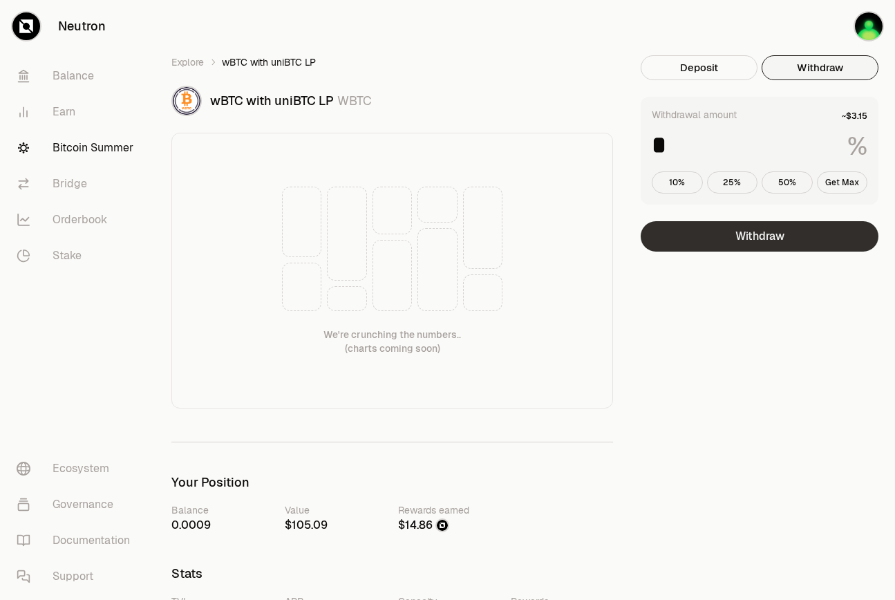
type input "*"
click at [744, 239] on button "Withdraw" at bounding box center [760, 236] width 238 height 30
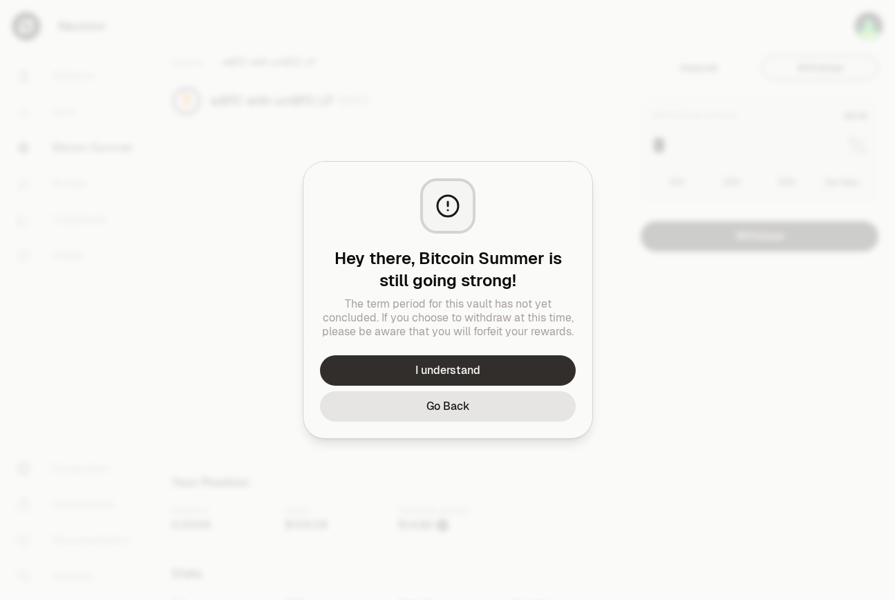
click at [516, 368] on button "I understand" at bounding box center [448, 370] width 256 height 30
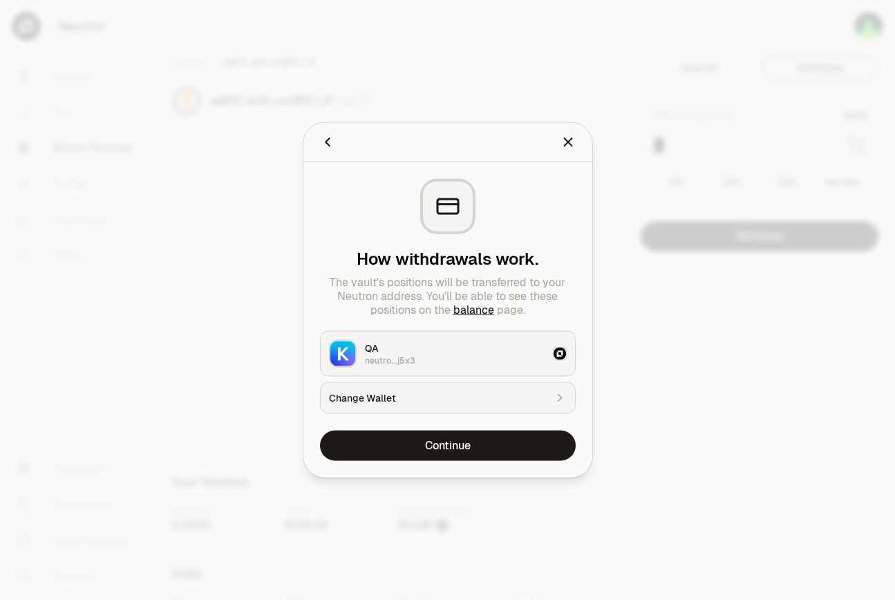
click at [329, 144] on icon "Back" at bounding box center [327, 142] width 15 height 15
click at [320, 144] on icon "Back" at bounding box center [327, 142] width 15 height 15
click at [326, 138] on icon "Back" at bounding box center [327, 142] width 15 height 15
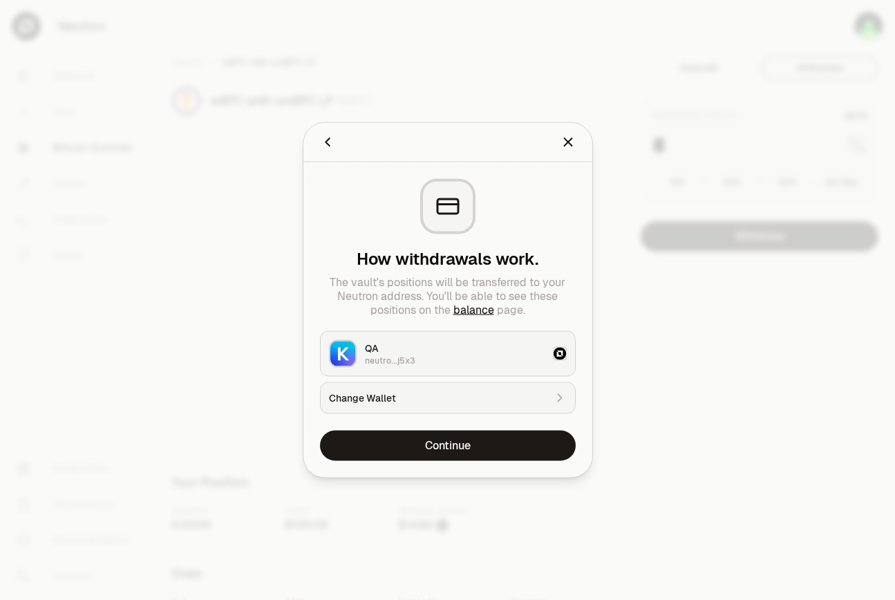
click at [326, 138] on icon "Back" at bounding box center [327, 142] width 15 height 15
click at [570, 138] on icon "Close" at bounding box center [568, 142] width 15 height 15
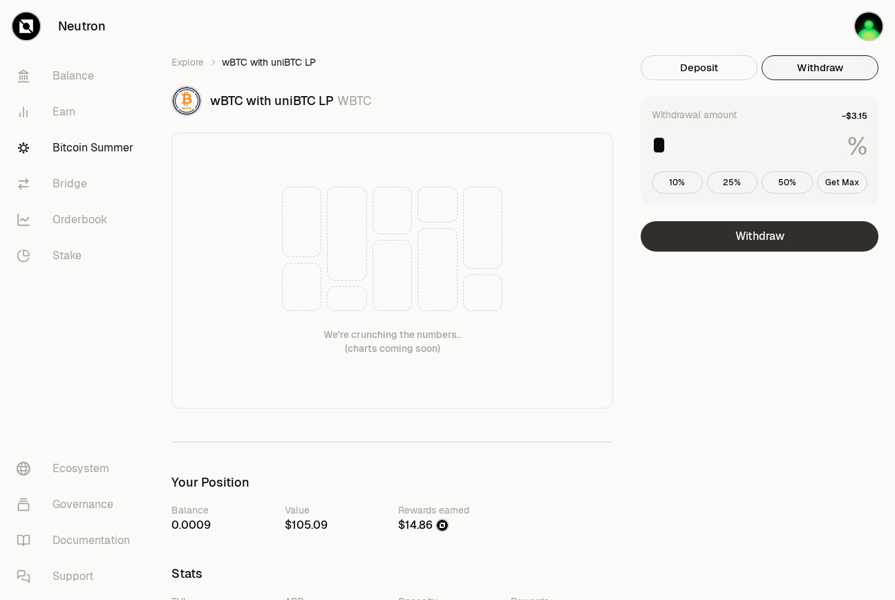
click at [730, 227] on button "Withdraw" at bounding box center [760, 236] width 238 height 30
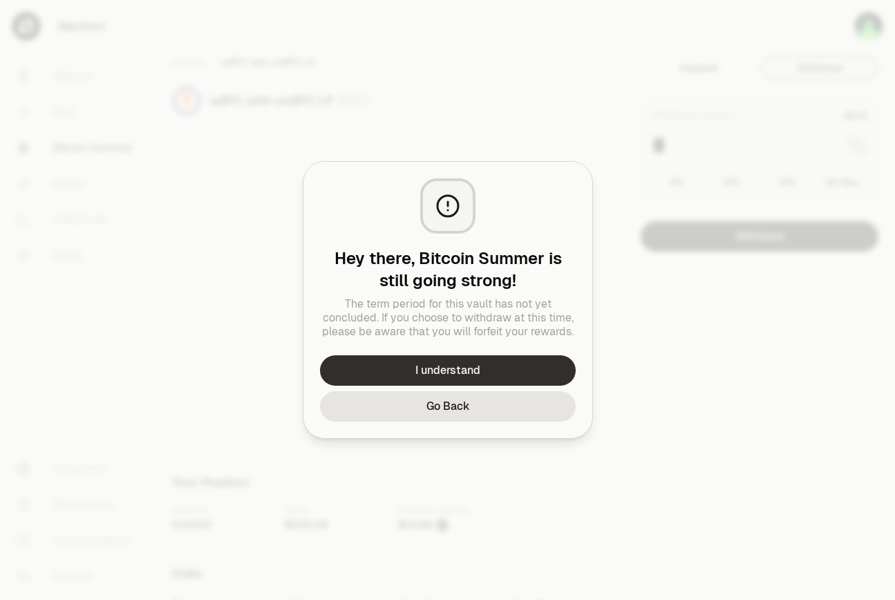
click at [444, 370] on button "I understand" at bounding box center [448, 370] width 256 height 30
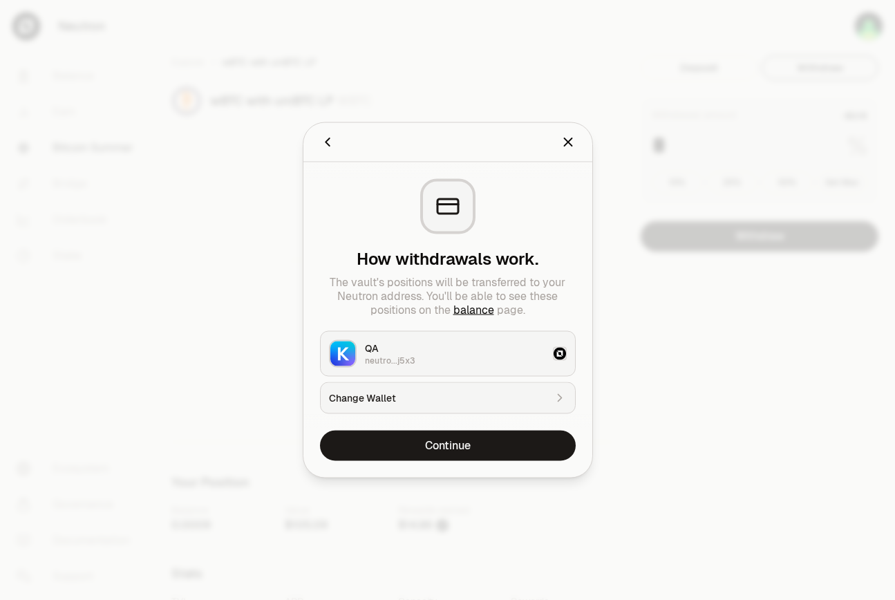
click at [326, 141] on icon "Back" at bounding box center [328, 142] width 4 height 8
click at [568, 139] on icon "Close" at bounding box center [568, 142] width 15 height 15
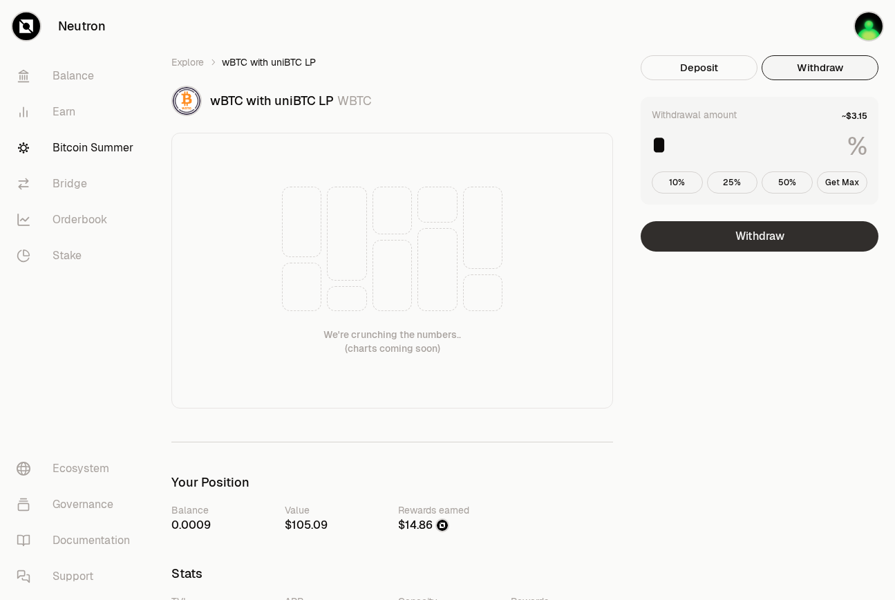
click at [776, 238] on button "Withdraw" at bounding box center [760, 236] width 238 height 30
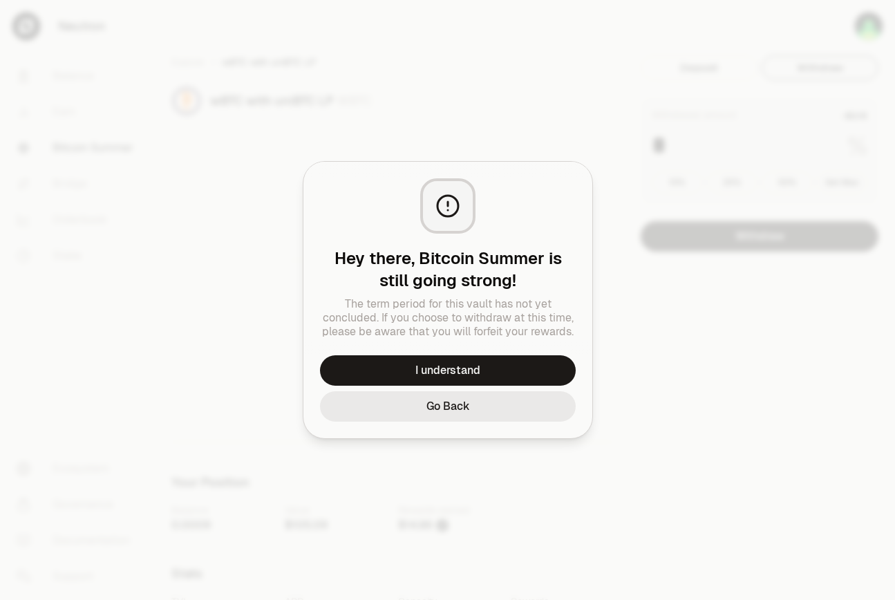
click at [471, 415] on button "Go Back" at bounding box center [448, 406] width 256 height 30
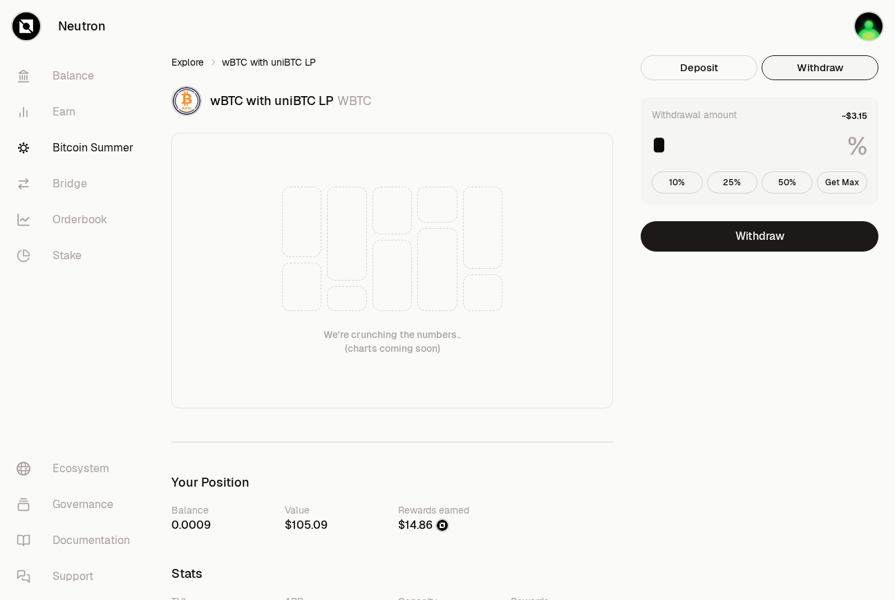
click at [187, 63] on link "Explore" at bounding box center [187, 62] width 32 height 14
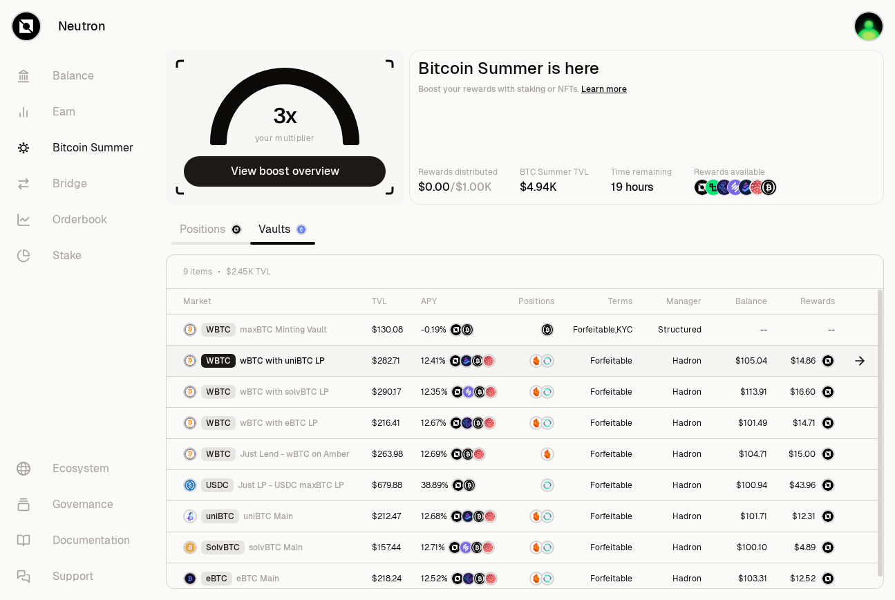
click at [570, 363] on td "Forfeitable" at bounding box center [602, 361] width 78 height 31
click at [861, 359] on icon at bounding box center [860, 361] width 14 height 14
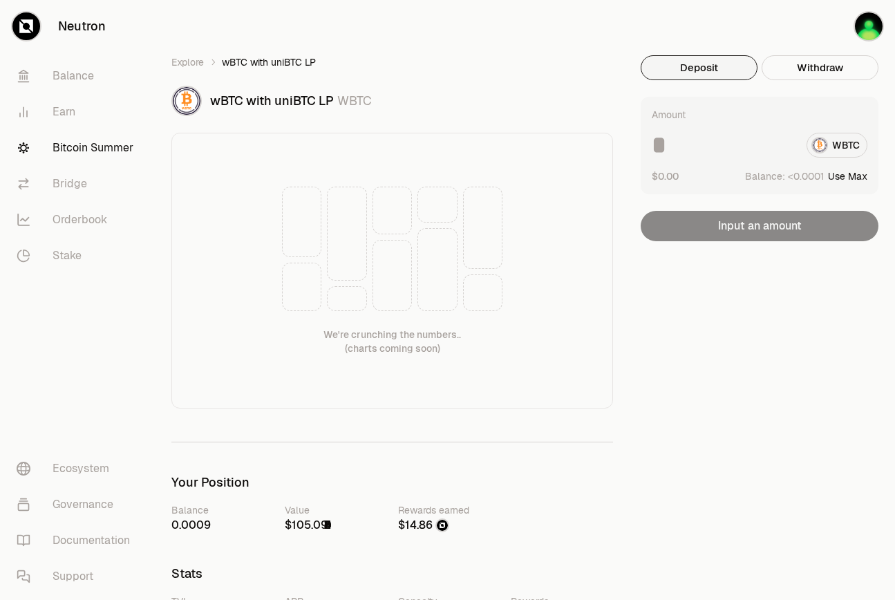
click at [762, 147] on input at bounding box center [724, 145] width 144 height 25
click at [815, 72] on button "Withdraw" at bounding box center [820, 67] width 117 height 25
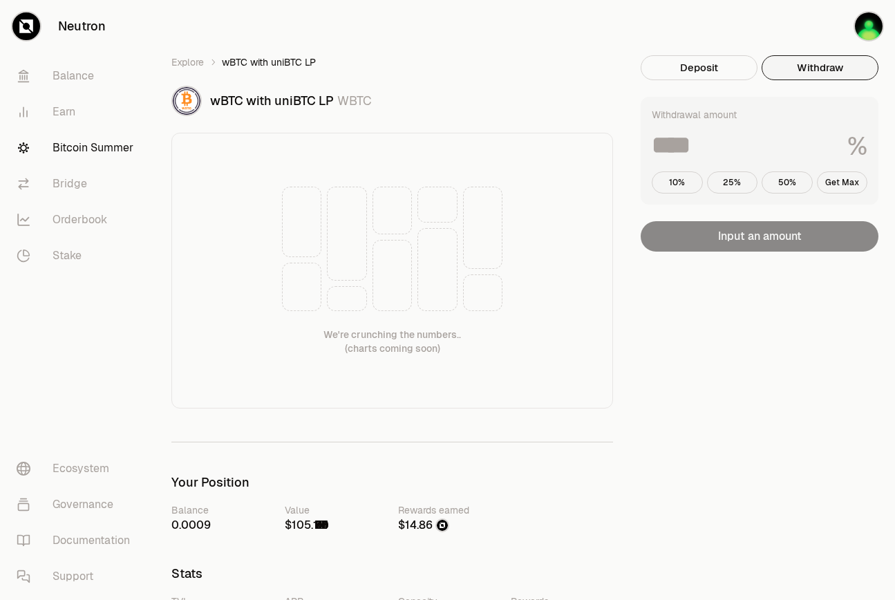
click at [762, 142] on input at bounding box center [744, 145] width 185 height 25
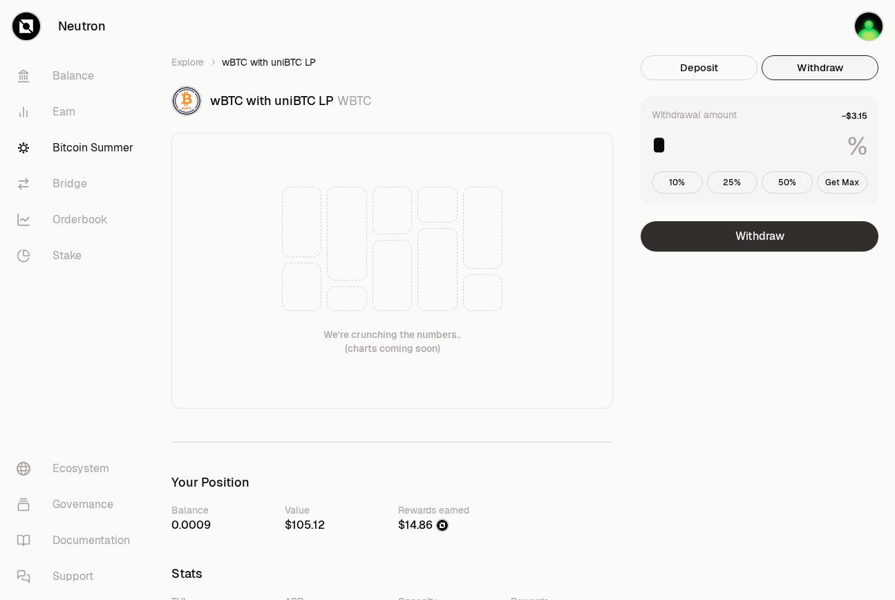
type input "*"
click at [783, 234] on button "Withdraw" at bounding box center [760, 236] width 238 height 30
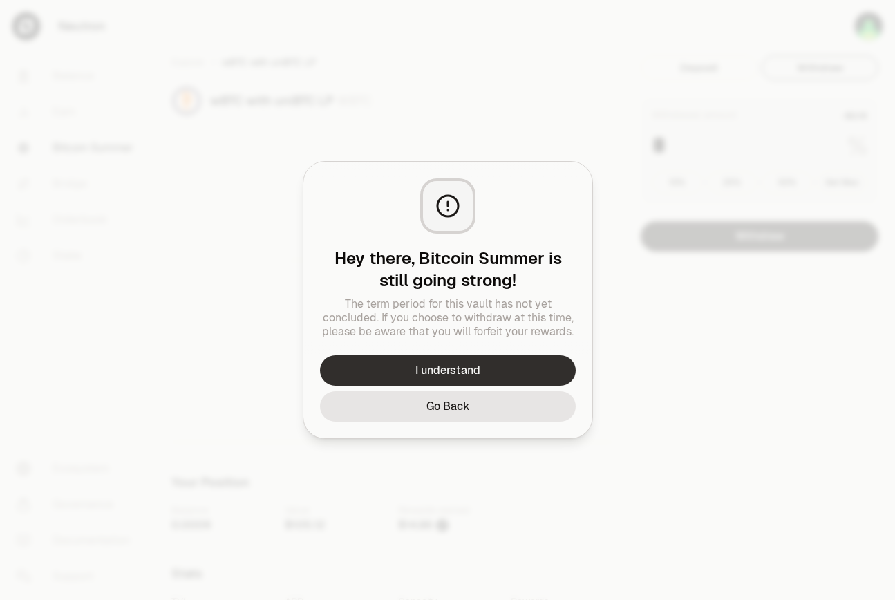
click at [476, 373] on button "I understand" at bounding box center [448, 370] width 256 height 30
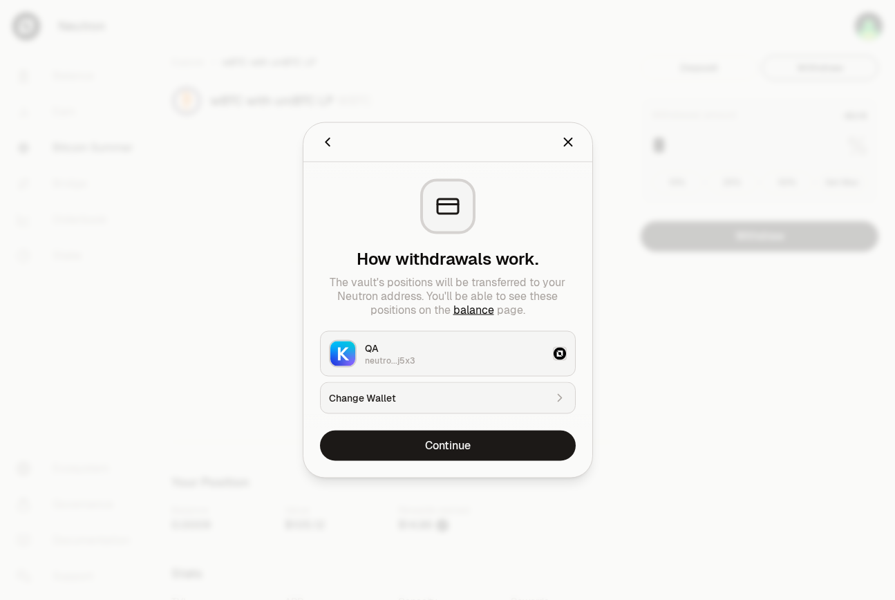
click at [326, 140] on icon "Back" at bounding box center [327, 142] width 15 height 15
click at [329, 140] on icon "Back" at bounding box center [327, 142] width 15 height 15
click at [326, 140] on icon "Back" at bounding box center [328, 142] width 4 height 8
click at [500, 450] on button "Continue" at bounding box center [448, 446] width 256 height 30
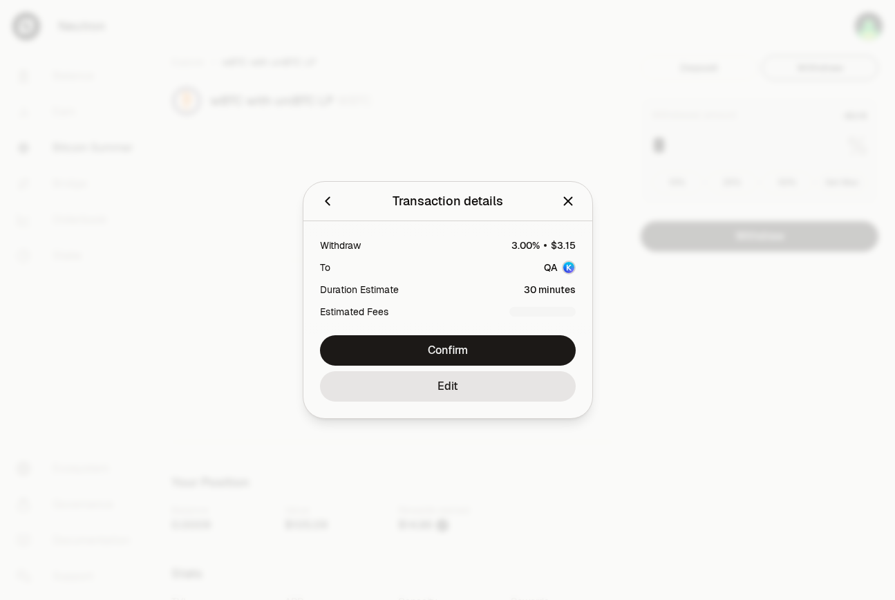
click at [331, 200] on icon "Back" at bounding box center [327, 201] width 15 height 15
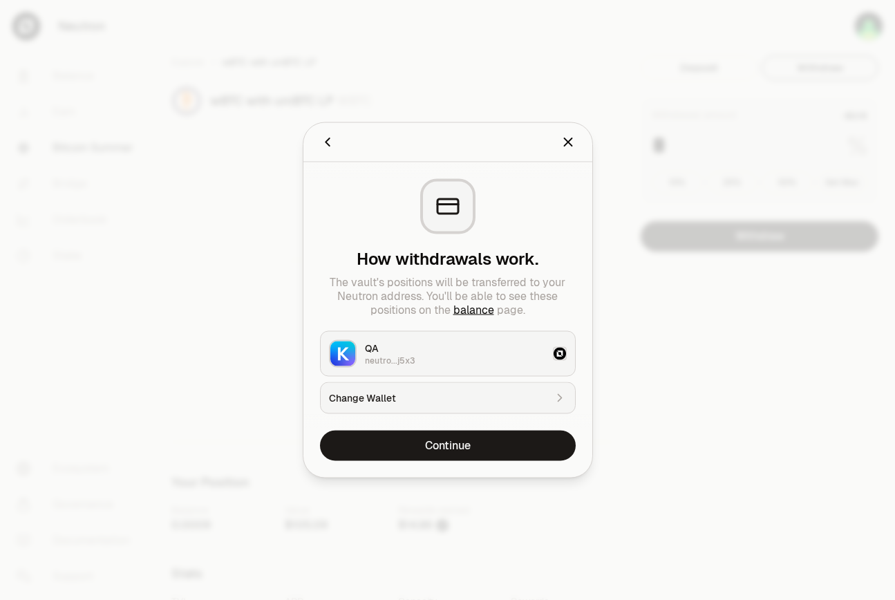
click at [327, 138] on icon "Back" at bounding box center [327, 142] width 15 height 15
click at [572, 143] on icon "Close" at bounding box center [568, 142] width 15 height 15
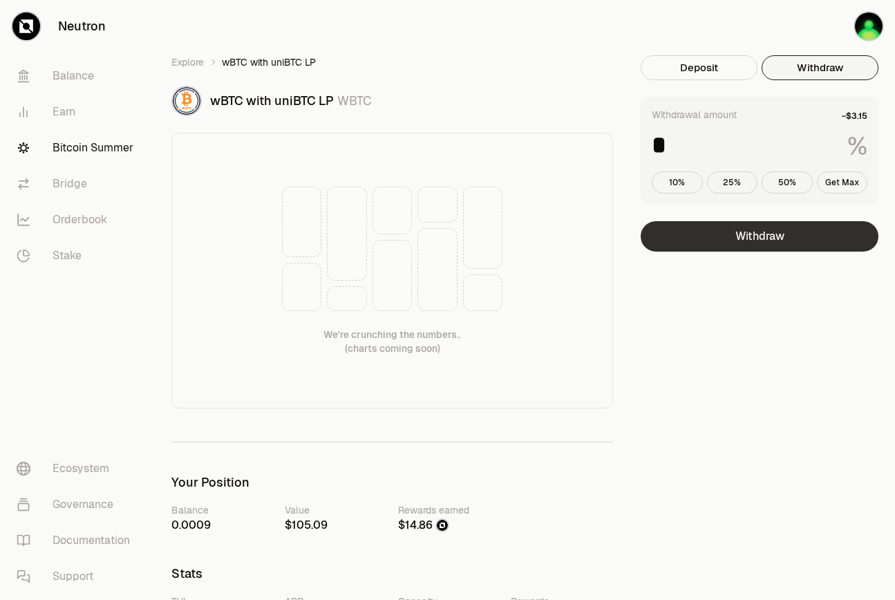
click at [754, 228] on button "Withdraw" at bounding box center [760, 236] width 238 height 30
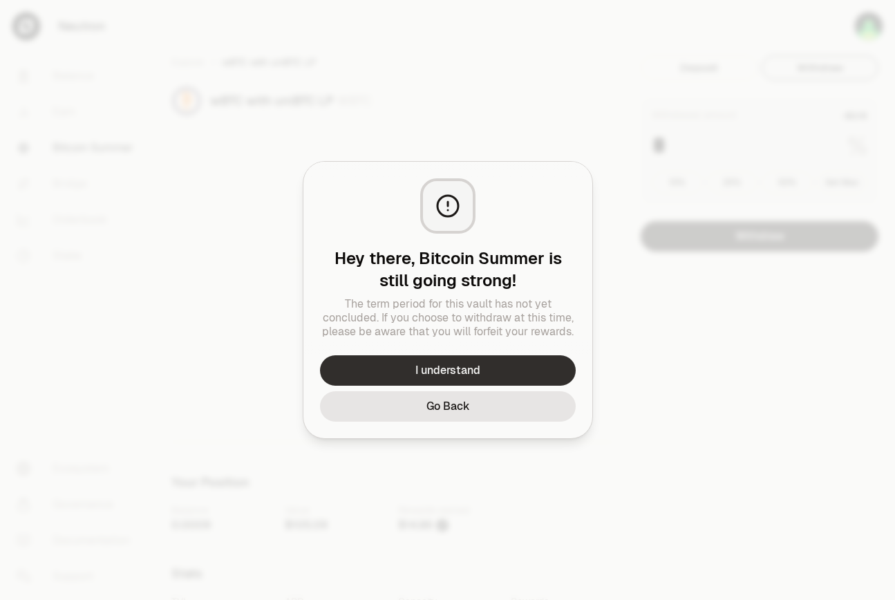
click at [488, 358] on button "I understand" at bounding box center [448, 370] width 256 height 30
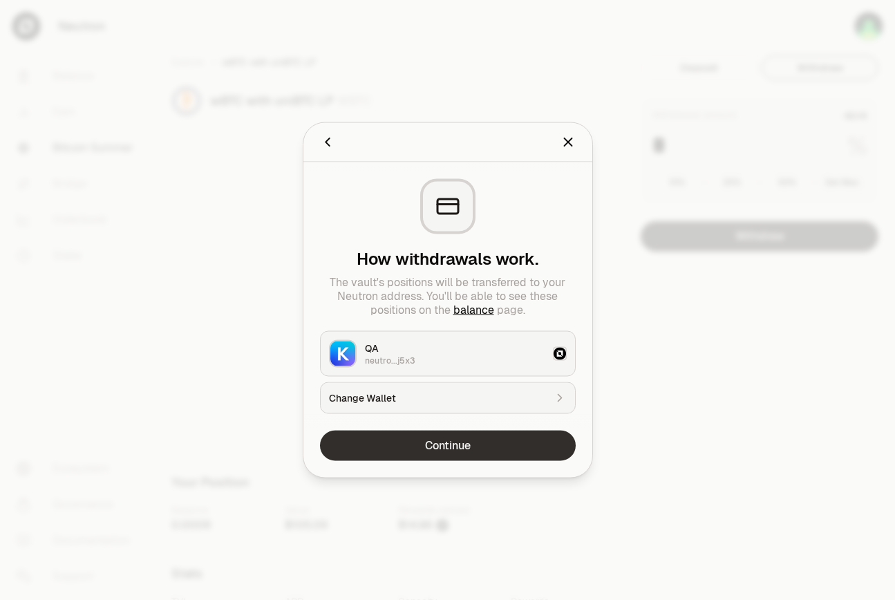
click at [445, 458] on button "Continue" at bounding box center [448, 446] width 256 height 30
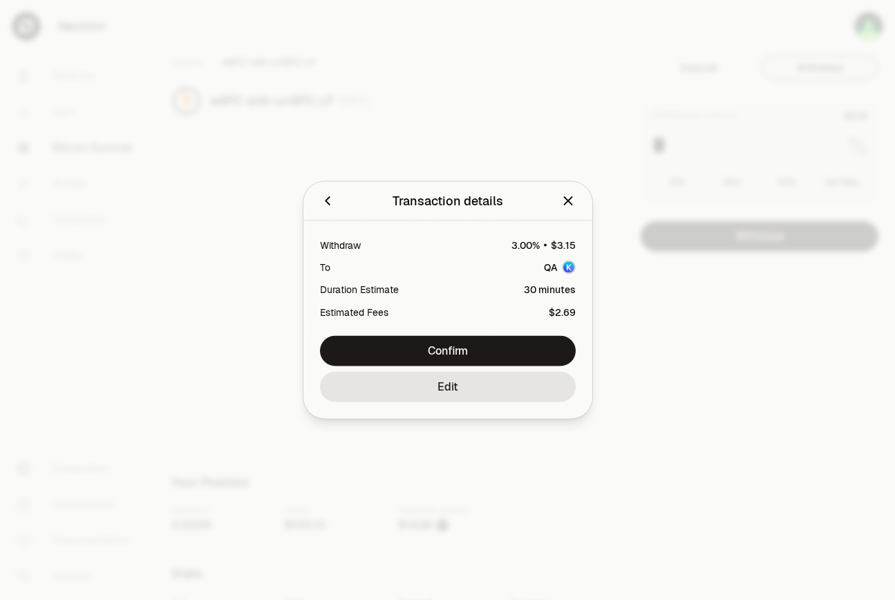
click at [323, 202] on icon "Back" at bounding box center [327, 201] width 15 height 15
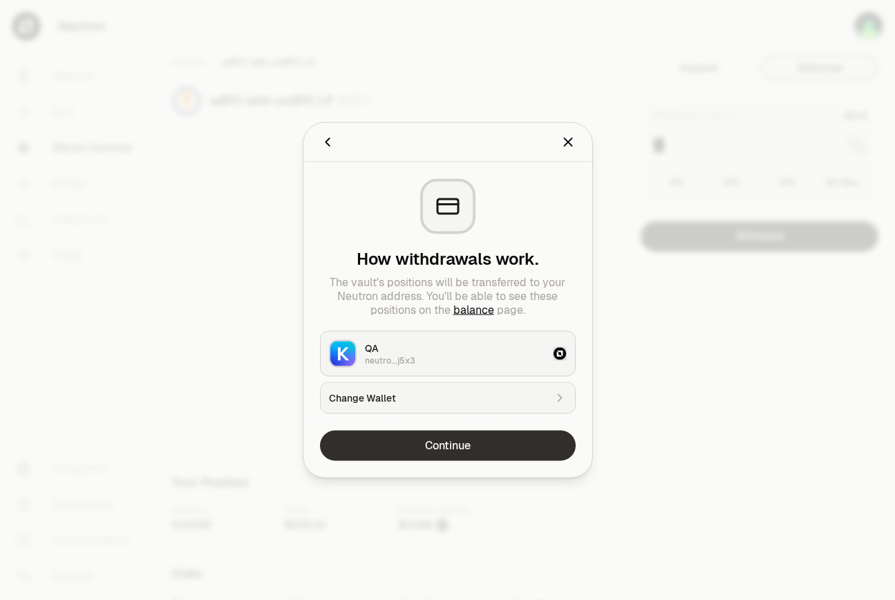
click at [431, 433] on button "Continue" at bounding box center [448, 446] width 256 height 30
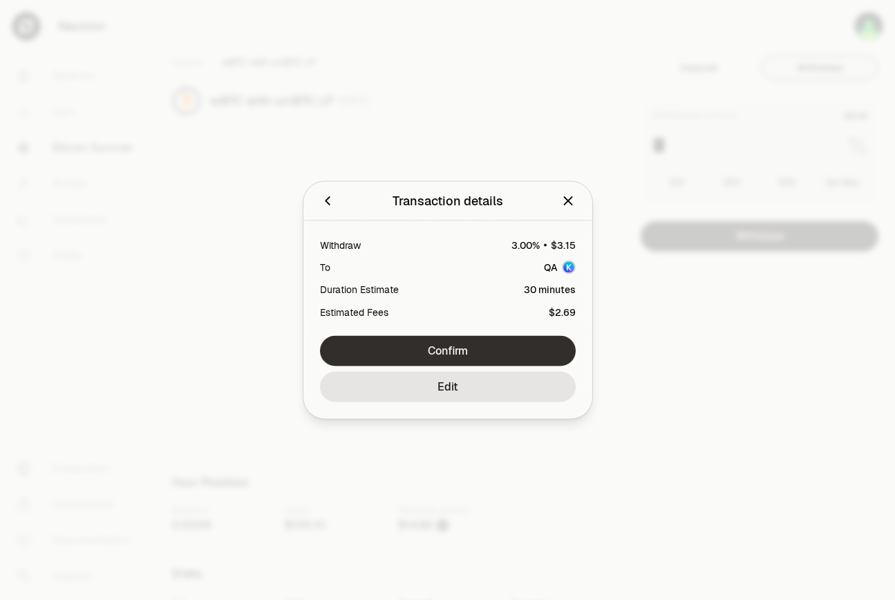
click at [464, 348] on button "Confirm" at bounding box center [448, 351] width 256 height 30
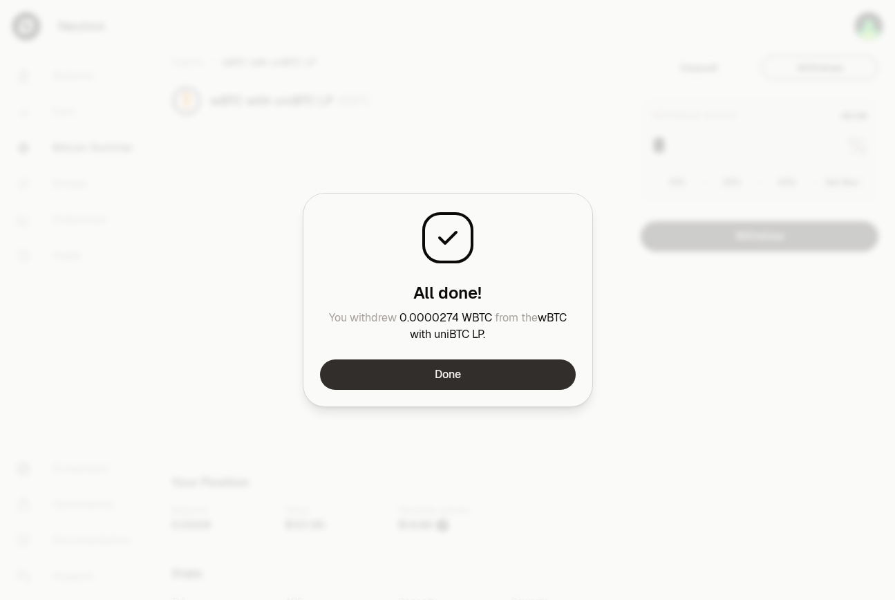
click at [538, 370] on button "Done" at bounding box center [448, 374] width 256 height 30
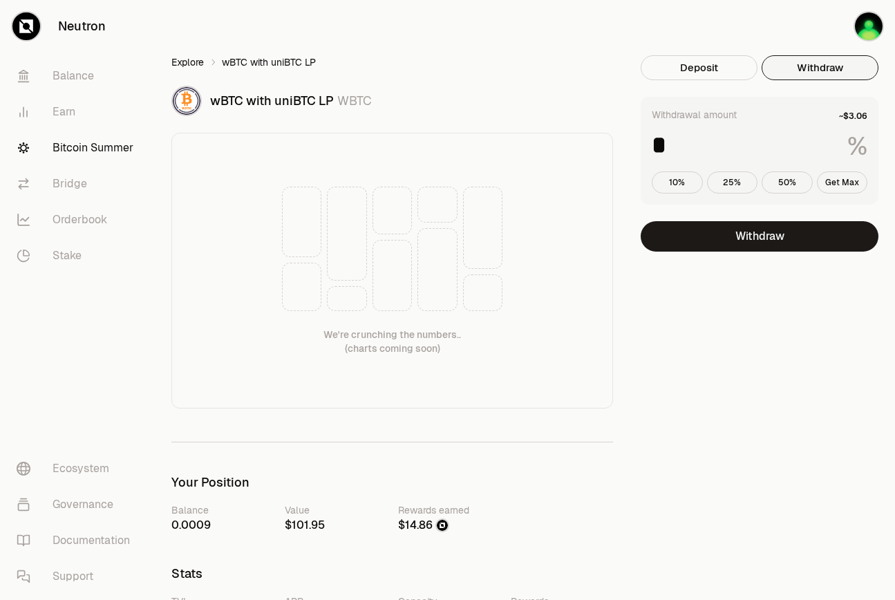
click at [179, 58] on link "Explore" at bounding box center [187, 62] width 32 height 14
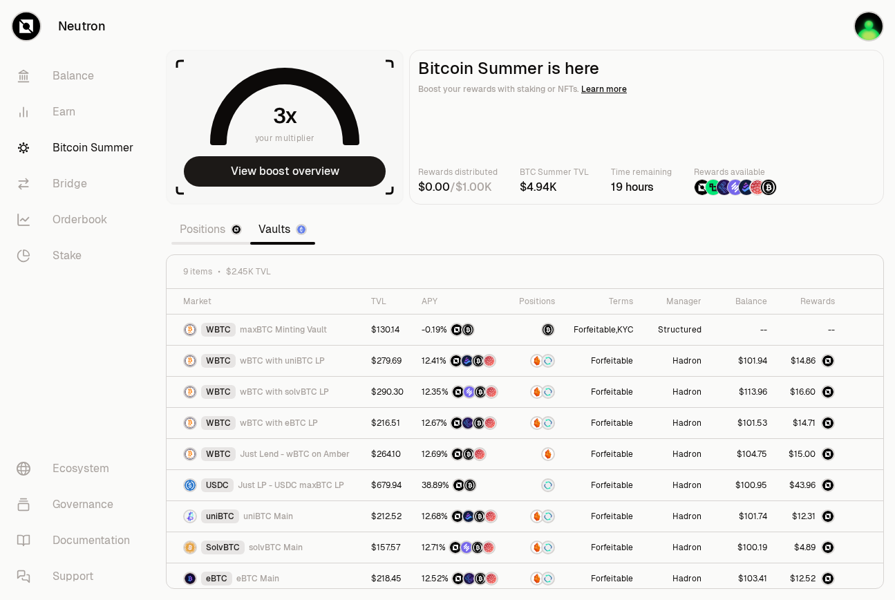
click at [220, 227] on link "Positions" at bounding box center [210, 230] width 79 height 28
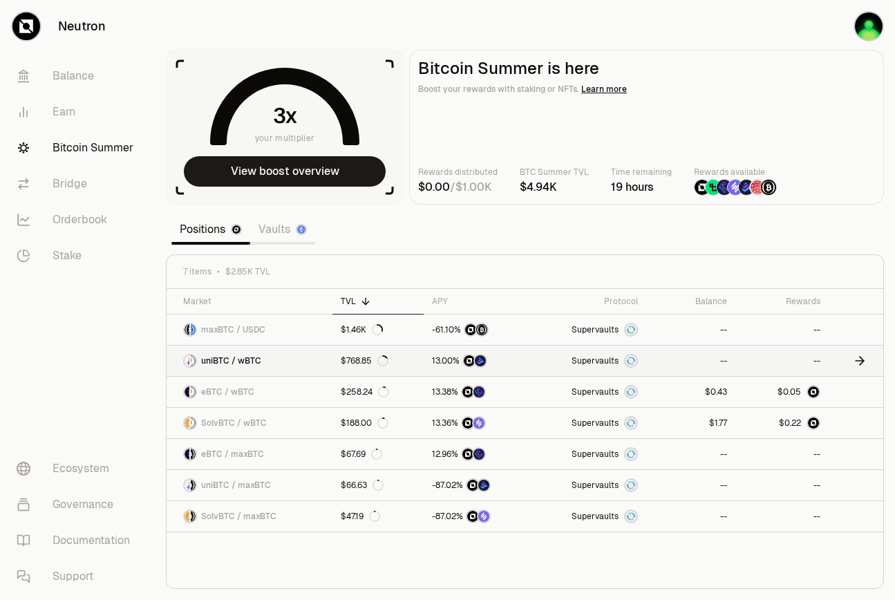
click at [548, 354] on link "Supervaults" at bounding box center [588, 361] width 117 height 30
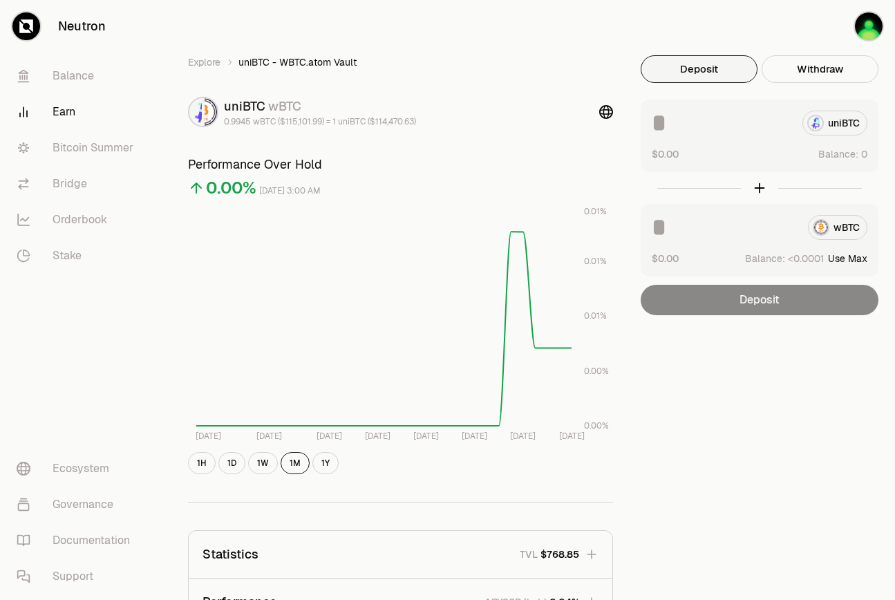
click at [837, 480] on div "Explore uniBTC - WBTC.atom Vault uniBTC wBTC 0.9945 wBTC ($115,101.99) = 1 uniB…" at bounding box center [524, 439] width 707 height 769
click at [196, 59] on link "Explore" at bounding box center [204, 62] width 32 height 14
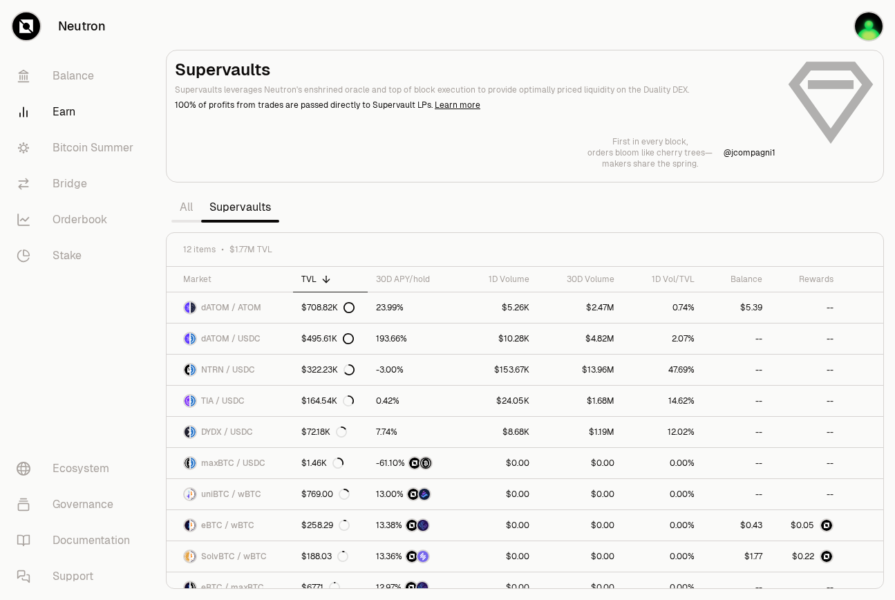
click at [740, 152] on p "@ jcompagni1" at bounding box center [750, 152] width 52 height 11
click at [667, 187] on section "Supervaults Supervaults leverages Neutron's enshrined oracle and top of block e…" at bounding box center [525, 300] width 740 height 600
click at [79, 133] on link "Bitcoin Summer" at bounding box center [78, 148] width 144 height 36
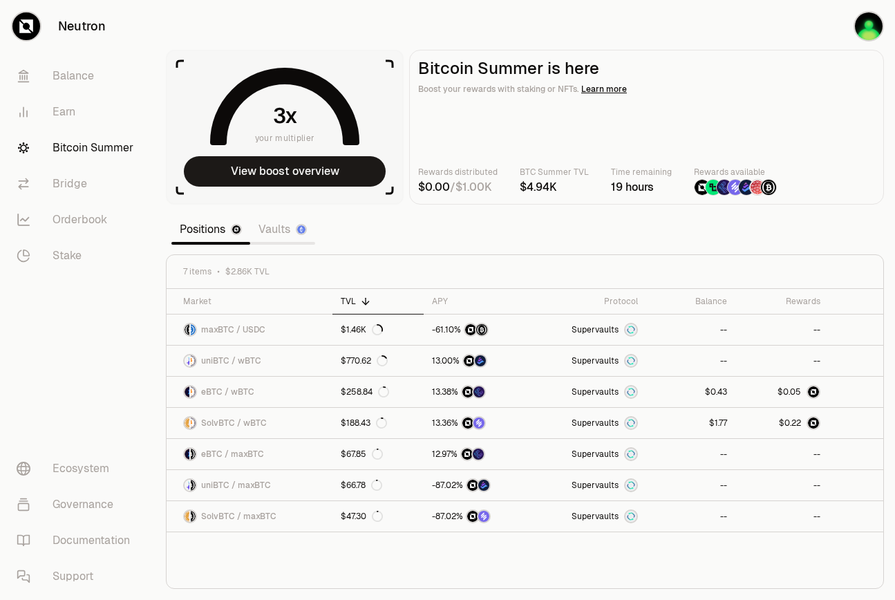
click at [280, 228] on link "Vaults" at bounding box center [282, 230] width 65 height 28
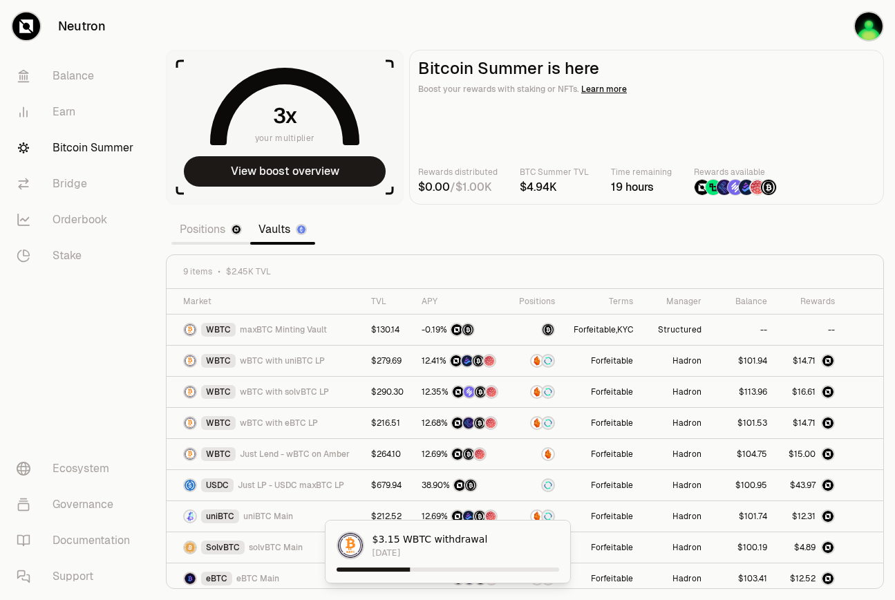
click at [435, 552] on span "September 16, 2025" at bounding box center [430, 552] width 115 height 11
click at [812, 360] on span "1" at bounding box center [813, 361] width 3 height 10
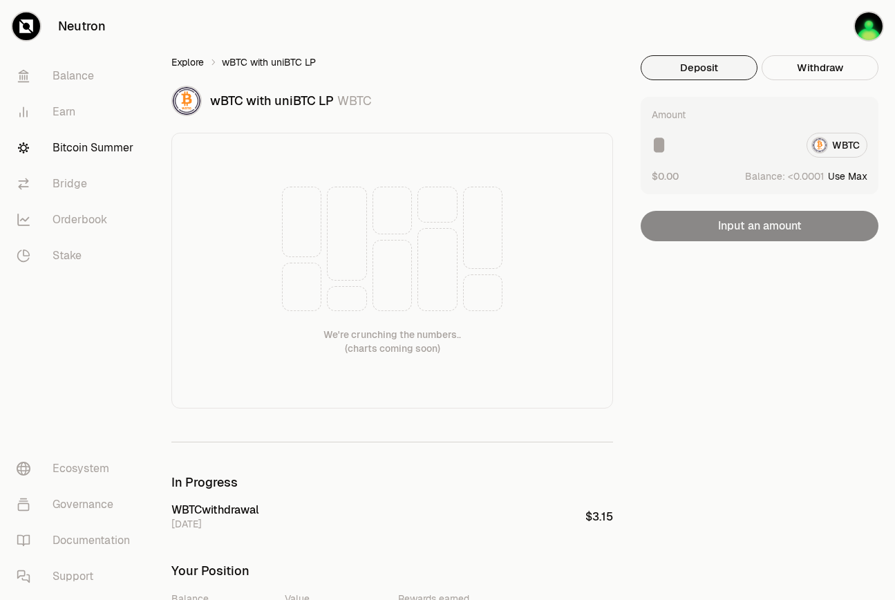
click at [177, 61] on link "Explore" at bounding box center [187, 62] width 32 height 14
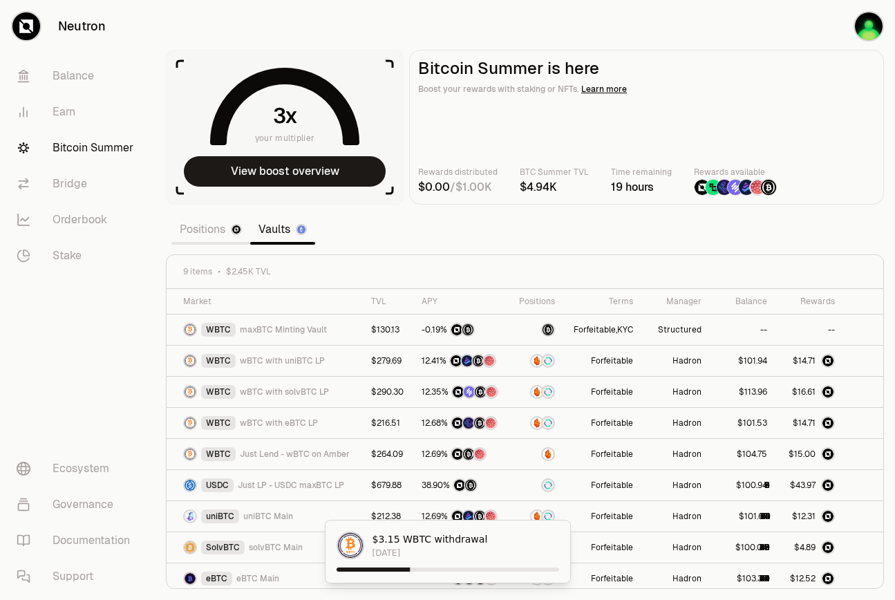
click at [214, 231] on link "Positions" at bounding box center [210, 230] width 79 height 28
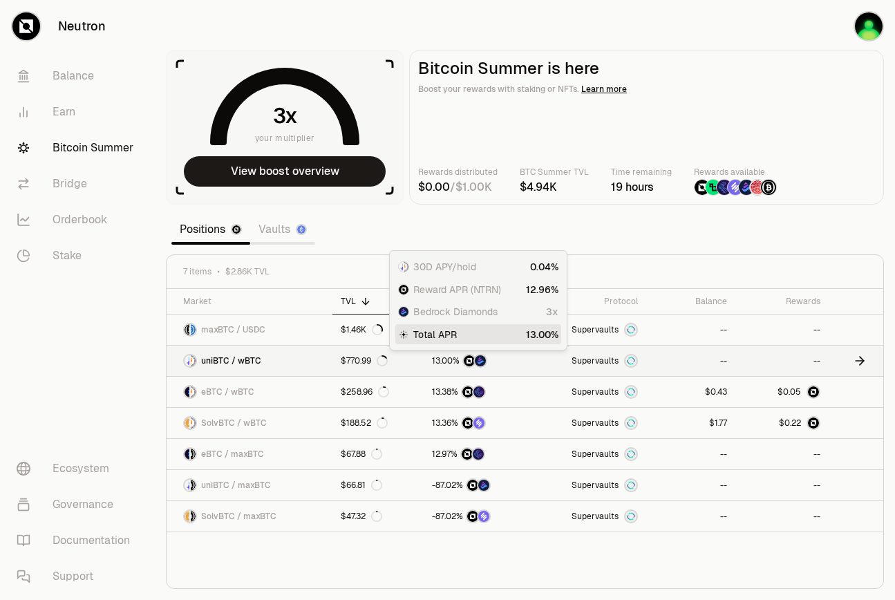
click at [521, 366] on div at bounding box center [476, 361] width 89 height 14
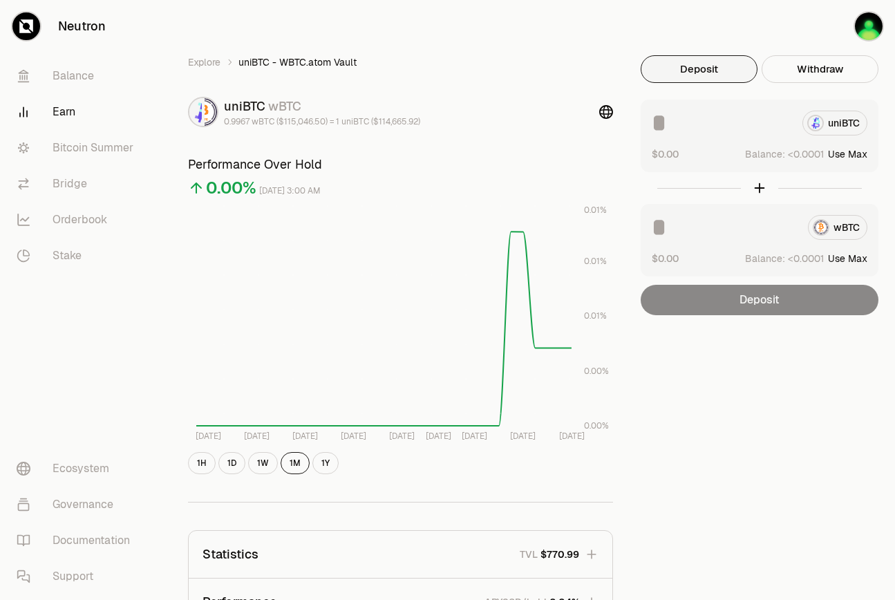
click at [847, 151] on button "Use Max" at bounding box center [847, 154] width 39 height 14
type input "**********"
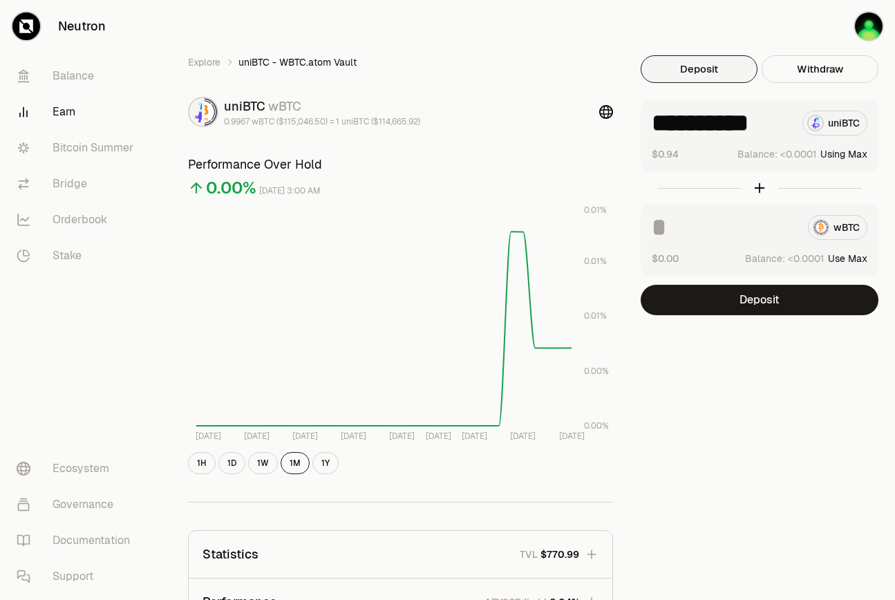
click at [840, 254] on button "Use Max" at bounding box center [847, 259] width 39 height 14
drag, startPoint x: 747, startPoint y: 226, endPoint x: 899, endPoint y: 252, distance: 155.0
click at [894, 252] on html "**********" at bounding box center [447, 440] width 895 height 880
type input "*******"
drag, startPoint x: 763, startPoint y: 118, endPoint x: 836, endPoint y: 118, distance: 72.6
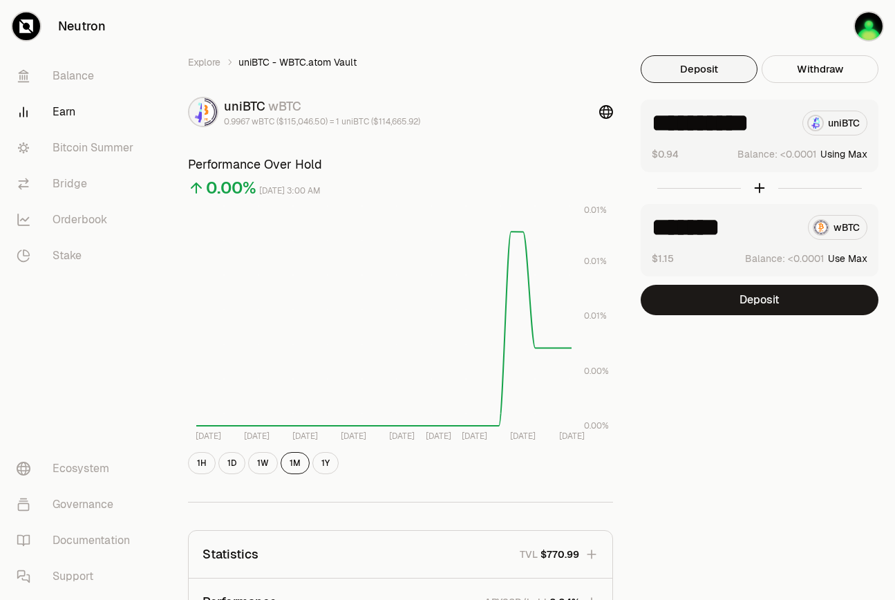
click at [832, 118] on div "**********" at bounding box center [760, 123] width 216 height 25
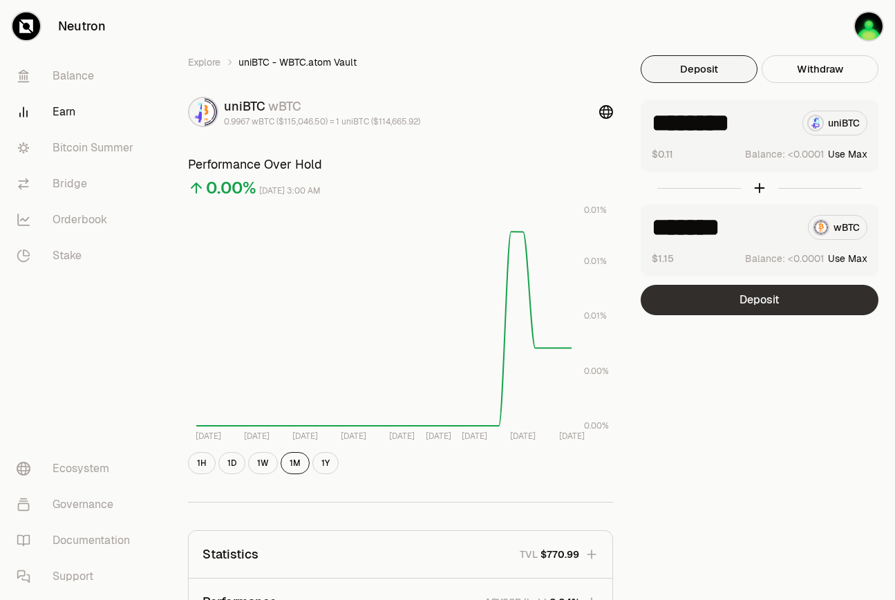
type input "********"
click at [829, 297] on button "Deposit" at bounding box center [760, 300] width 238 height 30
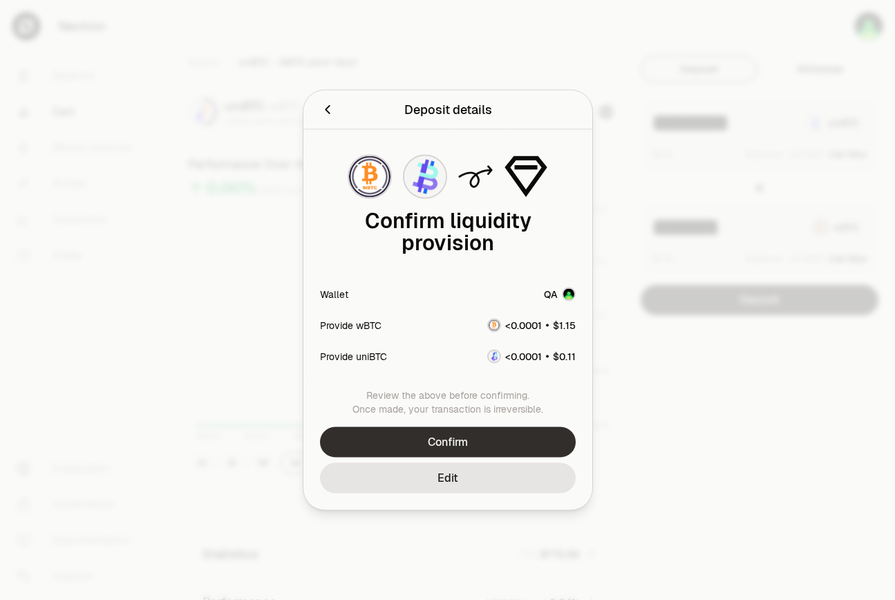
click at [520, 440] on button "Confirm" at bounding box center [448, 442] width 256 height 30
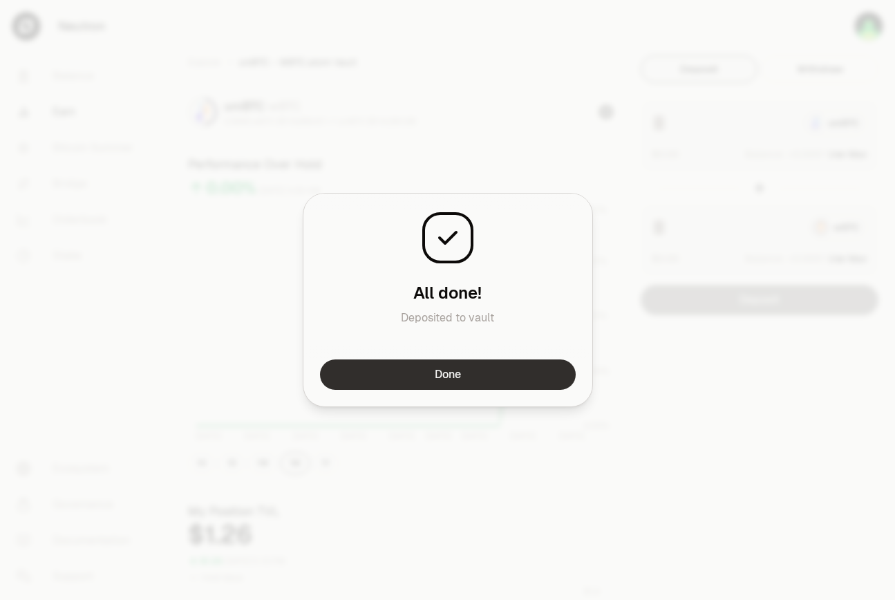
click at [534, 371] on button "Done" at bounding box center [448, 374] width 256 height 30
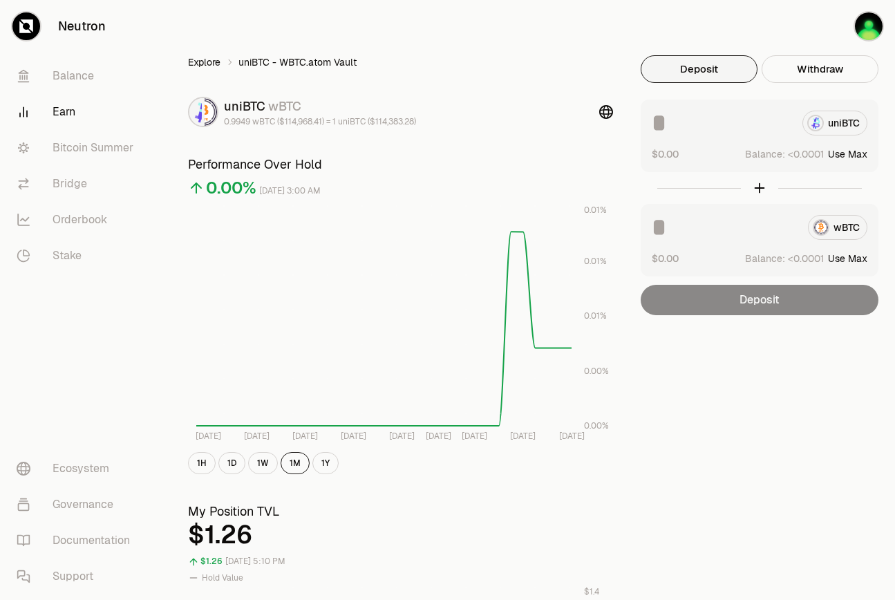
click at [215, 62] on link "Explore" at bounding box center [204, 62] width 32 height 14
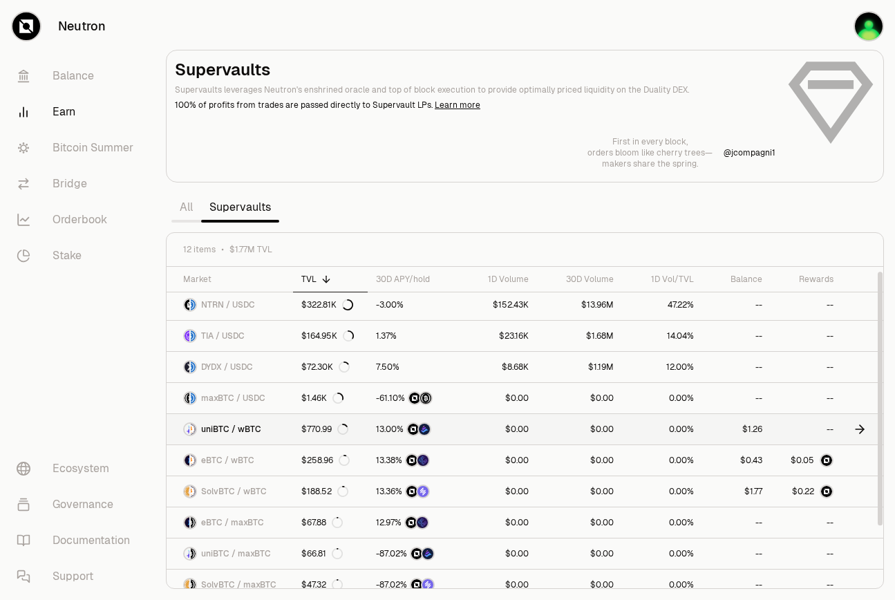
scroll to position [77, 0]
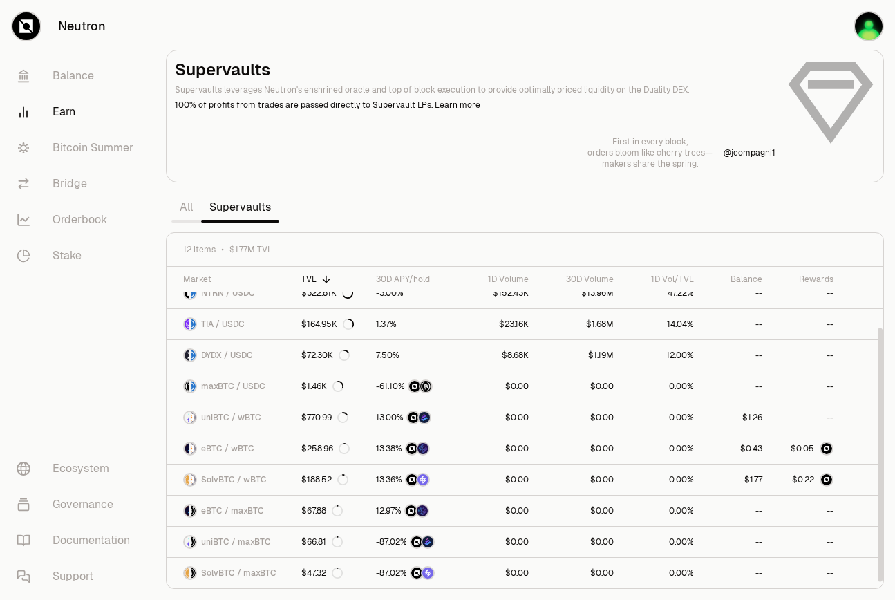
click at [564, 215] on section "Supervaults Supervaults leverages Neutron's enshrined oracle and top of block e…" at bounding box center [525, 300] width 740 height 600
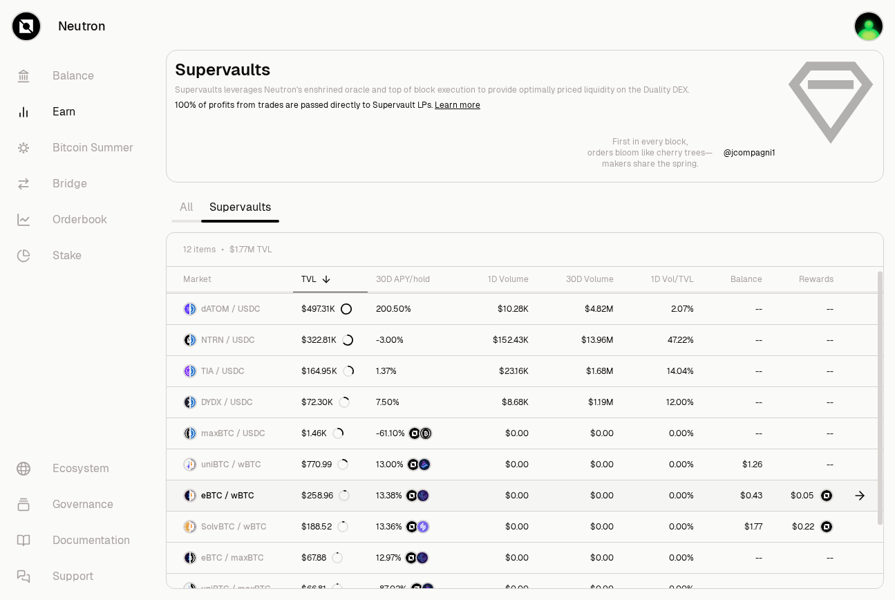
scroll to position [0, 0]
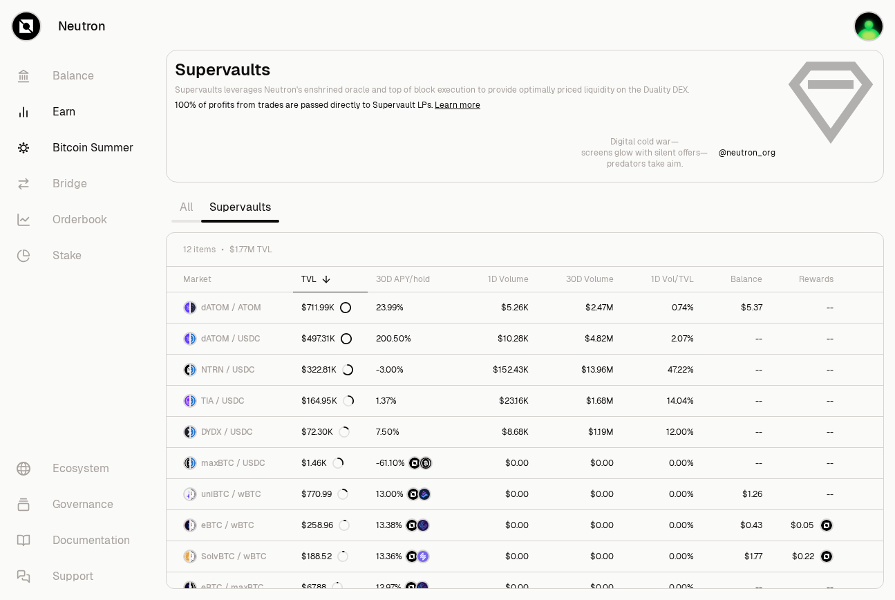
click at [95, 144] on link "Bitcoin Summer" at bounding box center [78, 148] width 144 height 36
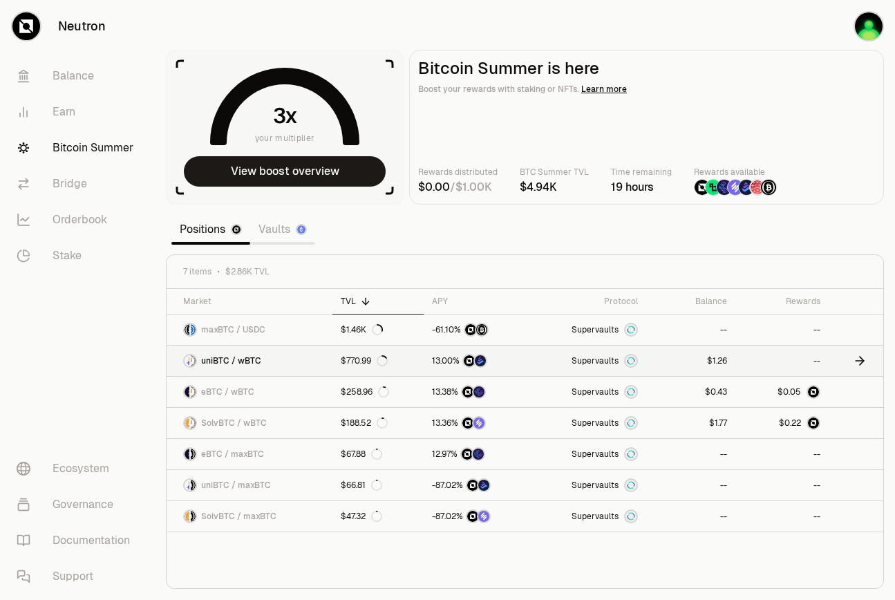
click at [540, 366] on link "Supervaults" at bounding box center [588, 361] width 117 height 30
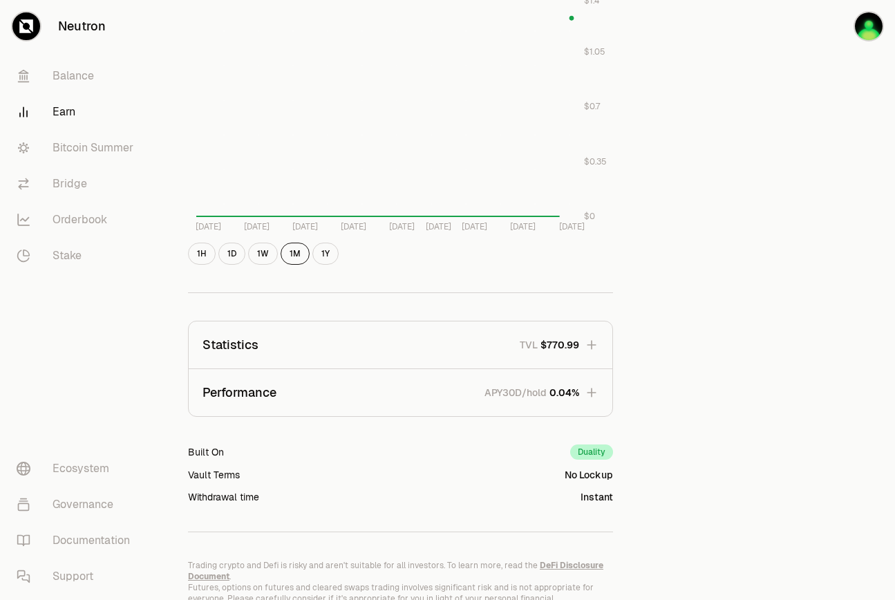
scroll to position [661, 0]
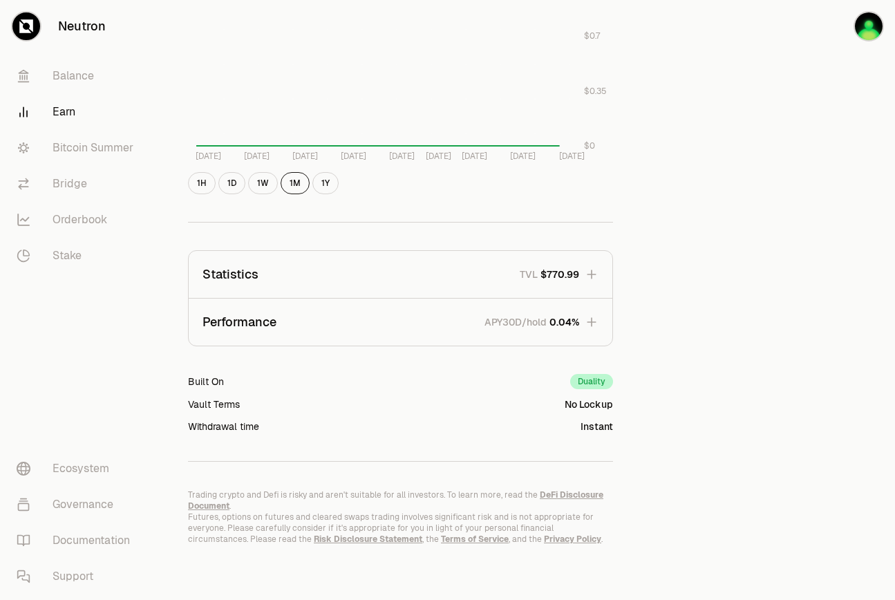
click at [379, 265] on button "Statistics TVL $770.99" at bounding box center [401, 274] width 424 height 47
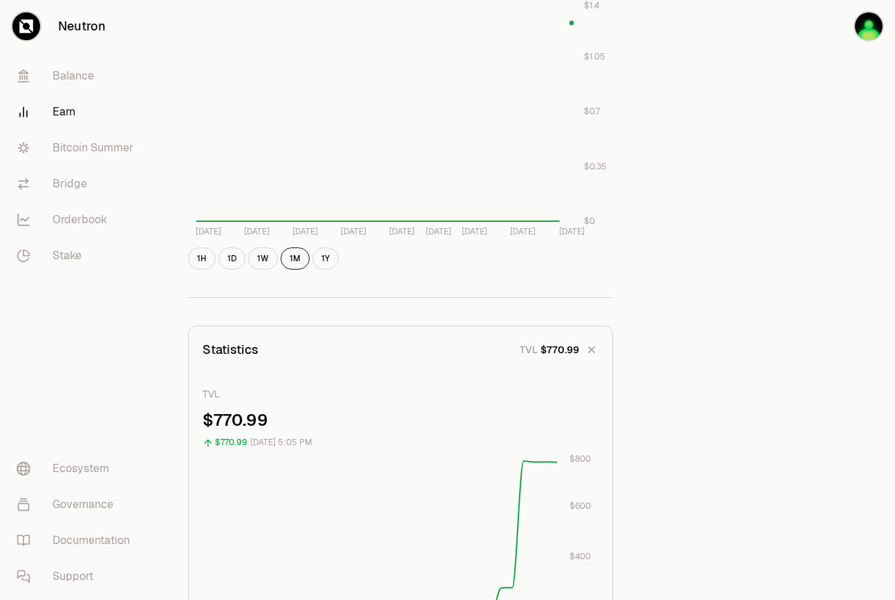
scroll to position [0, 0]
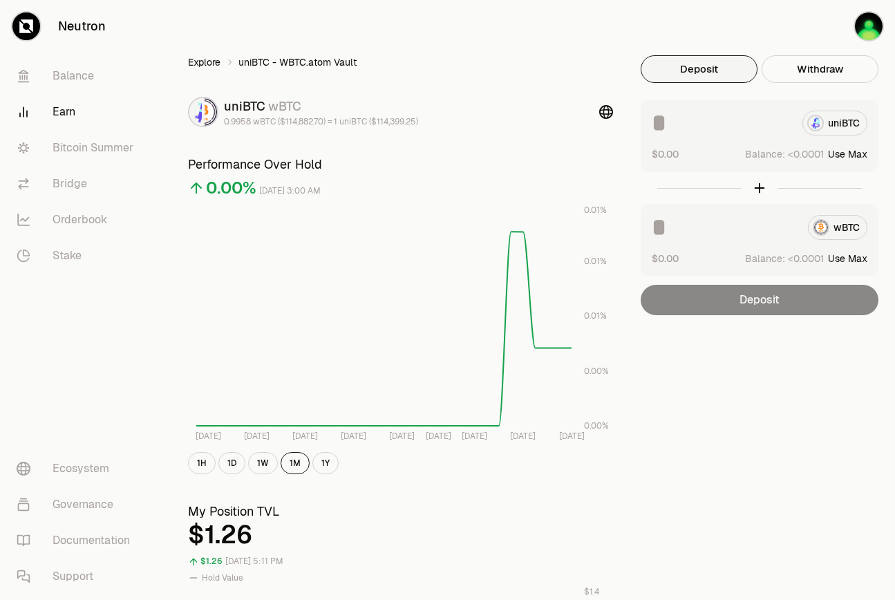
click at [200, 61] on link "Explore" at bounding box center [204, 62] width 32 height 14
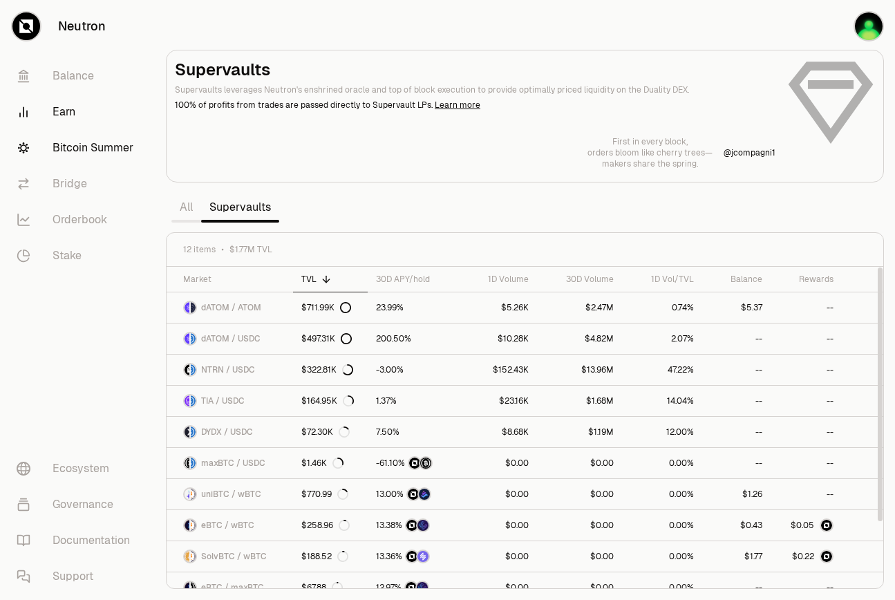
click at [83, 153] on link "Bitcoin Summer" at bounding box center [78, 148] width 144 height 36
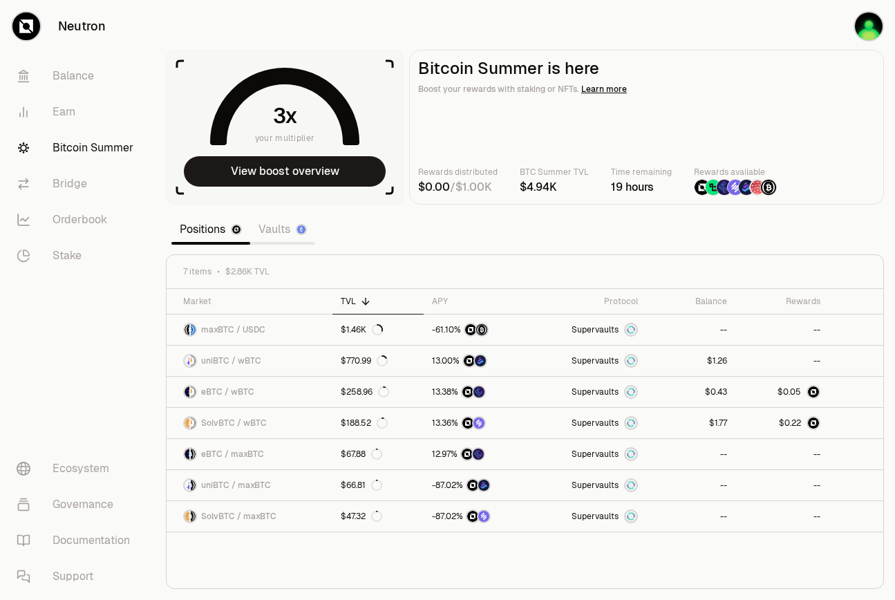
click at [279, 232] on link "Vaults" at bounding box center [282, 230] width 65 height 28
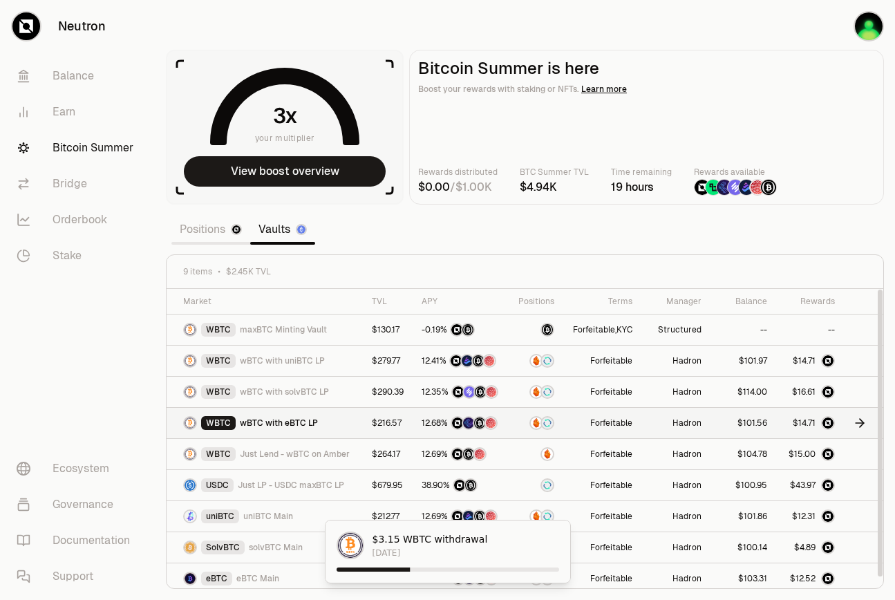
click at [655, 426] on td "Hadron" at bounding box center [675, 423] width 69 height 31
click at [843, 419] on td at bounding box center [863, 423] width 40 height 31
click at [861, 419] on icon at bounding box center [860, 423] width 14 height 14
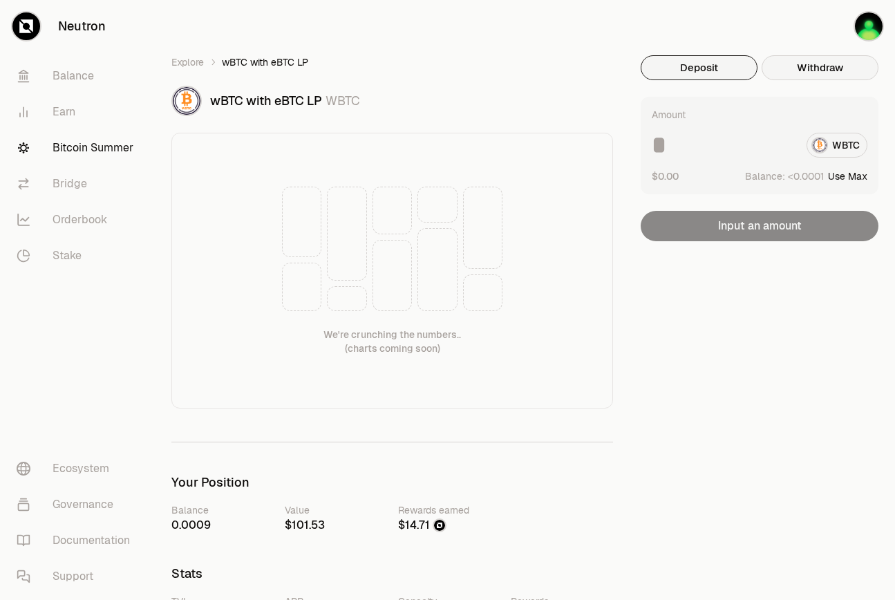
click at [831, 65] on button "Withdraw" at bounding box center [820, 67] width 117 height 25
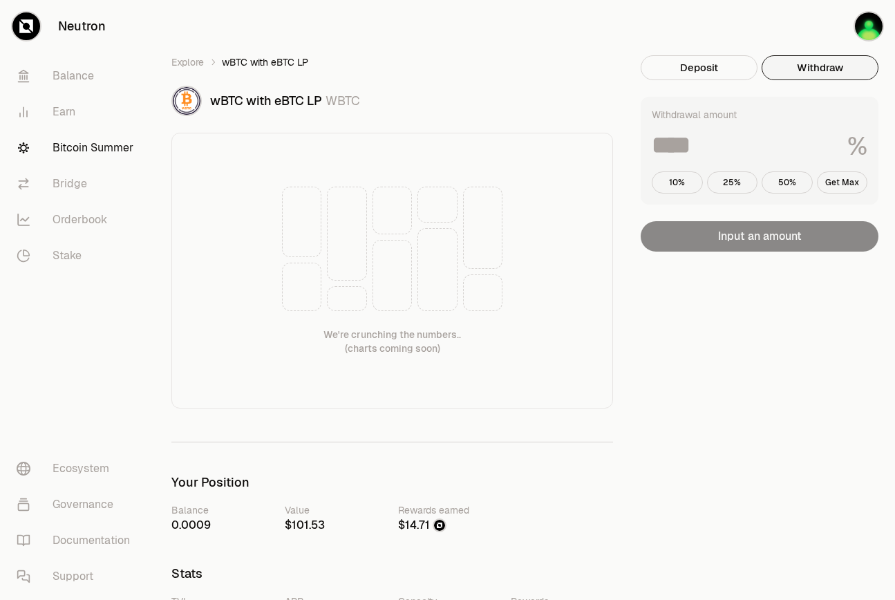
click at [742, 135] on input at bounding box center [744, 145] width 185 height 25
click at [847, 176] on button "Get Max" at bounding box center [842, 182] width 51 height 22
type input "***"
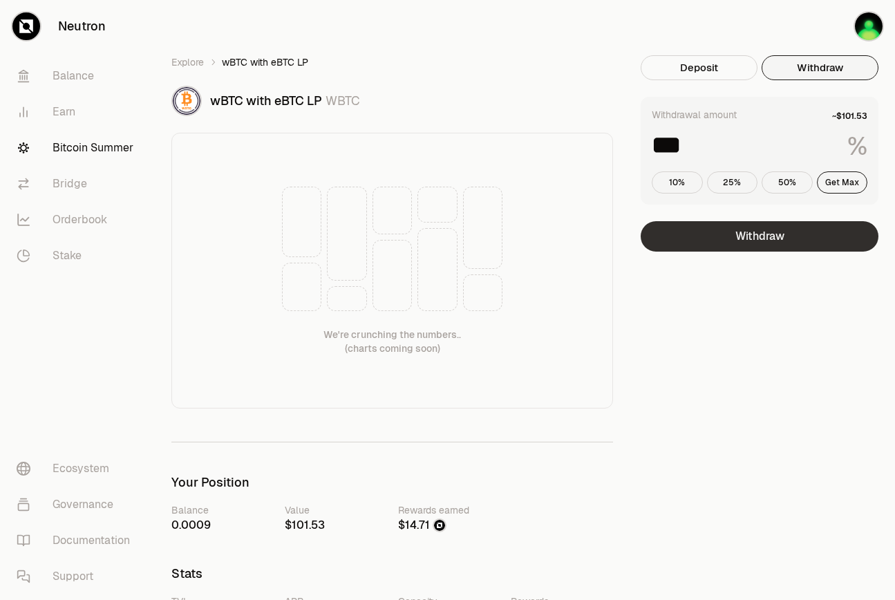
click at [773, 251] on button "Withdraw" at bounding box center [760, 236] width 238 height 30
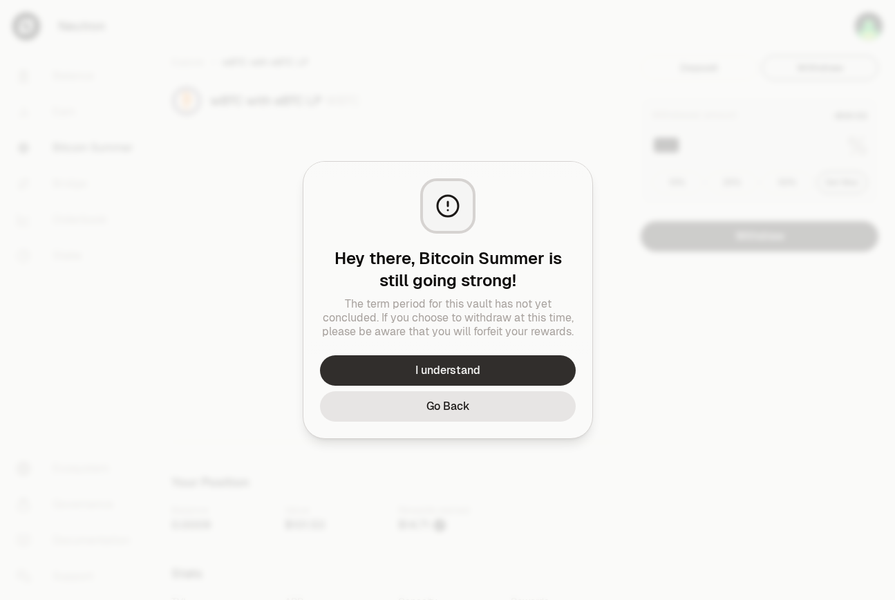
click at [460, 364] on button "I understand" at bounding box center [448, 370] width 256 height 30
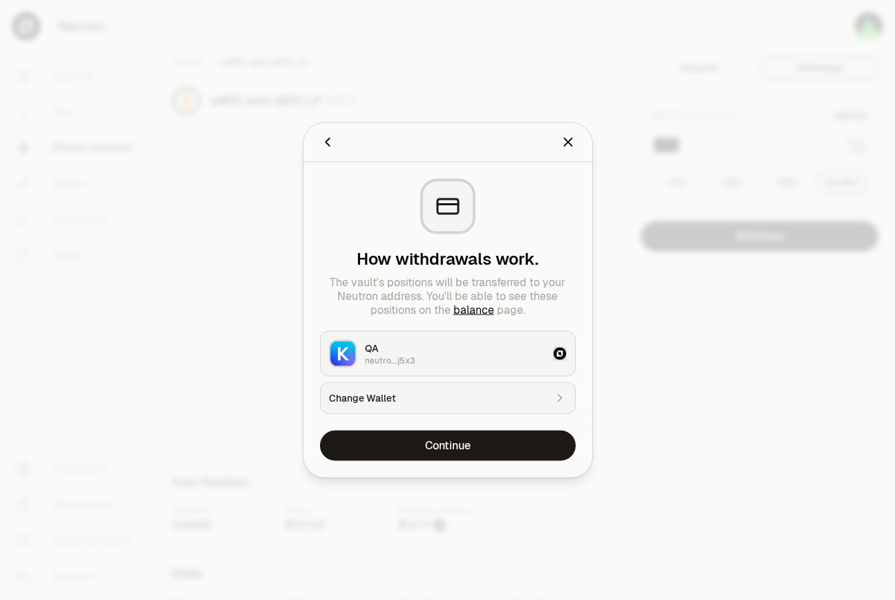
click at [328, 143] on icon "Back" at bounding box center [327, 142] width 15 height 15
click at [570, 144] on icon "Close" at bounding box center [568, 142] width 8 height 8
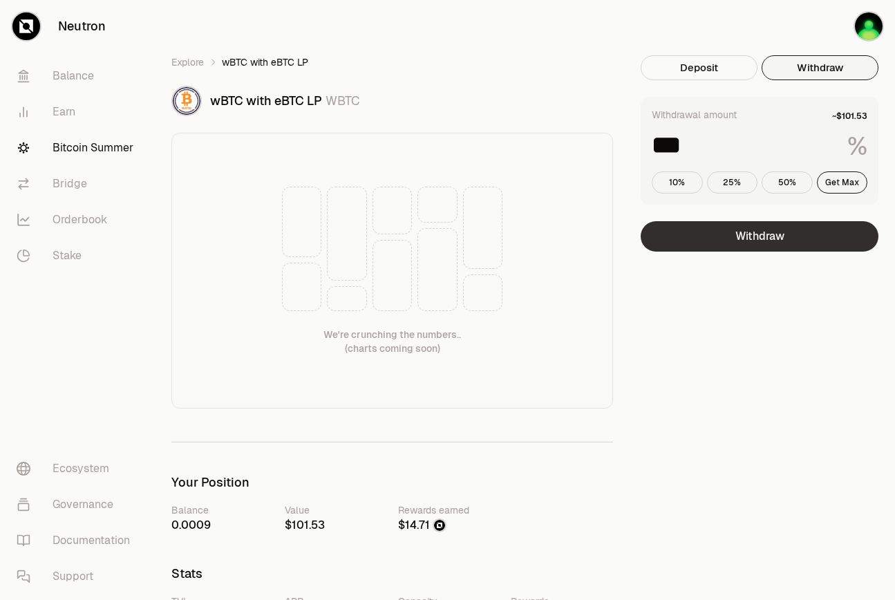
click at [744, 236] on button "Withdraw" at bounding box center [760, 236] width 238 height 30
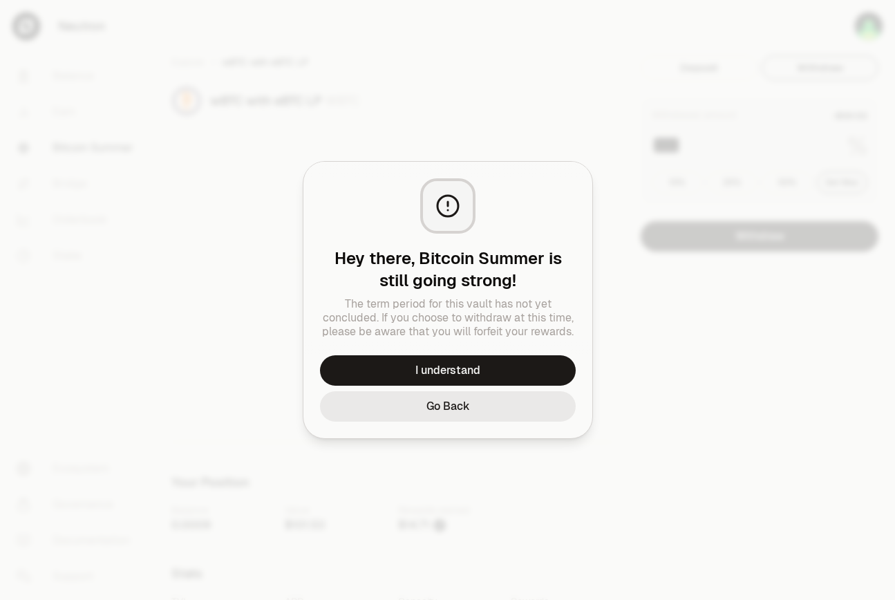
click at [482, 410] on button "Go Back" at bounding box center [448, 406] width 256 height 30
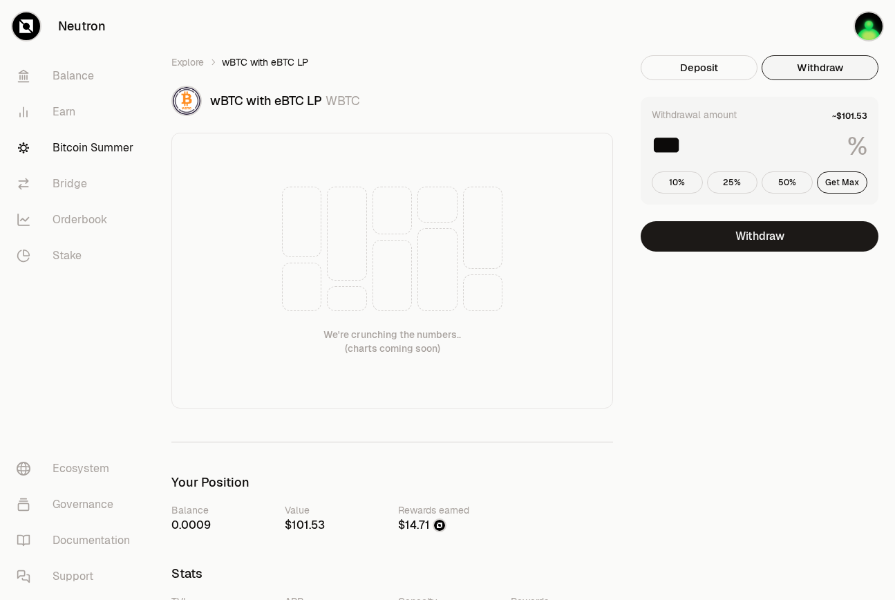
click at [749, 213] on div "Withdrawal amount ~$101.53 *** % 10% 25% 50% Get Max Withdraw" at bounding box center [760, 174] width 238 height 155
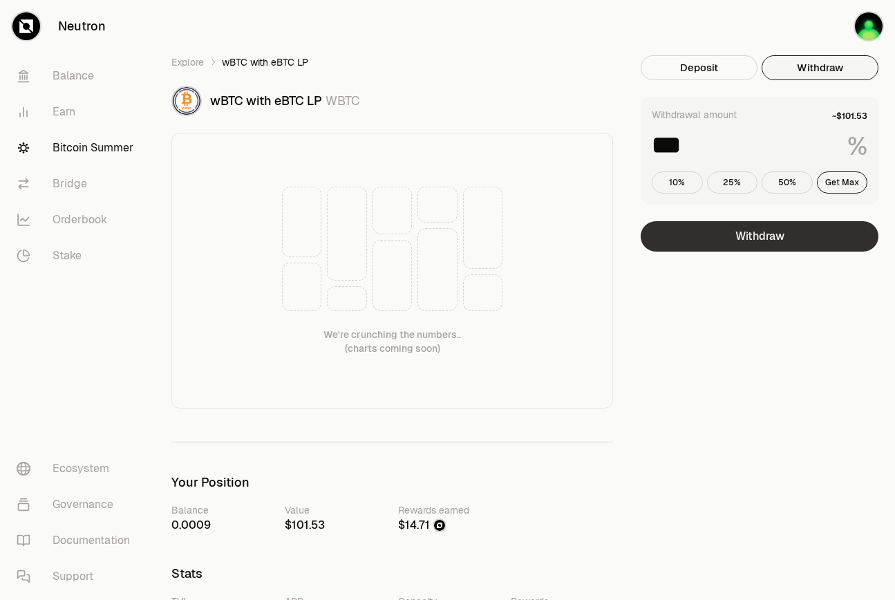
click at [746, 233] on button "Withdraw" at bounding box center [760, 236] width 238 height 30
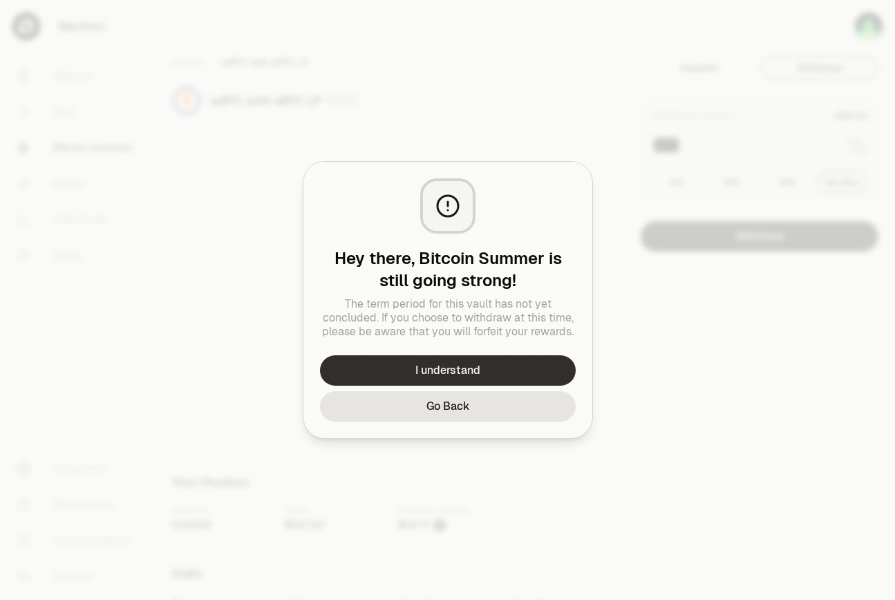
click at [460, 369] on button "I understand" at bounding box center [448, 370] width 256 height 30
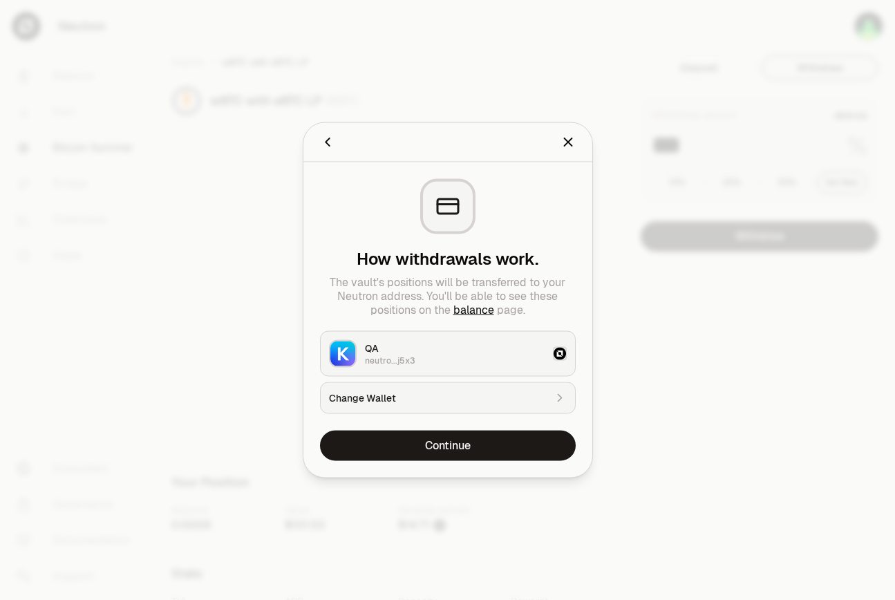
click at [563, 137] on icon "Close" at bounding box center [568, 142] width 15 height 15
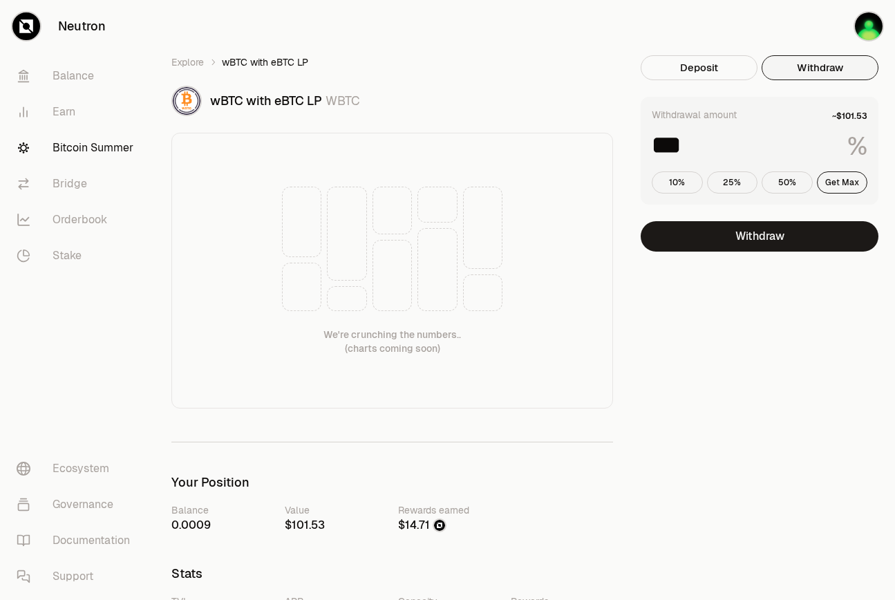
click at [195, 70] on div "Explore wBTC with eBTC LP wBTC with eBTC LP WBTC We're crunching the numbers.. …" at bounding box center [392, 231] width 442 height 353
click at [195, 63] on link "Explore" at bounding box center [187, 62] width 32 height 14
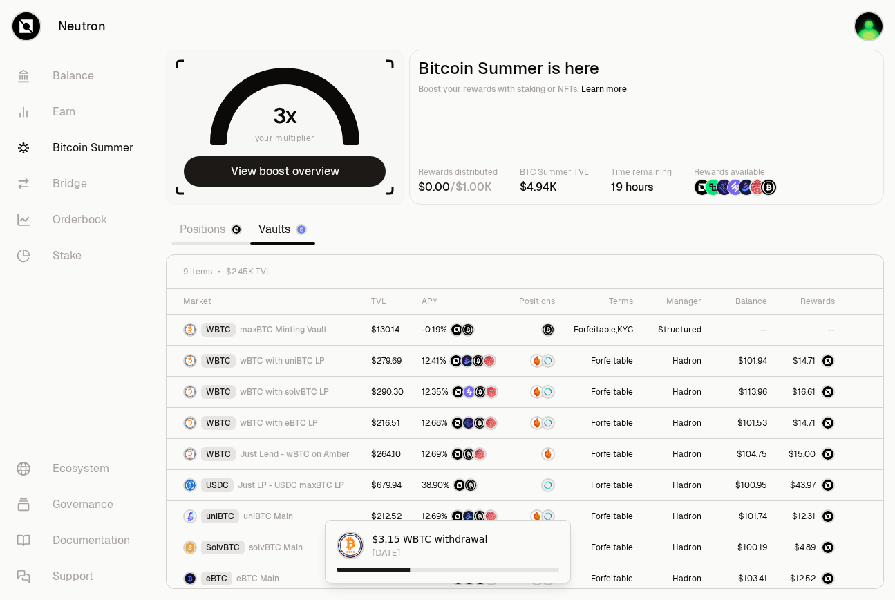
click at [194, 233] on link "Positions" at bounding box center [210, 230] width 79 height 28
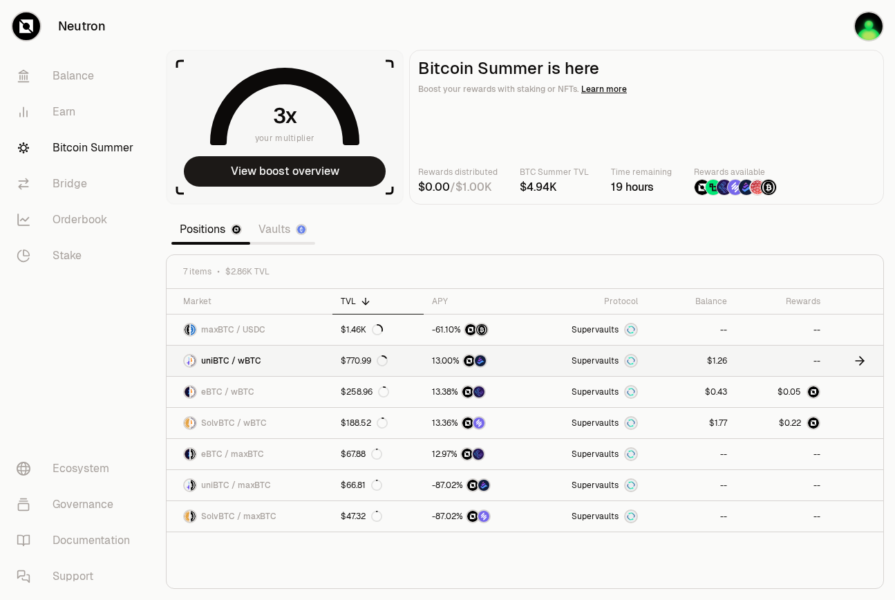
click at [664, 356] on link "$1.26" at bounding box center [690, 361] width 89 height 30
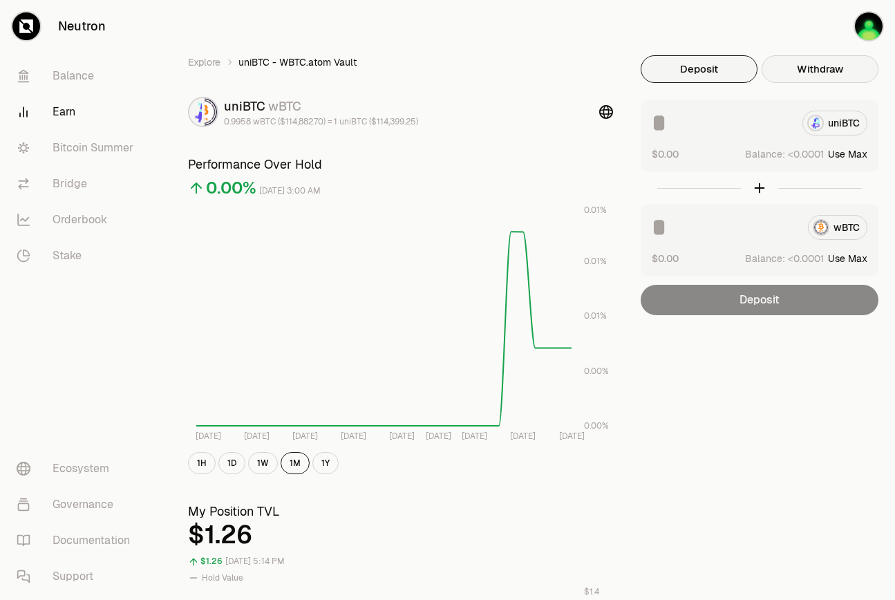
click at [803, 71] on button "Withdraw" at bounding box center [820, 69] width 117 height 28
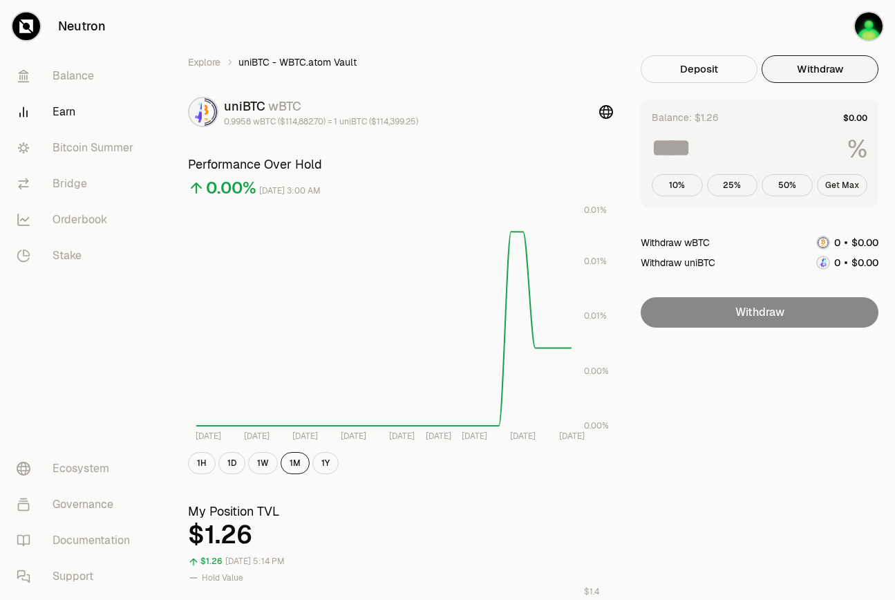
click at [845, 185] on button "Get Max" at bounding box center [842, 185] width 51 height 22
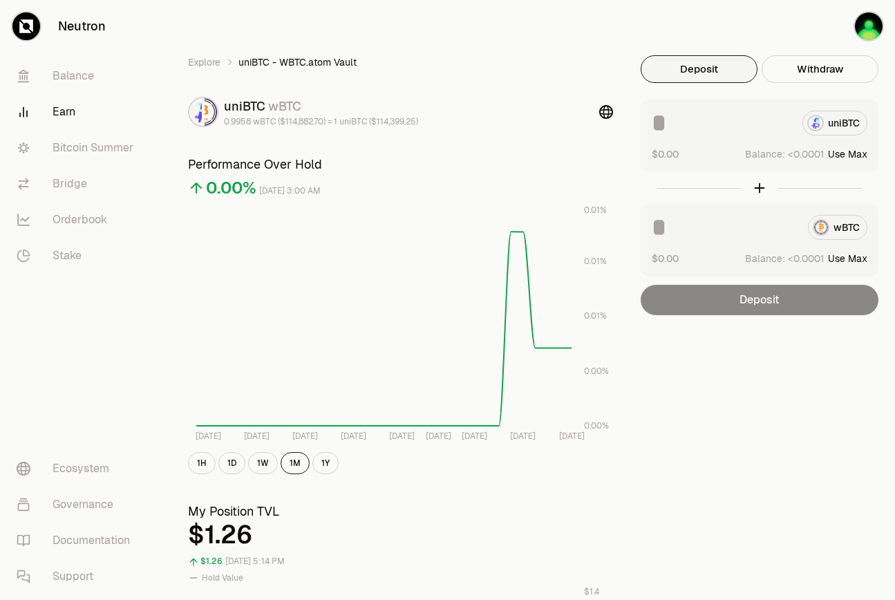
click at [713, 69] on button "Deposit" at bounding box center [699, 69] width 117 height 28
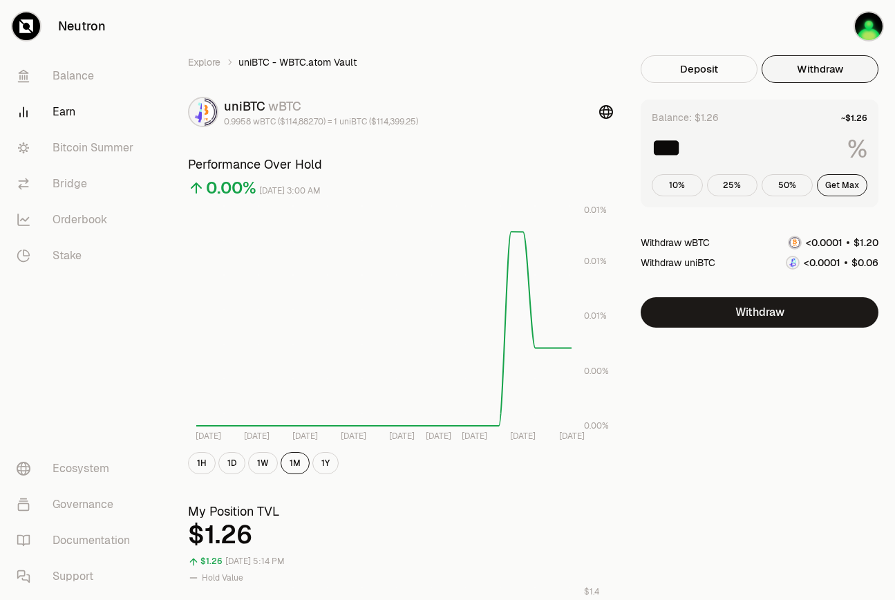
click at [832, 71] on button "Withdraw" at bounding box center [820, 69] width 117 height 28
click at [840, 192] on button "Get Max" at bounding box center [842, 185] width 51 height 22
click at [840, 188] on button "Get Max" at bounding box center [842, 185] width 51 height 22
click at [677, 187] on button "10%" at bounding box center [677, 185] width 51 height 22
type input "**"
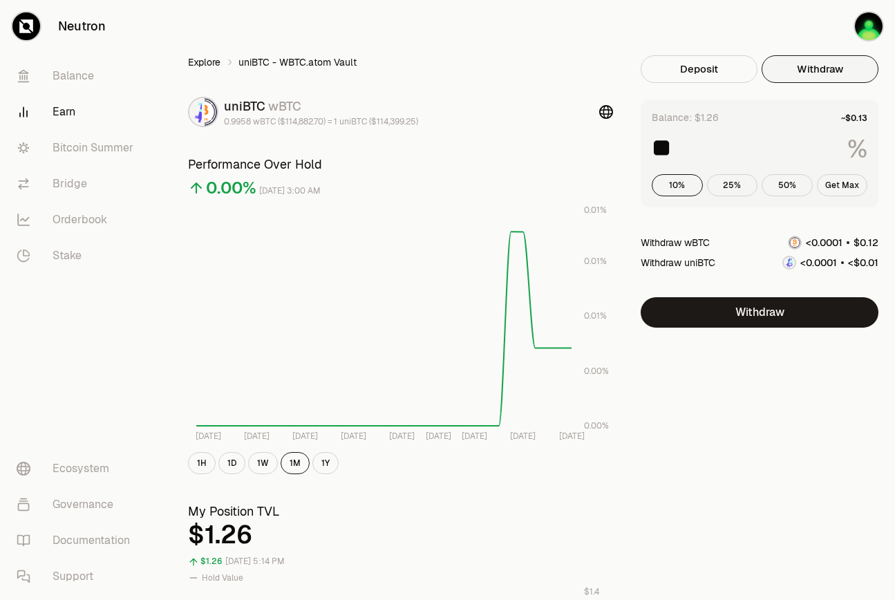
click at [214, 64] on link "Explore" at bounding box center [204, 62] width 32 height 14
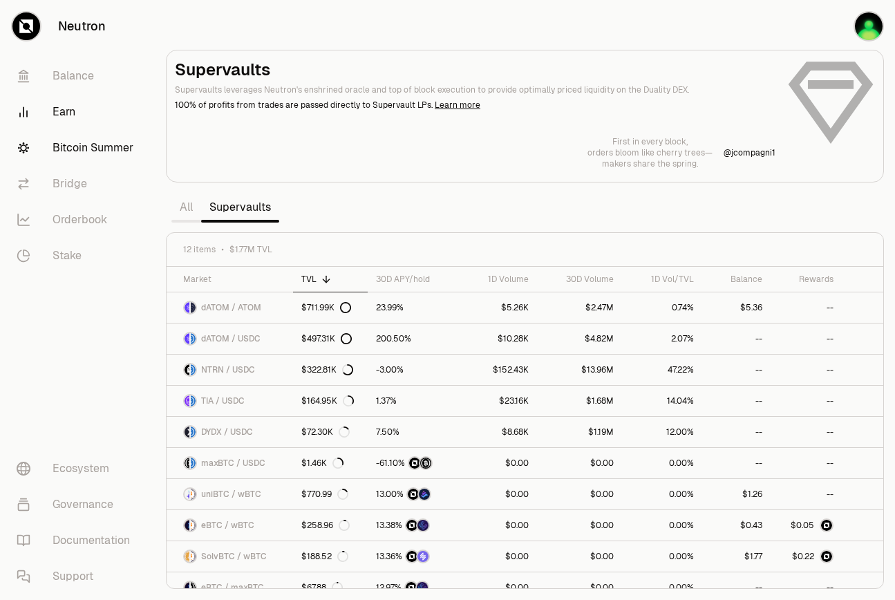
click at [120, 152] on link "Bitcoin Summer" at bounding box center [78, 148] width 144 height 36
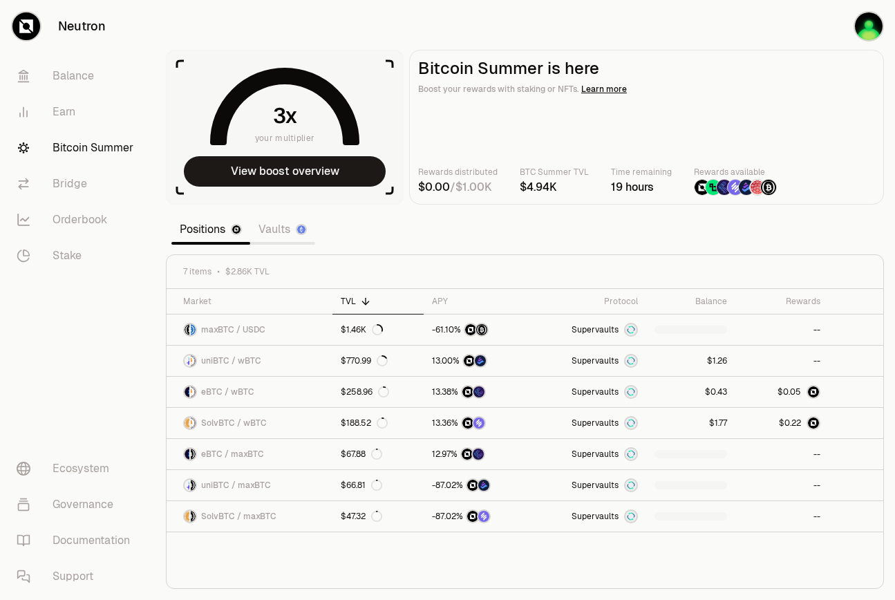
click at [82, 409] on nav "Balance Earn Bitcoin Summer Bridge Orderbook Stake Ecosystem Governance Documen…" at bounding box center [77, 326] width 155 height 547
